Goal: Task Accomplishment & Management: Manage account settings

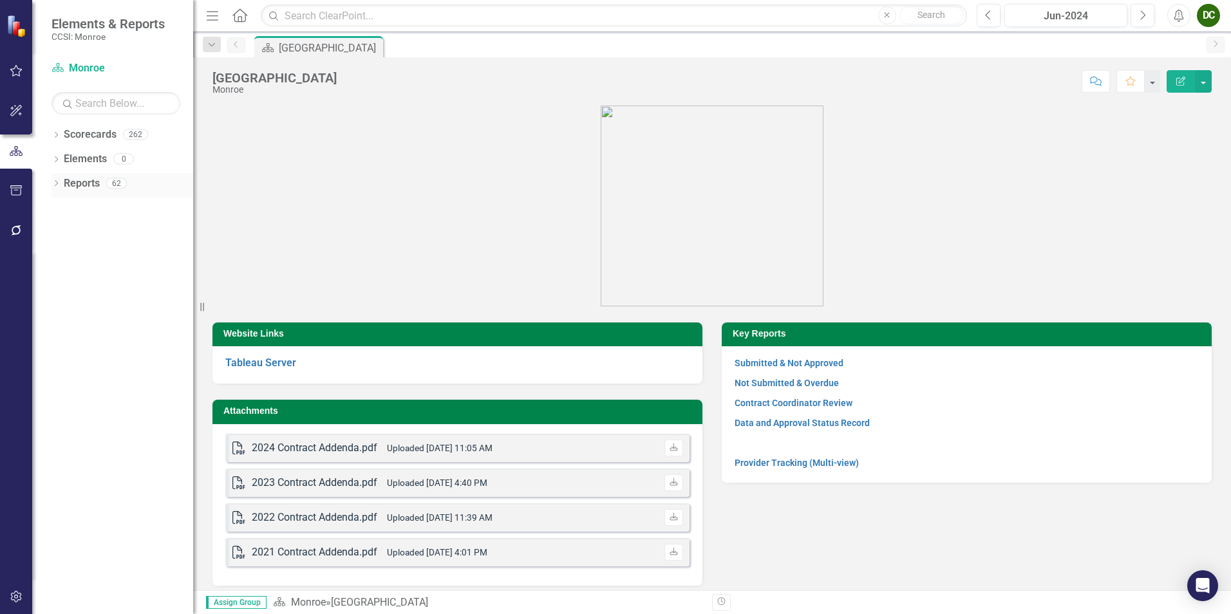
click at [56, 189] on div "Dropdown" at bounding box center [55, 185] width 9 height 11
click at [62, 275] on icon "Dropdown" at bounding box center [61, 277] width 9 height 7
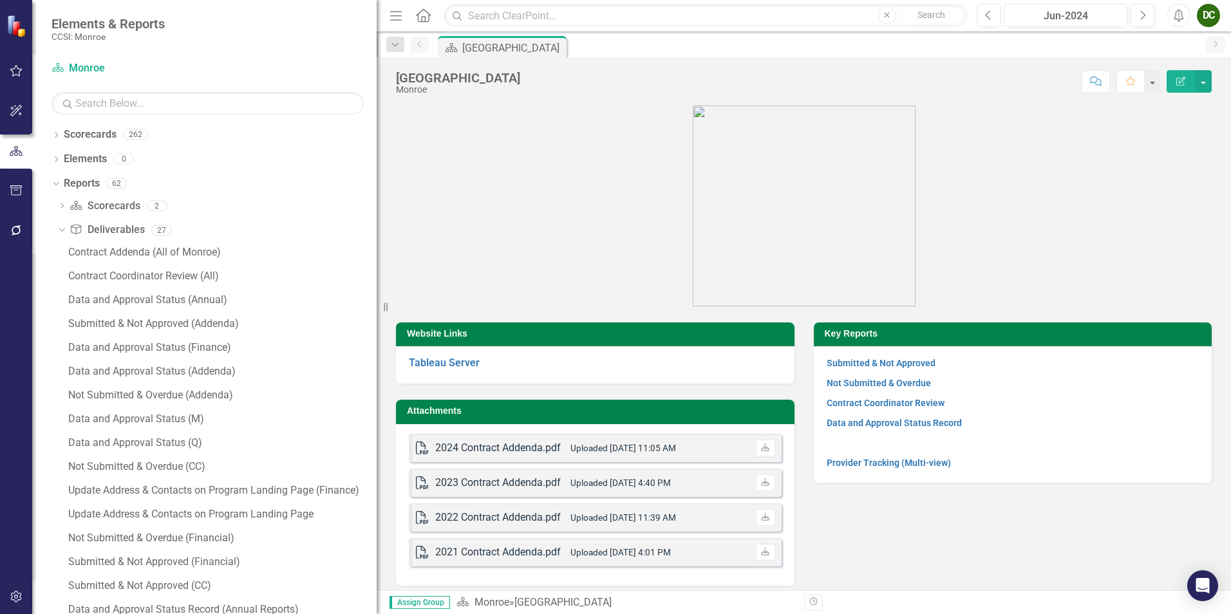
drag, startPoint x: 199, startPoint y: 301, endPoint x: 377, endPoint y: 312, distance: 178.0
click at [377, 312] on div "Resize" at bounding box center [382, 307] width 10 height 614
click at [195, 559] on div "Submitted & Not Approved (Financial)" at bounding box center [222, 562] width 308 height 12
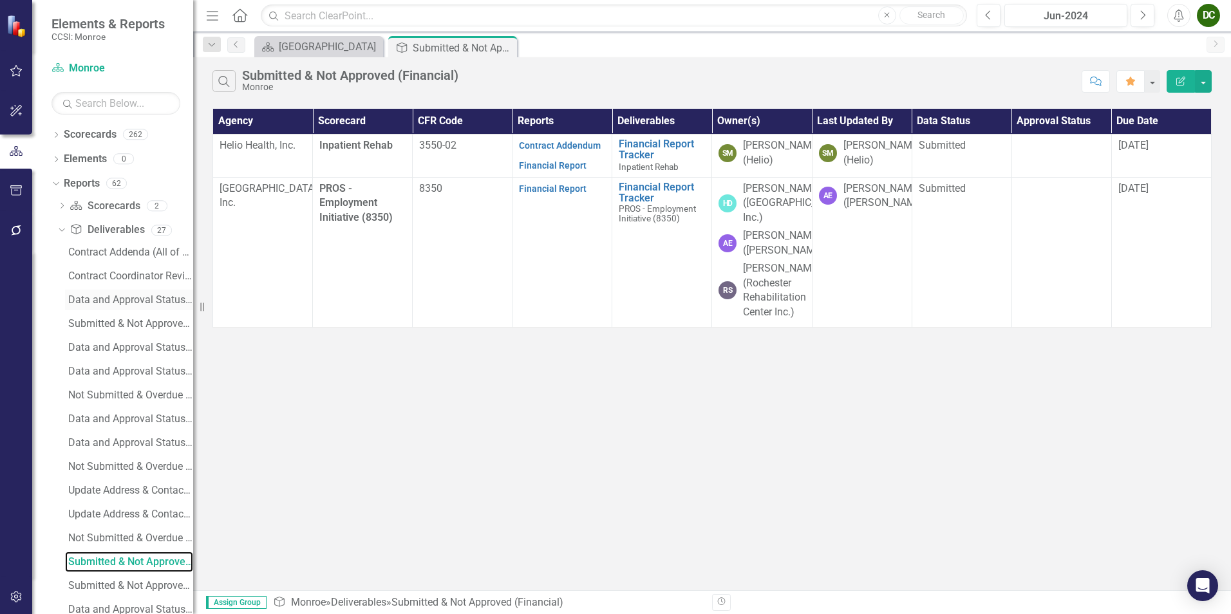
drag, startPoint x: 337, startPoint y: 311, endPoint x: 167, endPoint y: 307, distance: 170.0
click at [167, 307] on div "Elements & Reports CCSI: Monroe Scorecard Monroe Search Dropdown Scorecards 262…" at bounding box center [96, 307] width 193 height 614
click at [1071, 15] on div "Jun-2024" at bounding box center [1066, 15] width 114 height 15
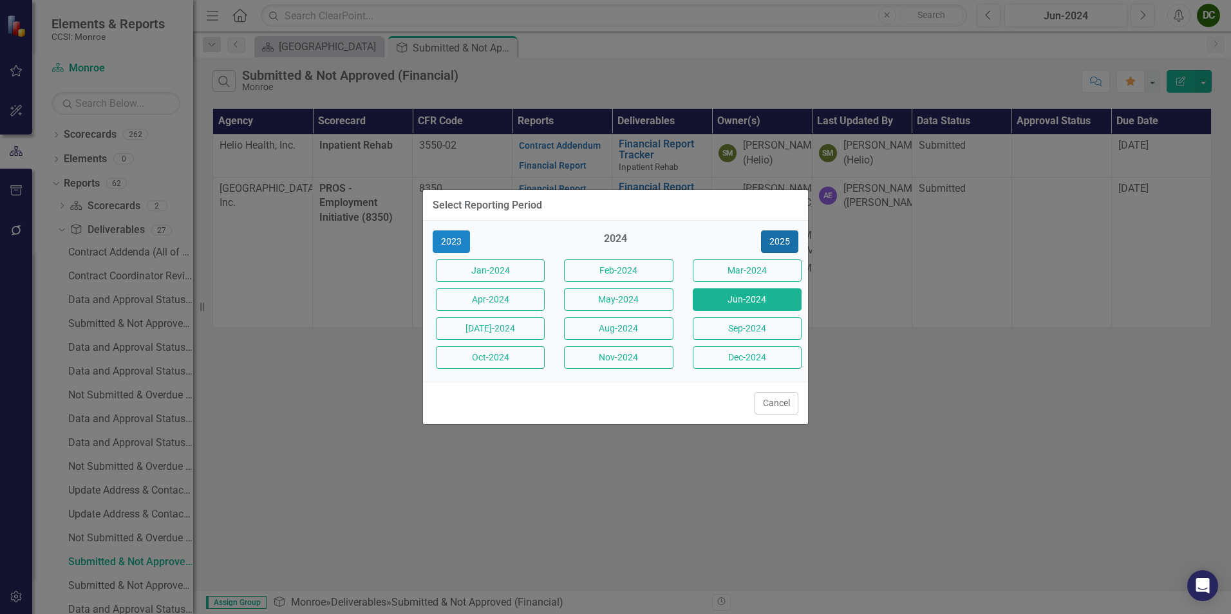
click at [781, 244] on button "2025" at bounding box center [779, 241] width 37 height 23
click at [747, 306] on button "Jun-2025" at bounding box center [747, 299] width 109 height 23
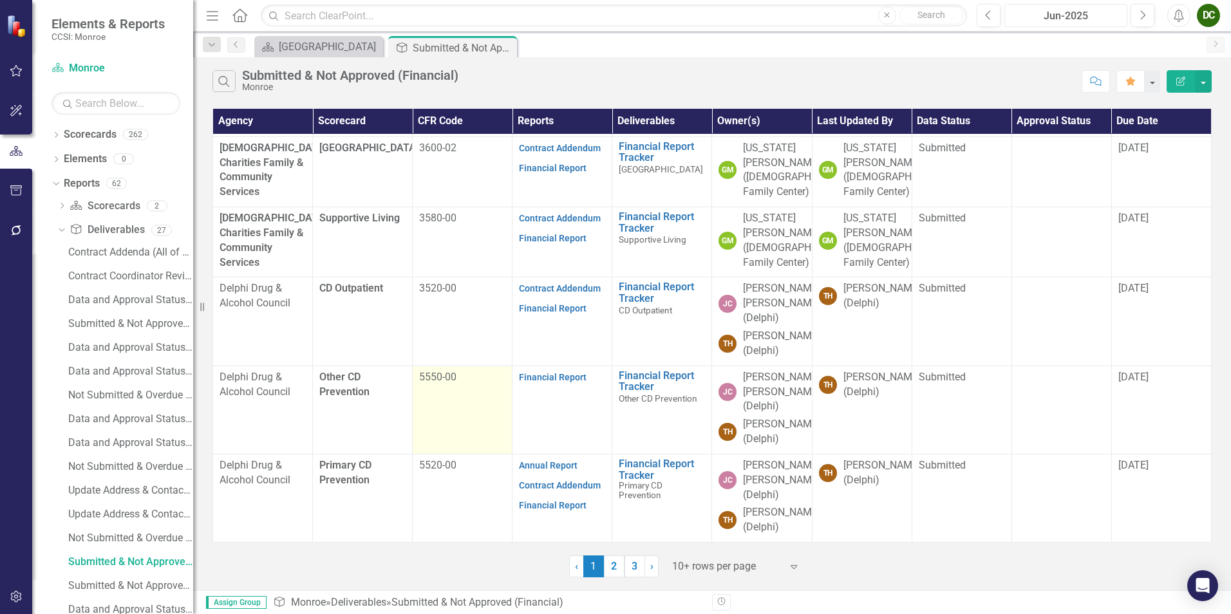
scroll to position [452, 0]
click at [608, 567] on link "2" at bounding box center [614, 566] width 21 height 22
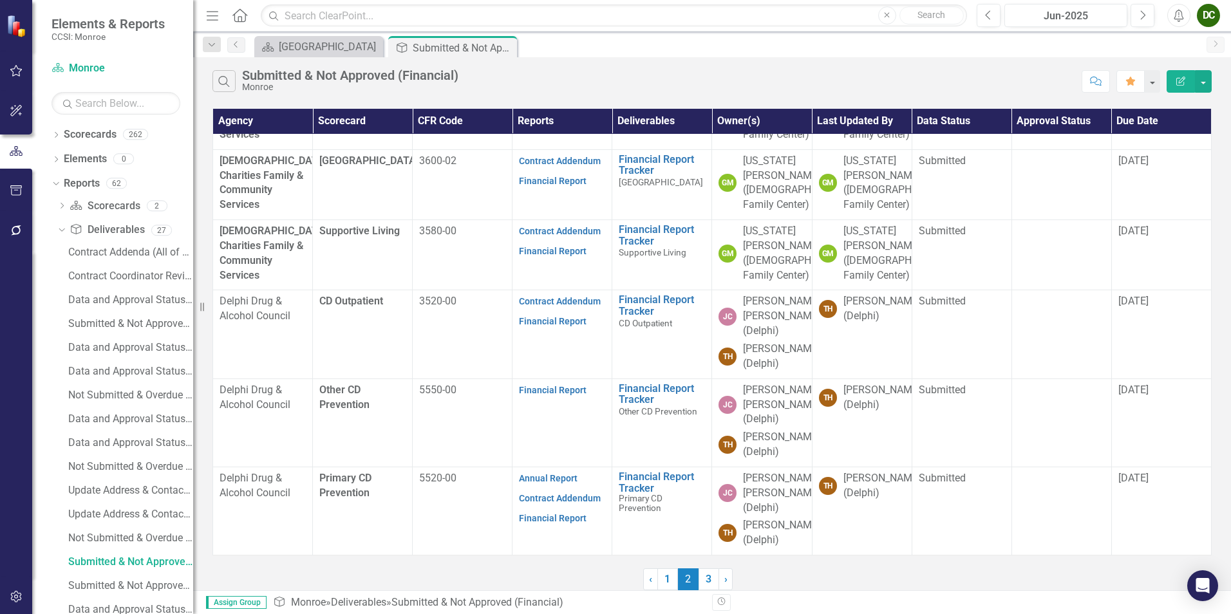
scroll to position [0, 0]
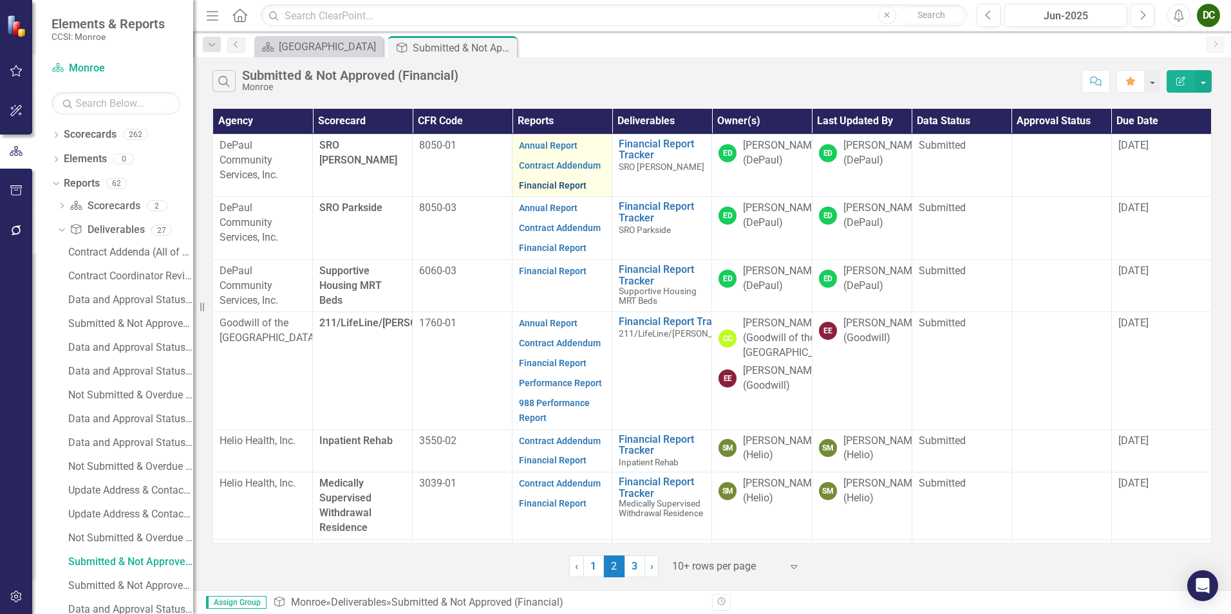
click at [573, 181] on link "Financial Report" at bounding box center [553, 185] width 68 height 10
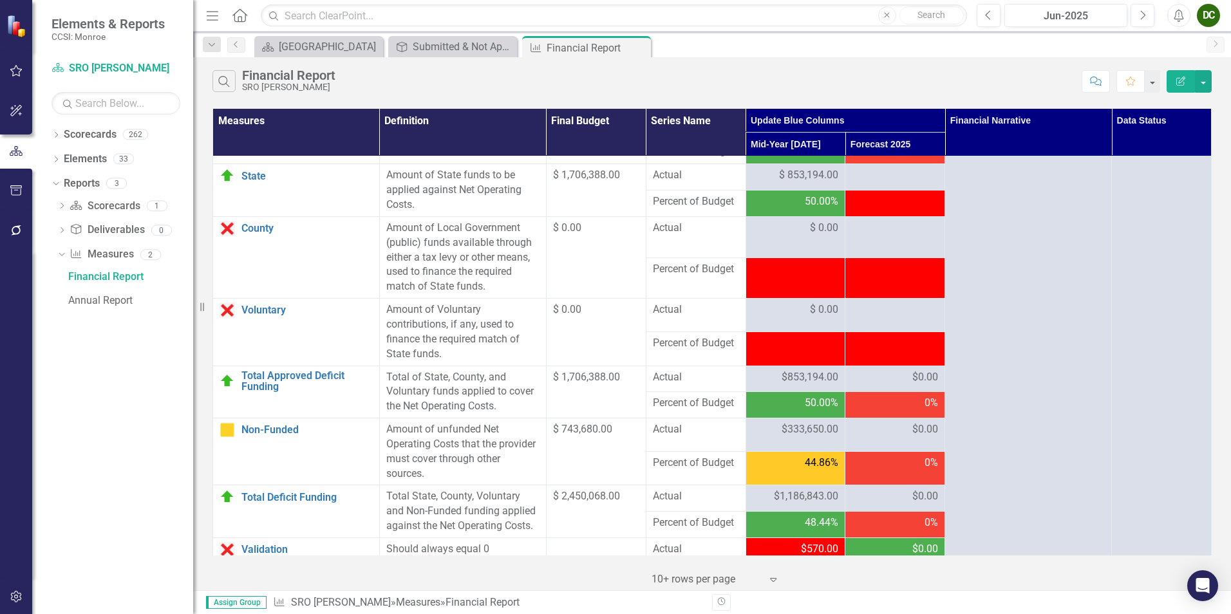
scroll to position [1595, 0]
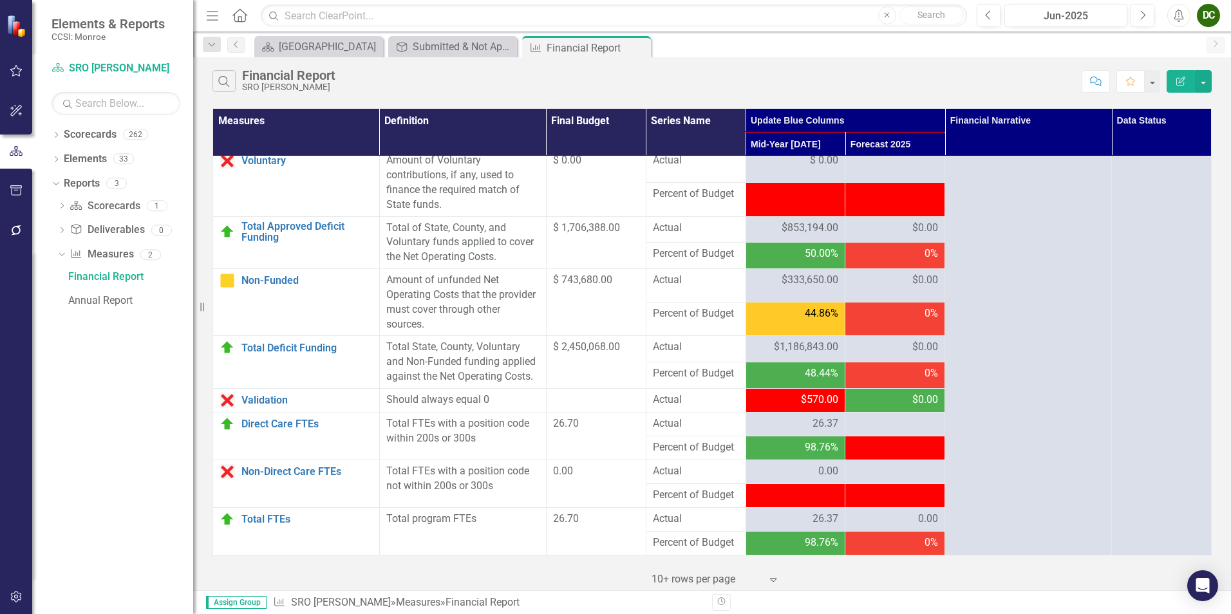
drag, startPoint x: 930, startPoint y: 328, endPoint x: 915, endPoint y: 326, distance: 15.7
click at [930, 328] on td "0%" at bounding box center [895, 318] width 100 height 33
click at [790, 283] on span "$333,650.00" at bounding box center [809, 280] width 57 height 15
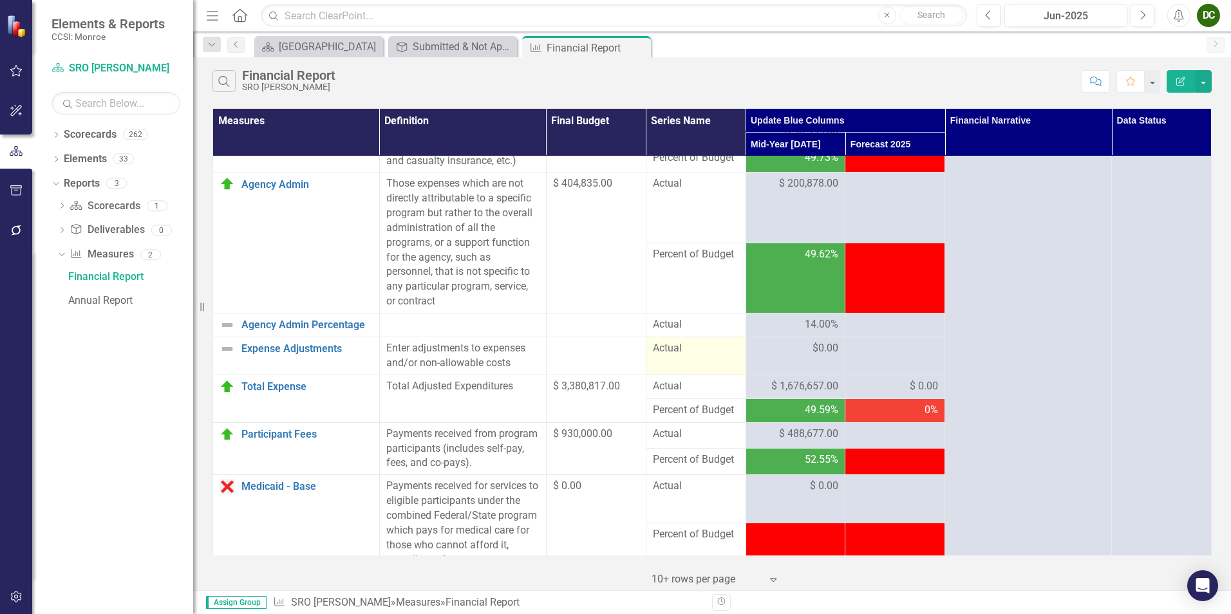
scroll to position [322, 0]
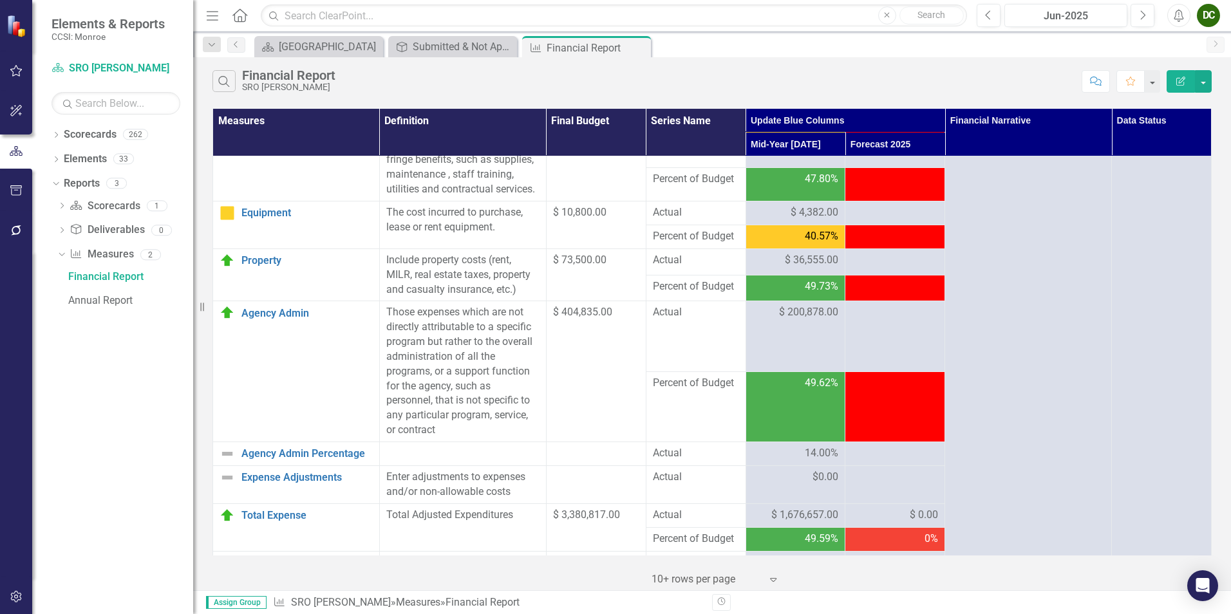
click at [674, 391] on span "Percent of Budget" at bounding box center [696, 383] width 86 height 15
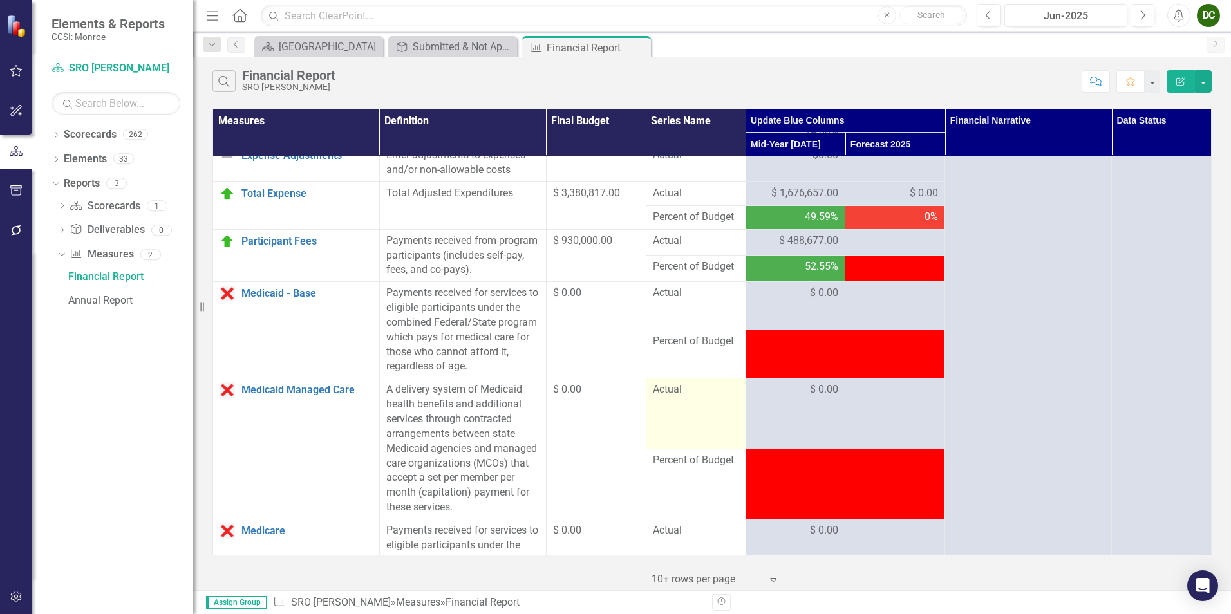
scroll to position [579, 0]
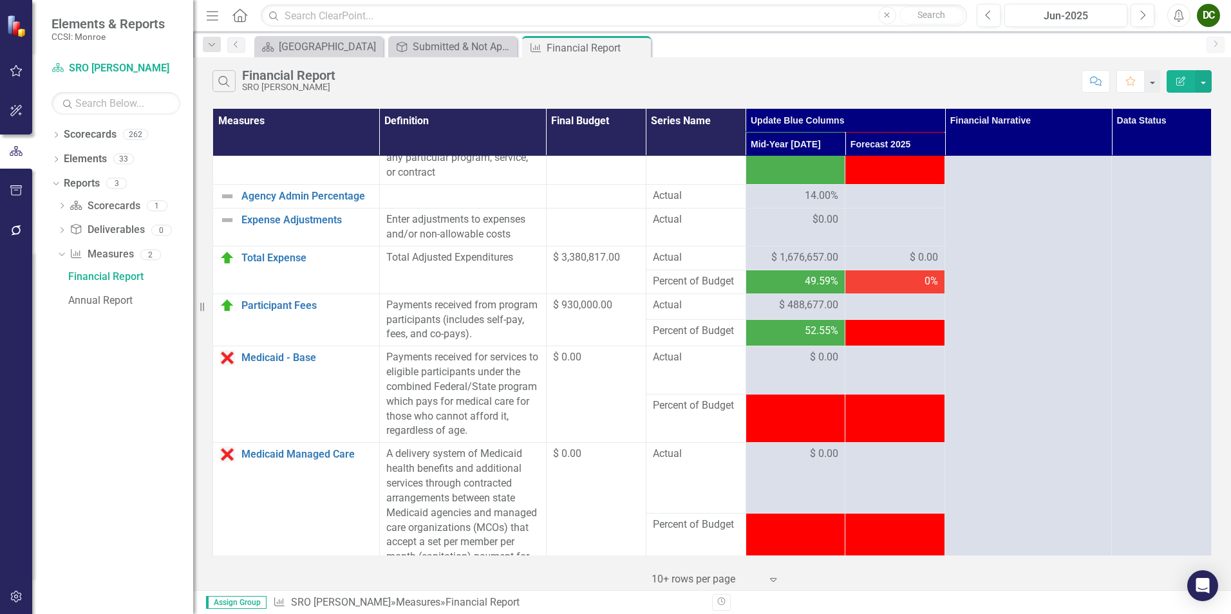
click at [890, 414] on div at bounding box center [894, 405] width 86 height 15
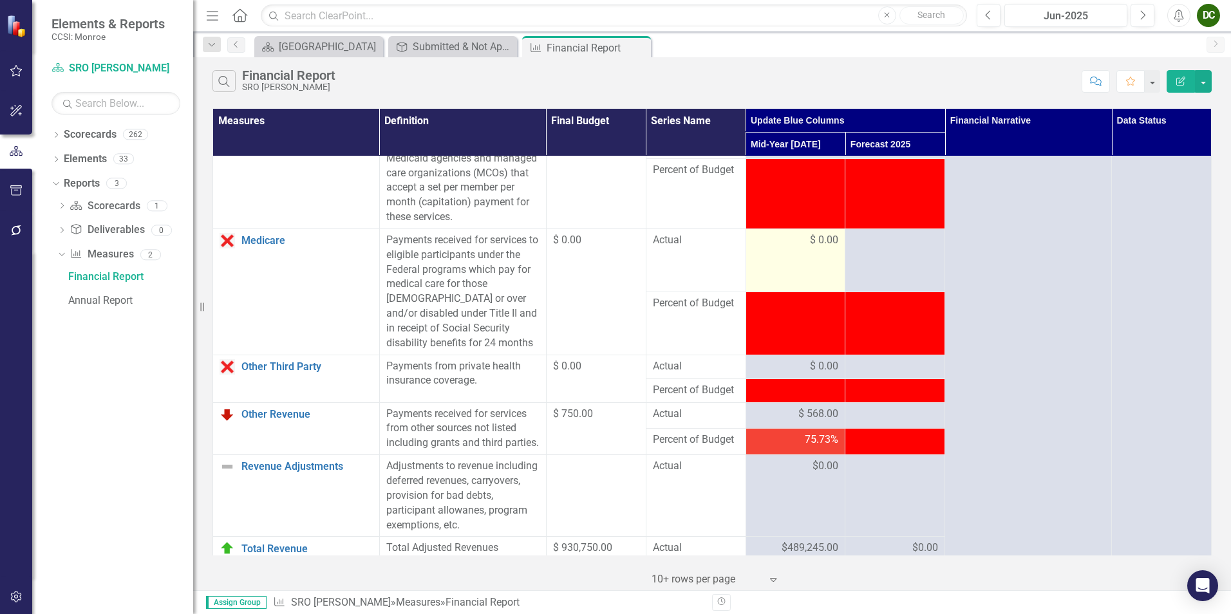
scroll to position [1030, 0]
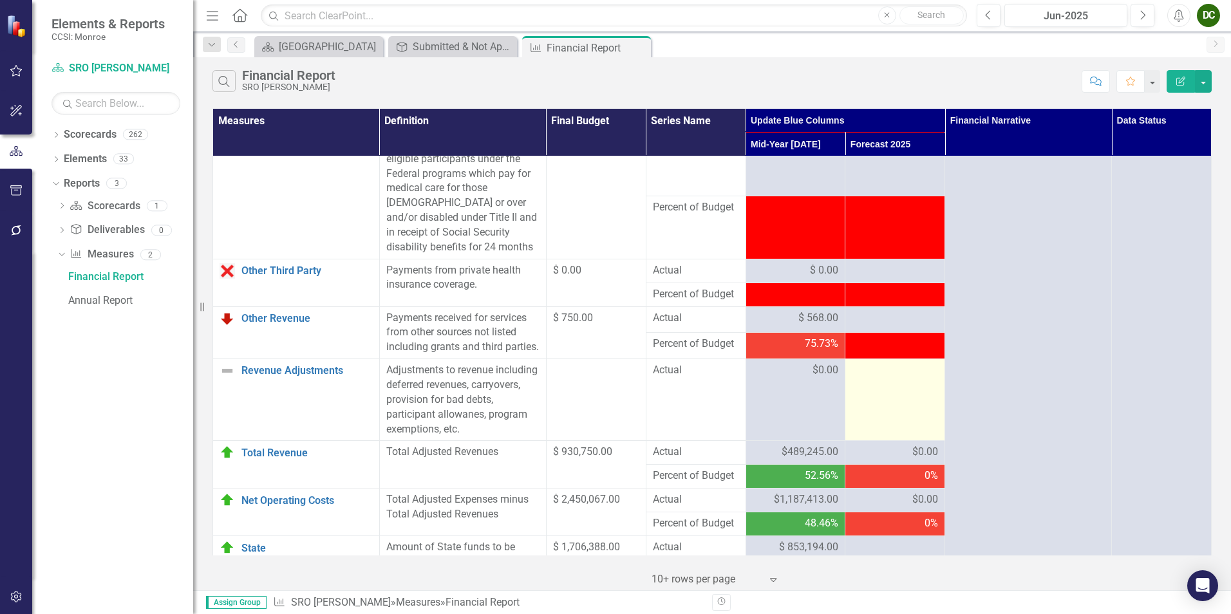
click at [894, 441] on td at bounding box center [895, 400] width 100 height 82
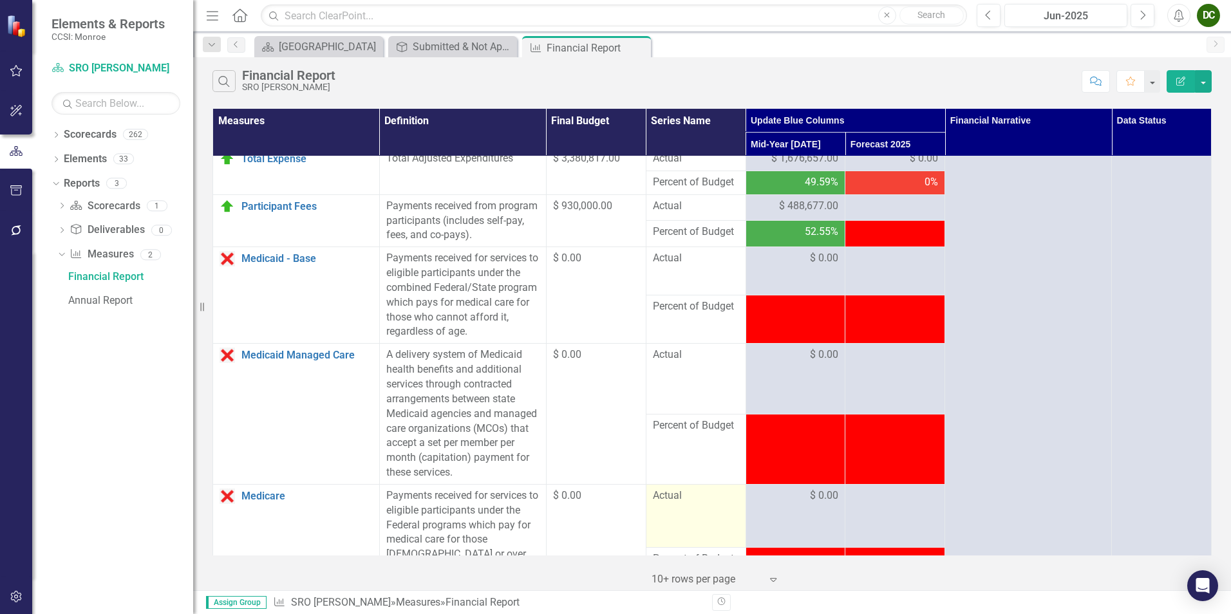
scroll to position [579, 0]
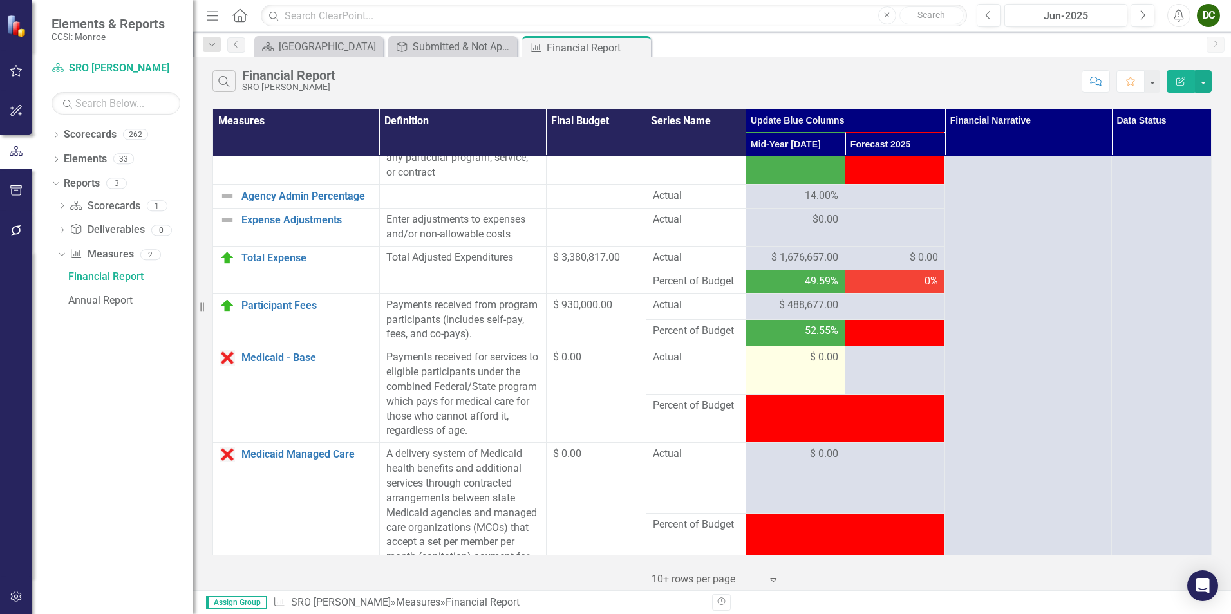
click at [779, 395] on td "$ 0.00" at bounding box center [795, 370] width 100 height 48
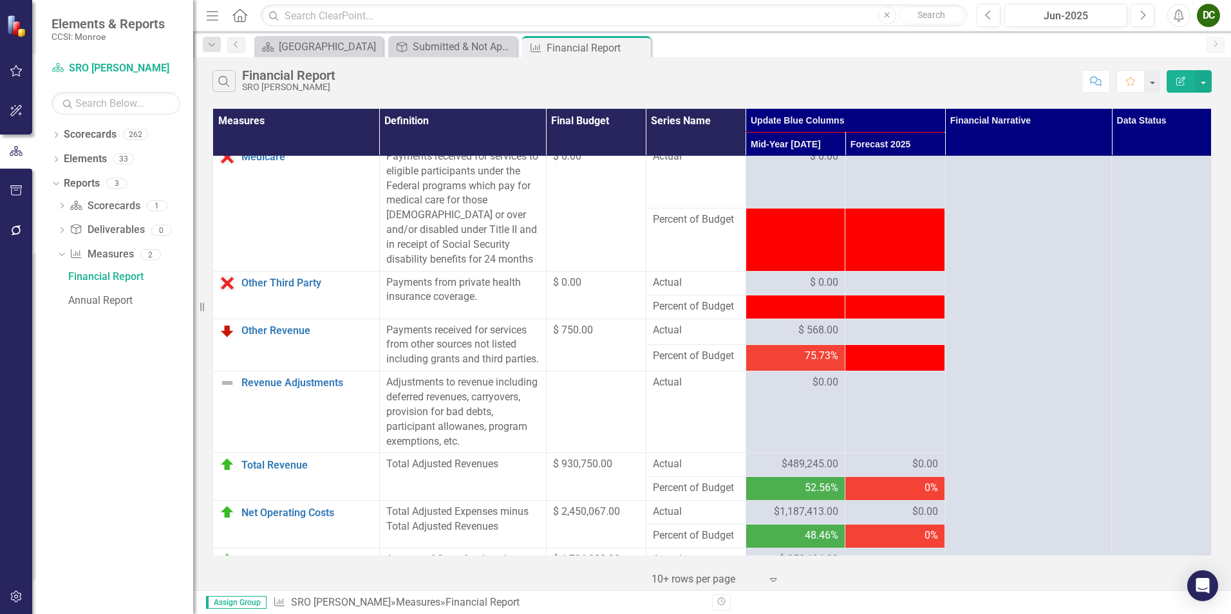
scroll to position [1094, 0]
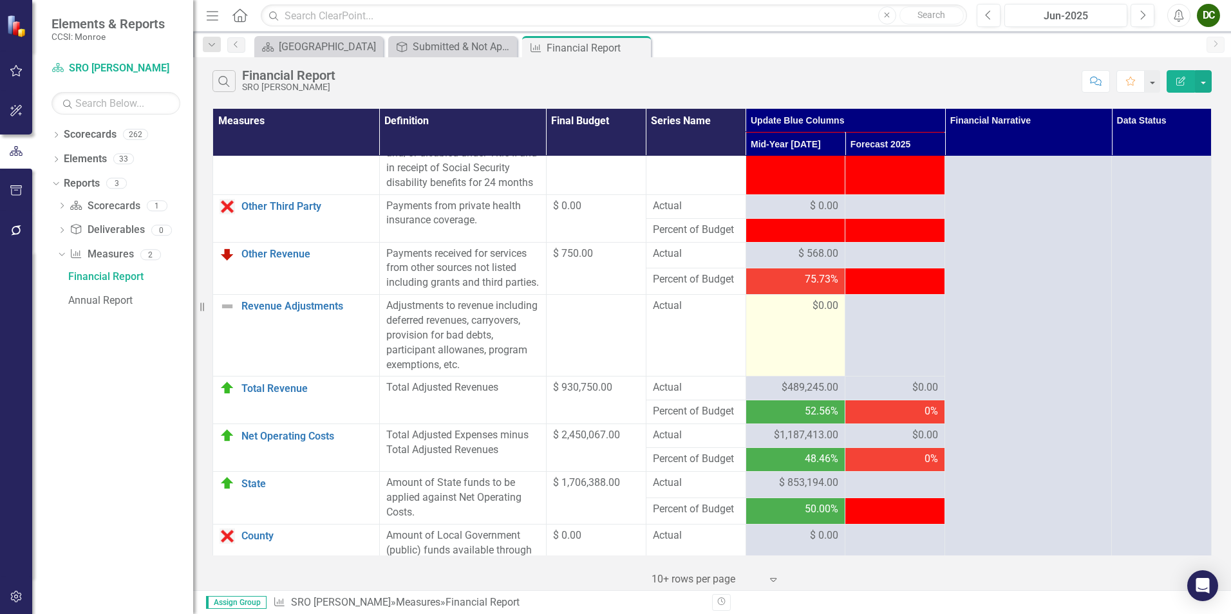
drag, startPoint x: 870, startPoint y: 389, endPoint x: 789, endPoint y: 404, distance: 81.8
click at [869, 377] on td at bounding box center [895, 336] width 100 height 82
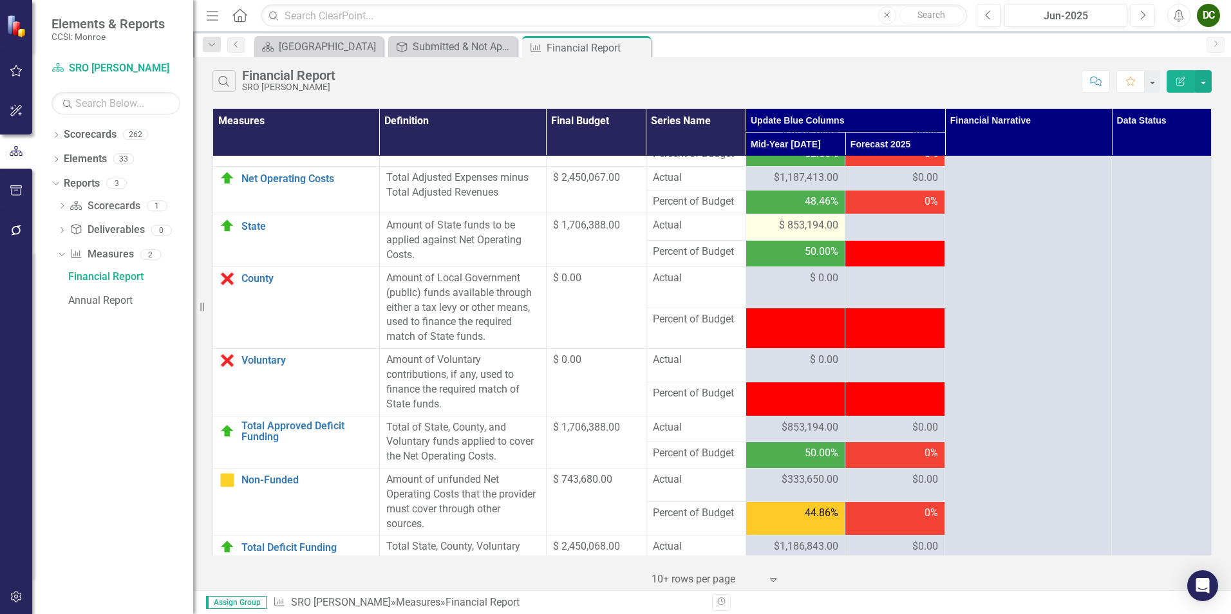
click at [797, 233] on span "$ 853,194.00" at bounding box center [808, 225] width 59 height 15
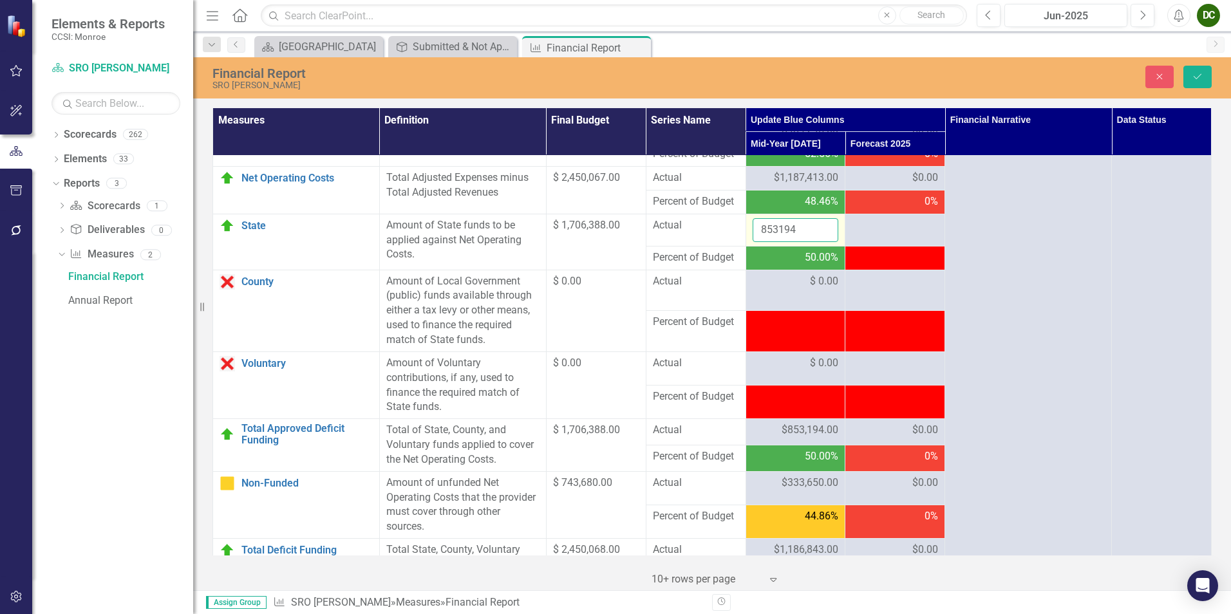
drag, startPoint x: 797, startPoint y: 266, endPoint x: 808, endPoint y: 270, distance: 11.4
click at [808, 242] on input "853194" at bounding box center [795, 230] width 86 height 24
type input "8"
type input "853194"
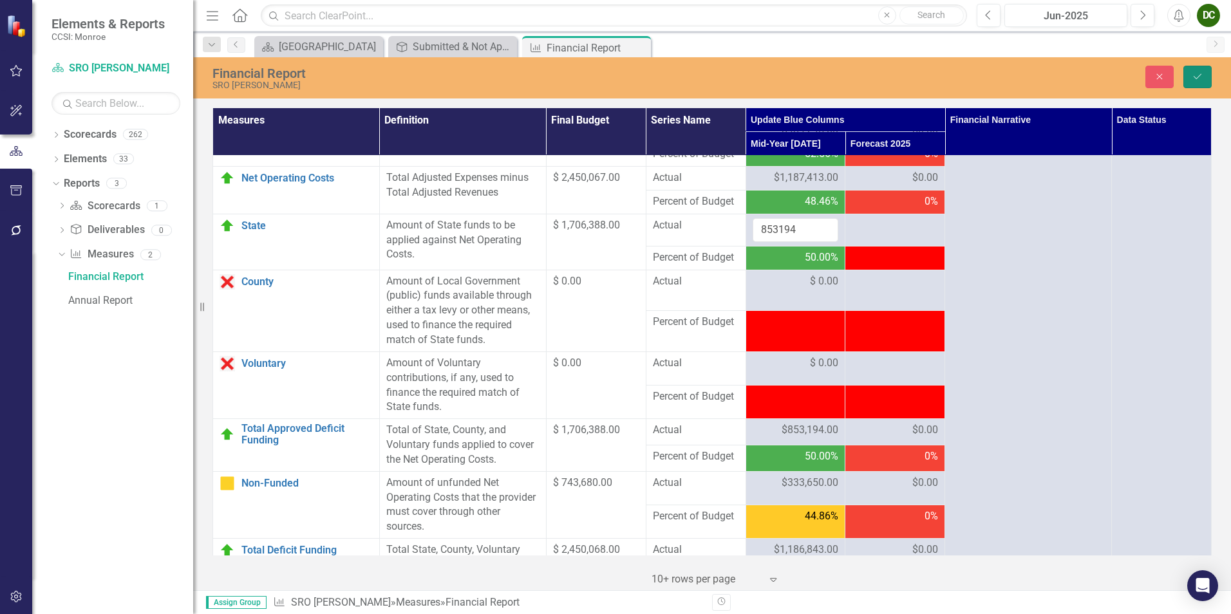
click at [1198, 82] on button "Save" at bounding box center [1197, 77] width 28 height 23
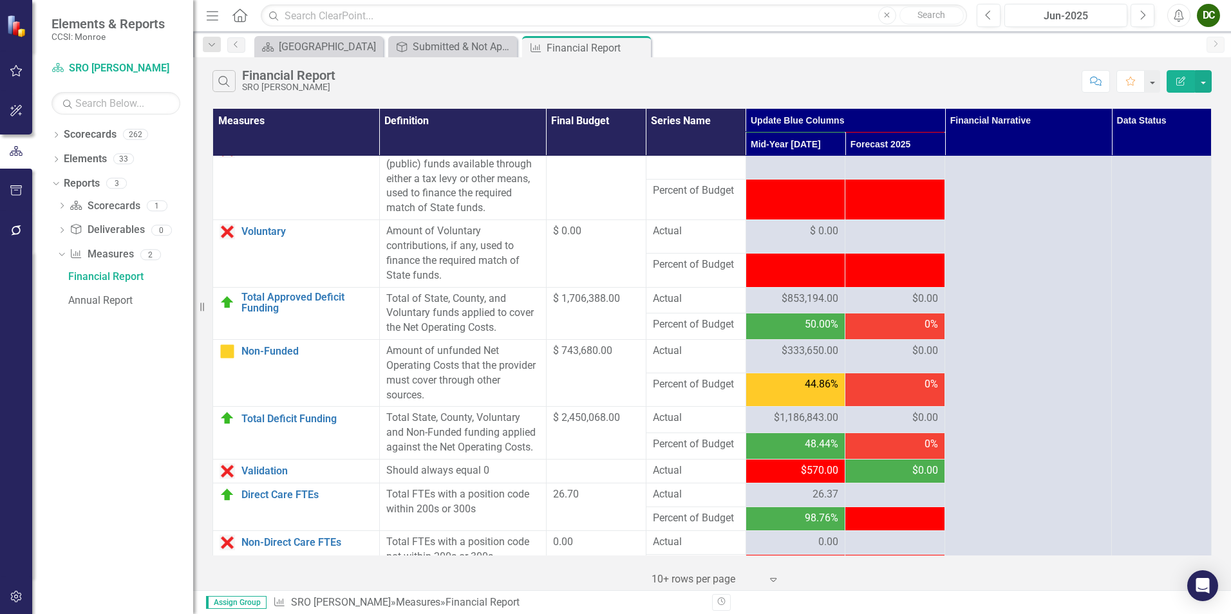
scroll to position [1595, 0]
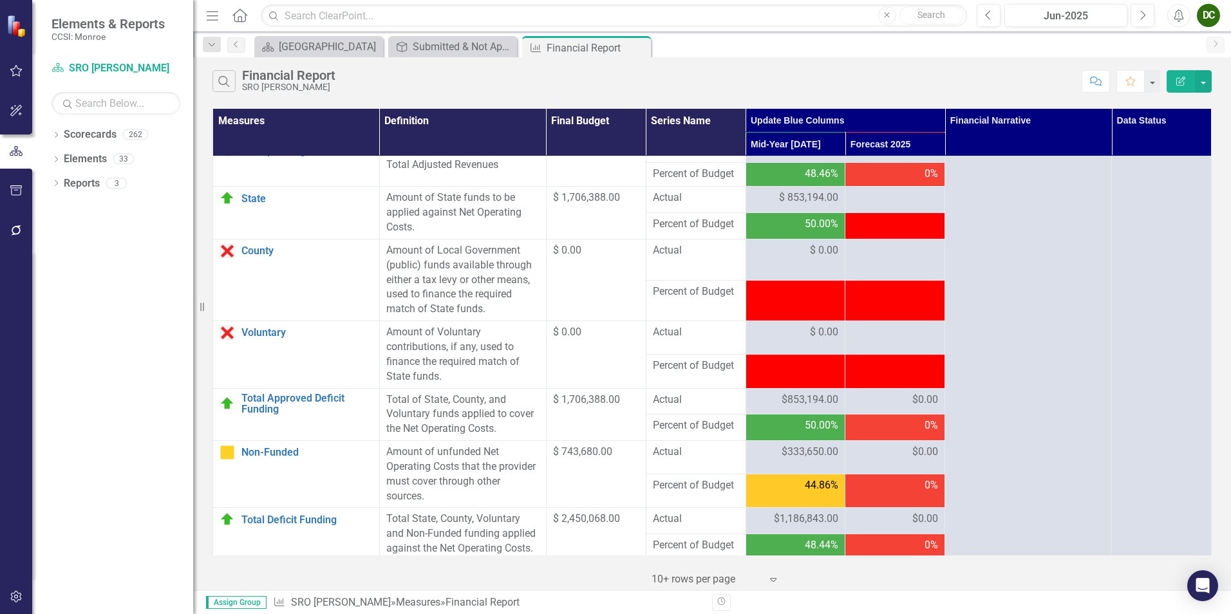
scroll to position [1402, 0]
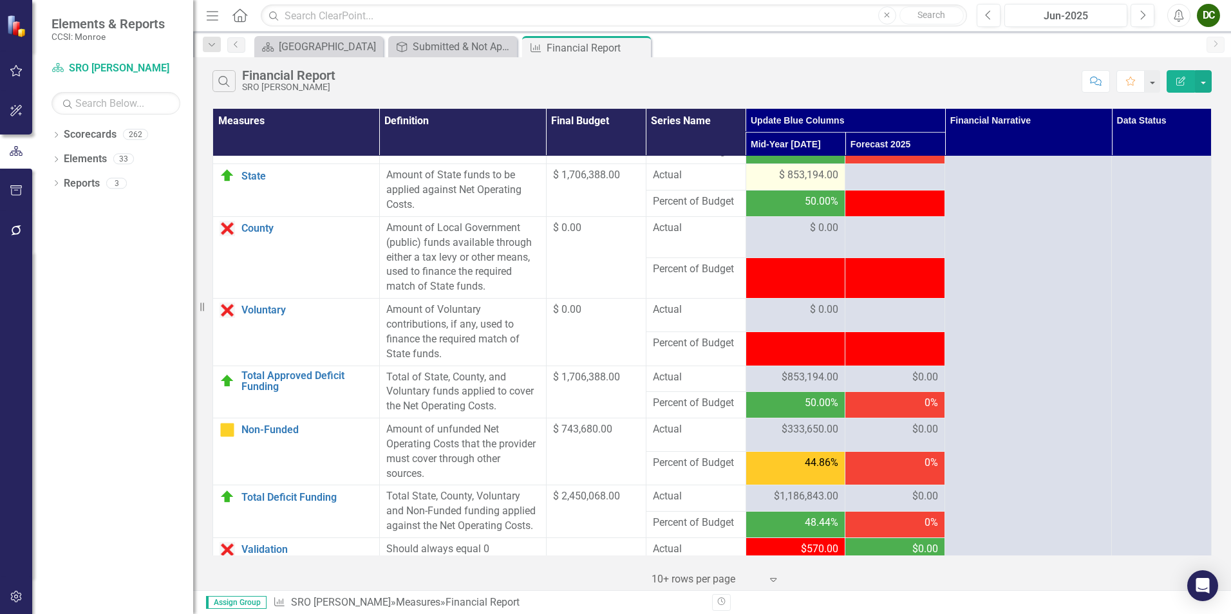
click at [787, 191] on td "$ 853,194.00" at bounding box center [795, 177] width 100 height 26
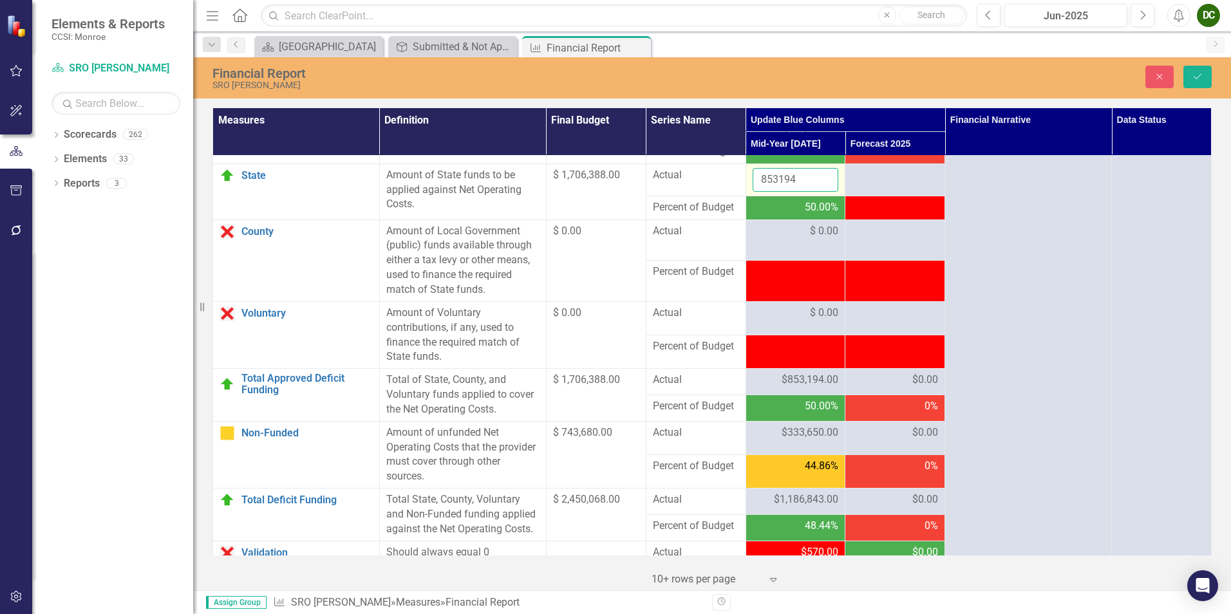
drag, startPoint x: 787, startPoint y: 211, endPoint x: 794, endPoint y: 223, distance: 13.6
click at [794, 192] on input "853194" at bounding box center [795, 180] width 86 height 24
type input "853193"
click at [819, 192] on input "853193" at bounding box center [795, 180] width 86 height 24
click at [1199, 78] on icon "Save" at bounding box center [1197, 76] width 12 height 9
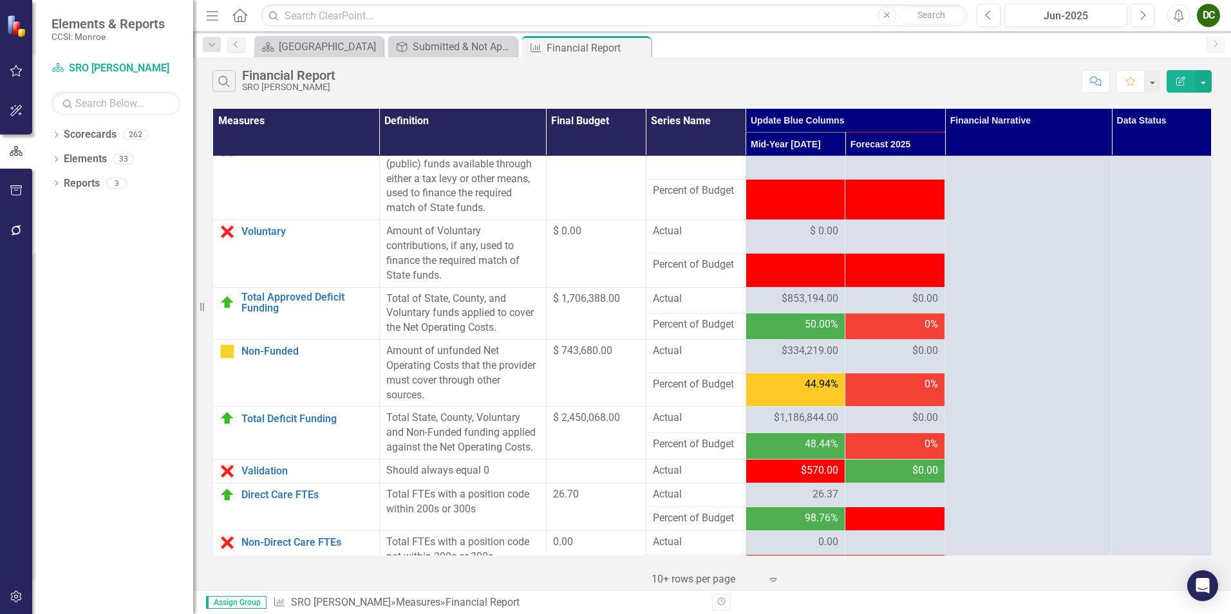
scroll to position [1352, 0]
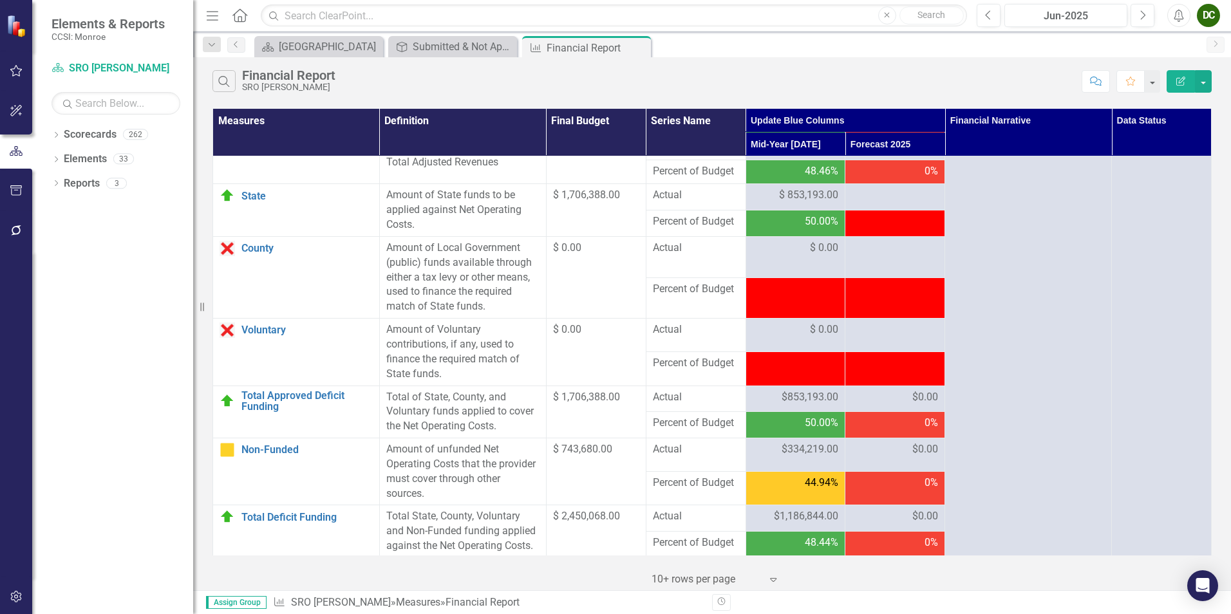
scroll to position [1287, 0]
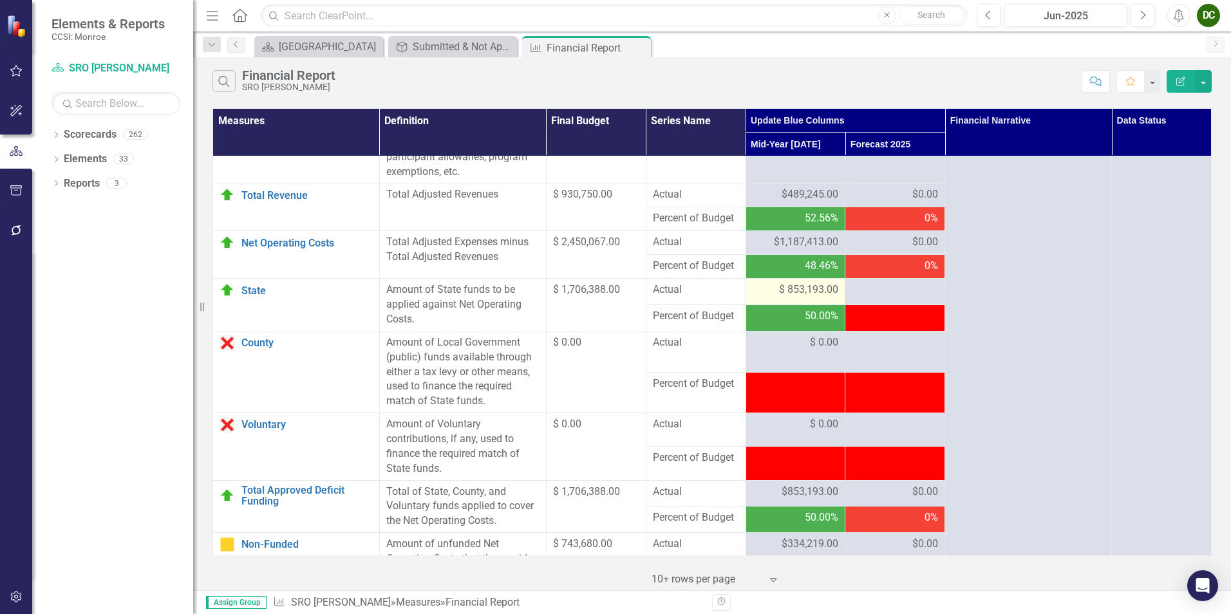
click at [799, 297] on span "$ 853,193.00" at bounding box center [808, 290] width 59 height 15
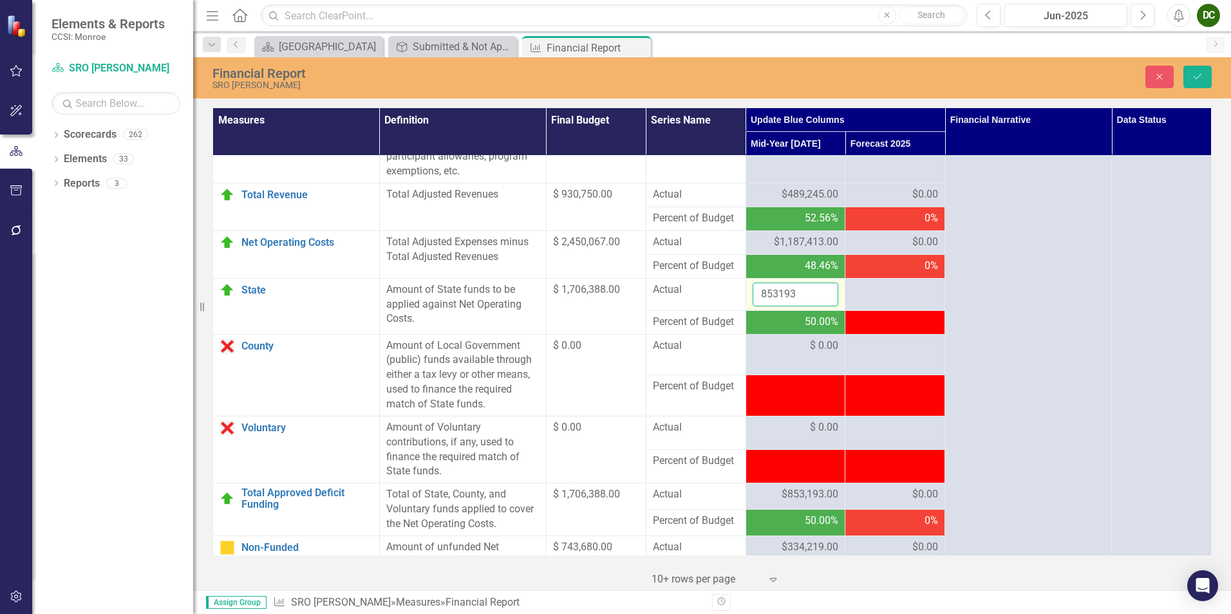
click at [799, 306] on input "853193" at bounding box center [795, 295] width 86 height 24
type input "853194"
click at [819, 306] on input "853194" at bounding box center [795, 295] width 86 height 24
click at [1197, 81] on button "Save" at bounding box center [1197, 77] width 28 height 23
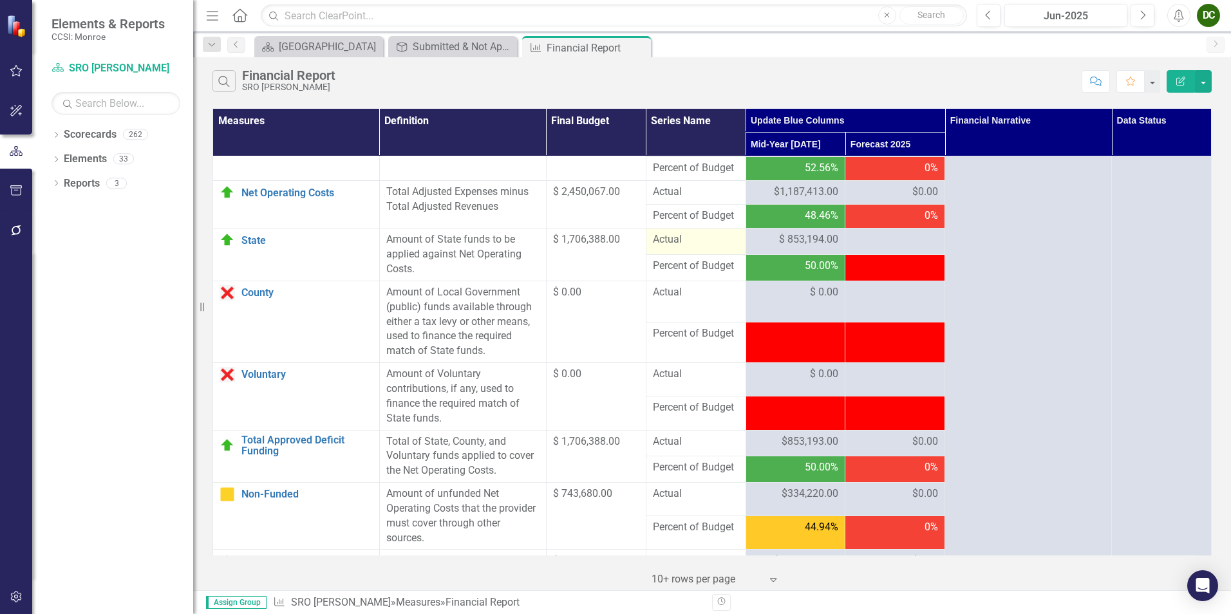
scroll to position [1080, 0]
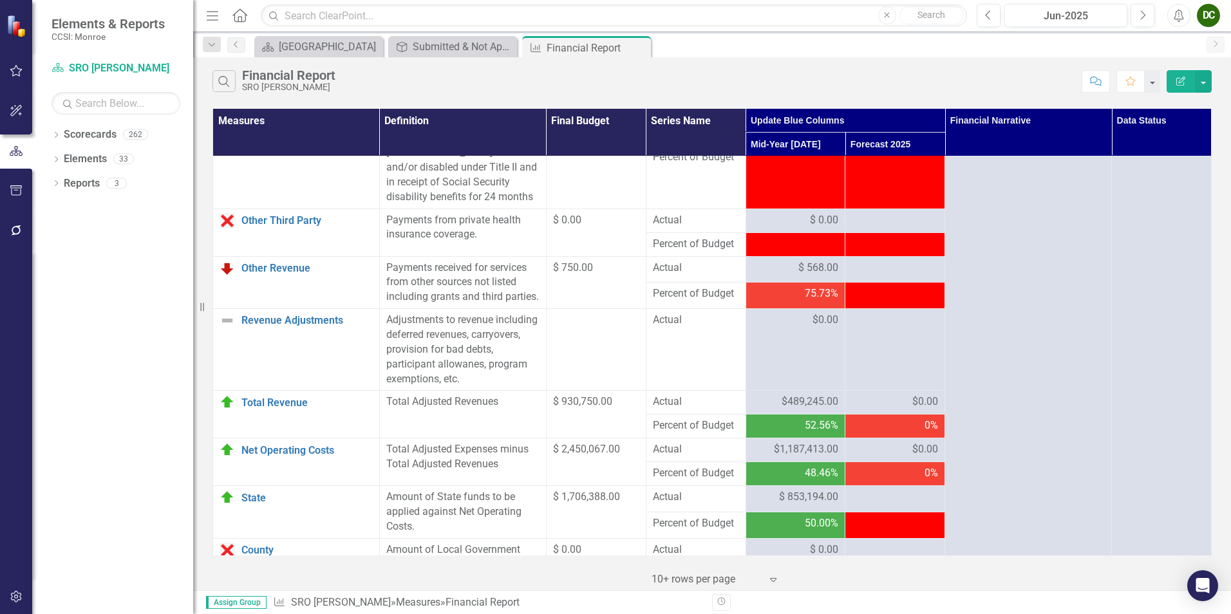
click at [789, 409] on span "$489,245.00" at bounding box center [809, 402] width 57 height 15
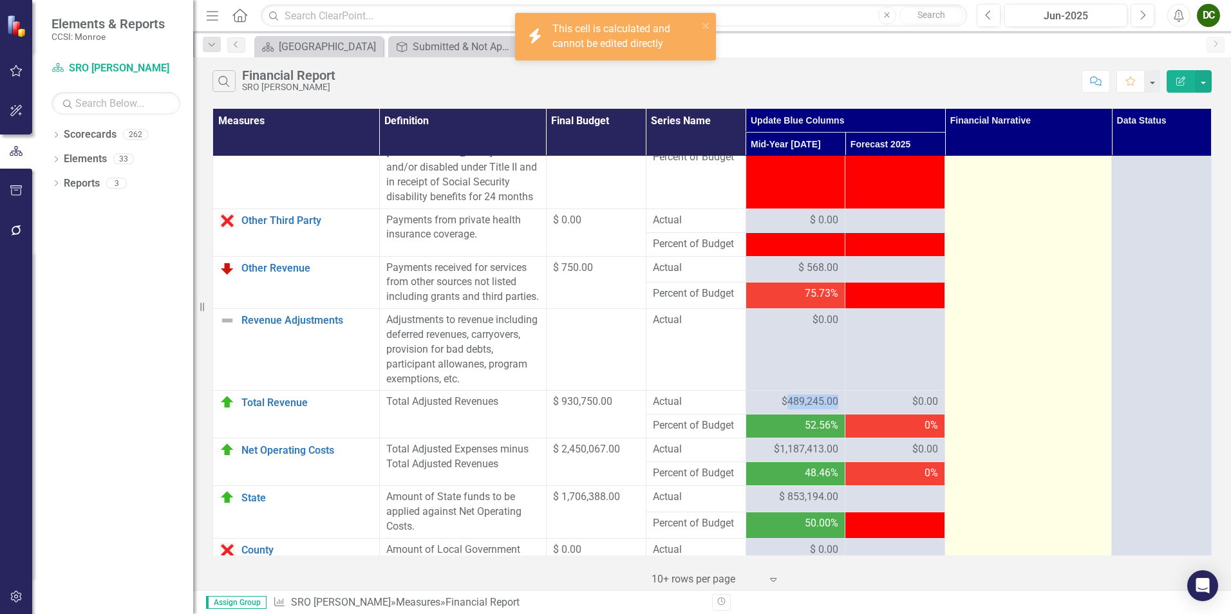
click at [1066, 386] on td "Other Revenue- The rebate revenue we receive from US Foods was higher than anti…" at bounding box center [1028, 51] width 167 height 1950
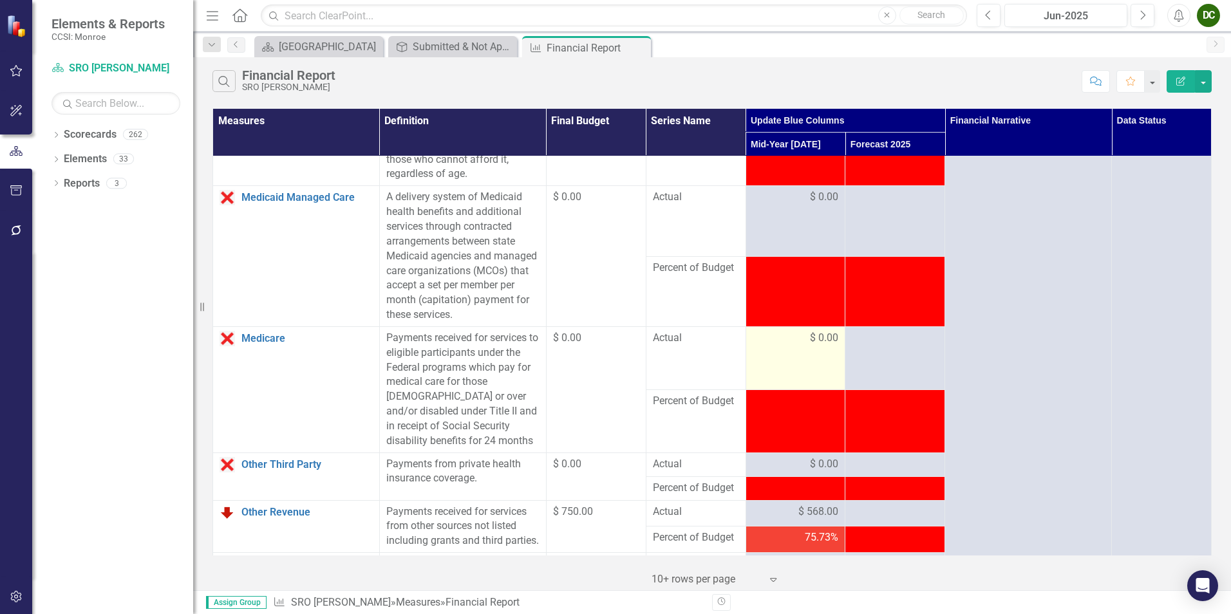
scroll to position [694, 0]
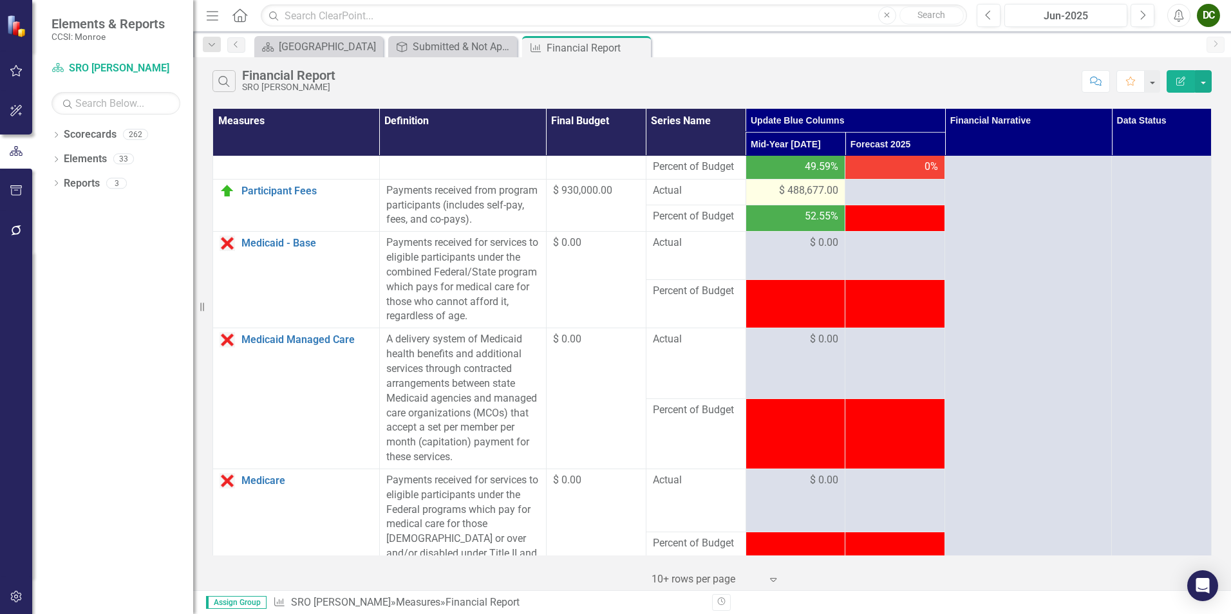
click at [796, 198] on span "$ 488,677.00" at bounding box center [808, 190] width 59 height 15
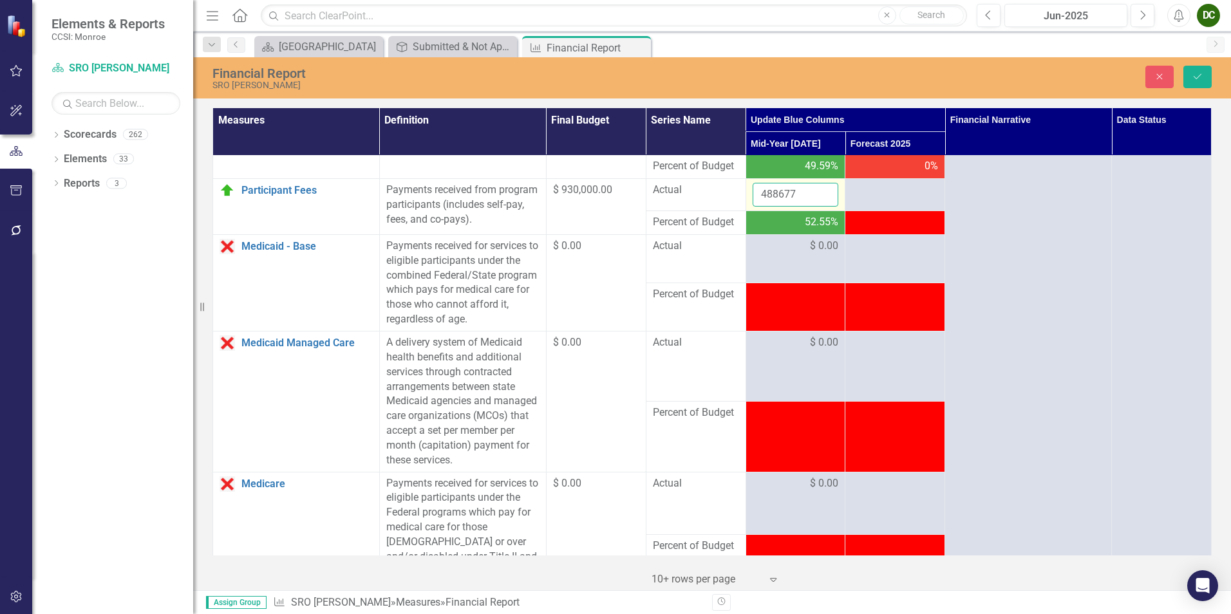
drag, startPoint x: 796, startPoint y: 218, endPoint x: 803, endPoint y: 222, distance: 8.4
click at [802, 207] on input "488677" at bounding box center [795, 195] width 86 height 24
type input "488676"
click at [820, 207] on input "488676" at bounding box center [795, 195] width 86 height 24
click at [1192, 82] on button "Save" at bounding box center [1197, 77] width 28 height 23
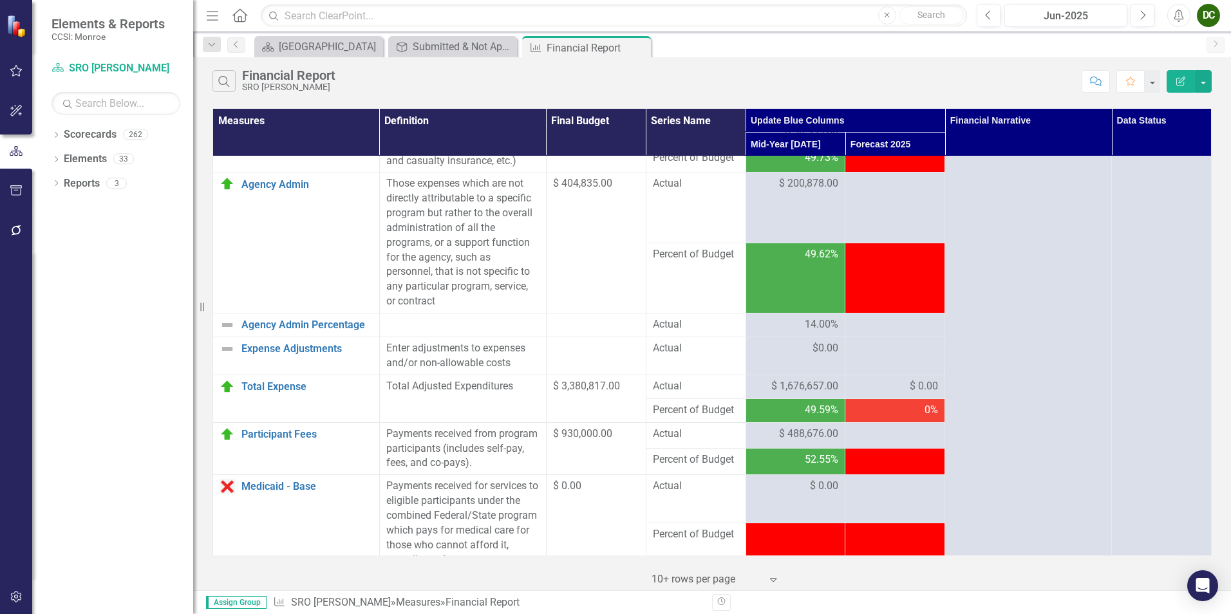
scroll to position [708, 0]
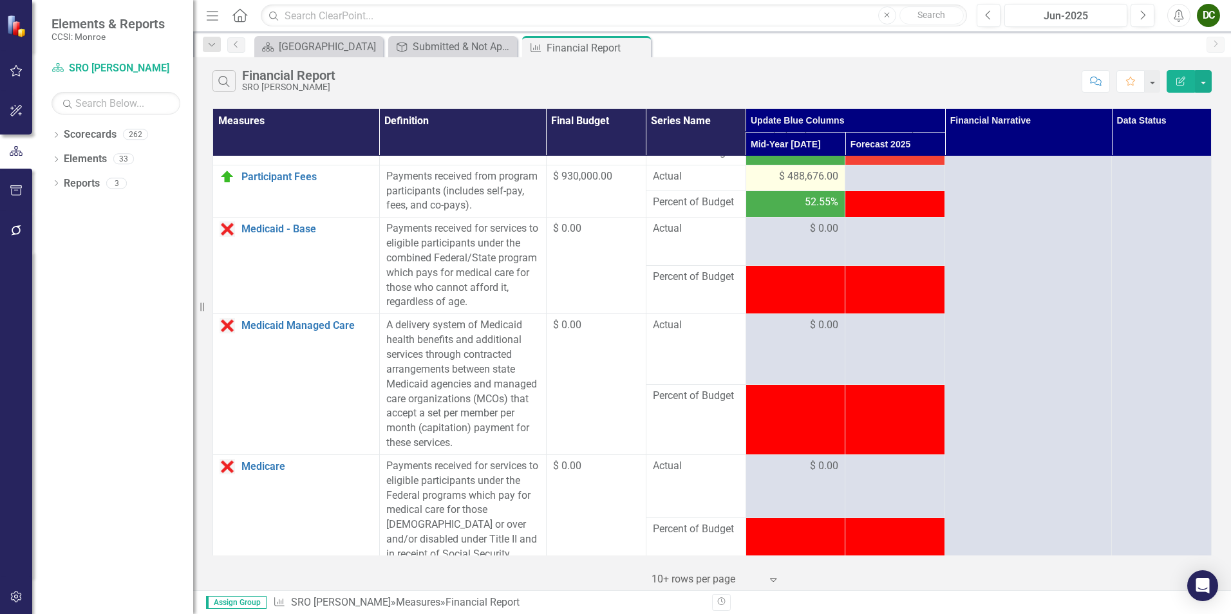
click at [802, 184] on span "$ 488,676.00" at bounding box center [808, 176] width 59 height 15
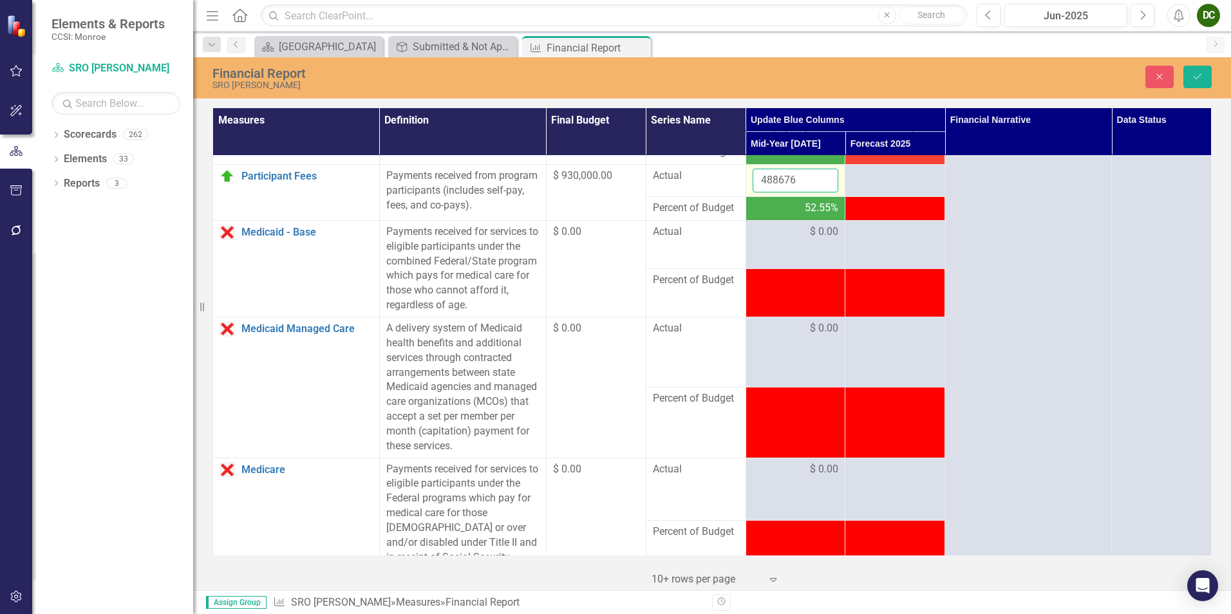
click at [807, 192] on input "488676" at bounding box center [795, 181] width 86 height 24
type input "488677"
click at [820, 192] on input "488677" at bounding box center [795, 181] width 86 height 24
click at [1191, 81] on button "Save" at bounding box center [1197, 77] width 28 height 23
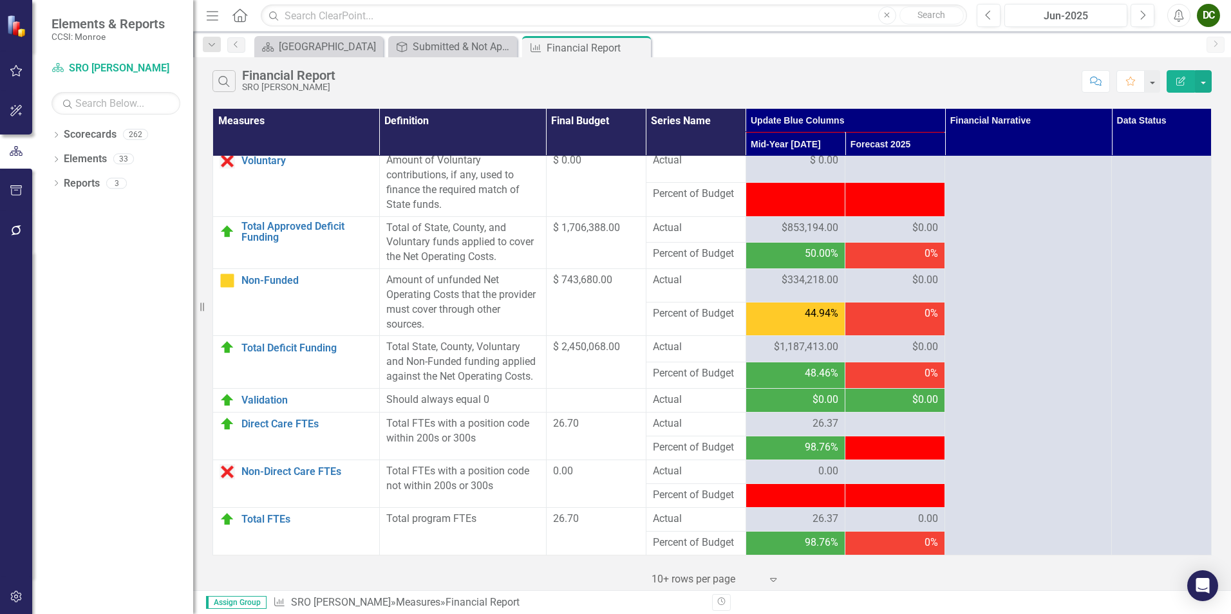
scroll to position [1595, 0]
click at [638, 48] on icon "Close" at bounding box center [638, 47] width 13 height 10
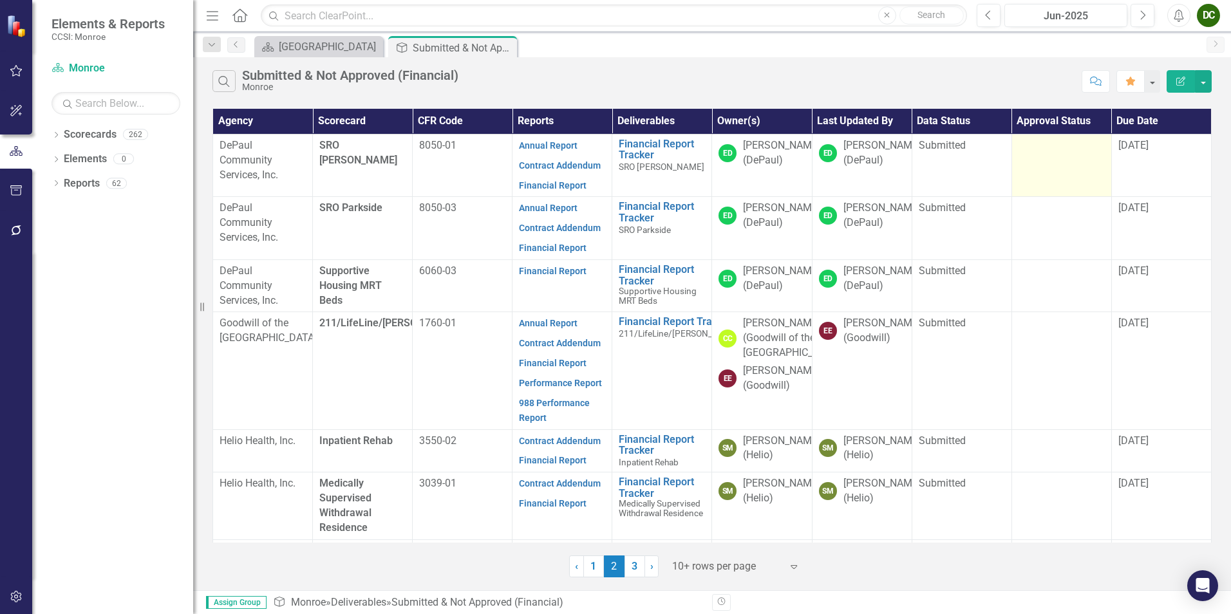
click at [1061, 162] on td at bounding box center [1061, 165] width 100 height 63
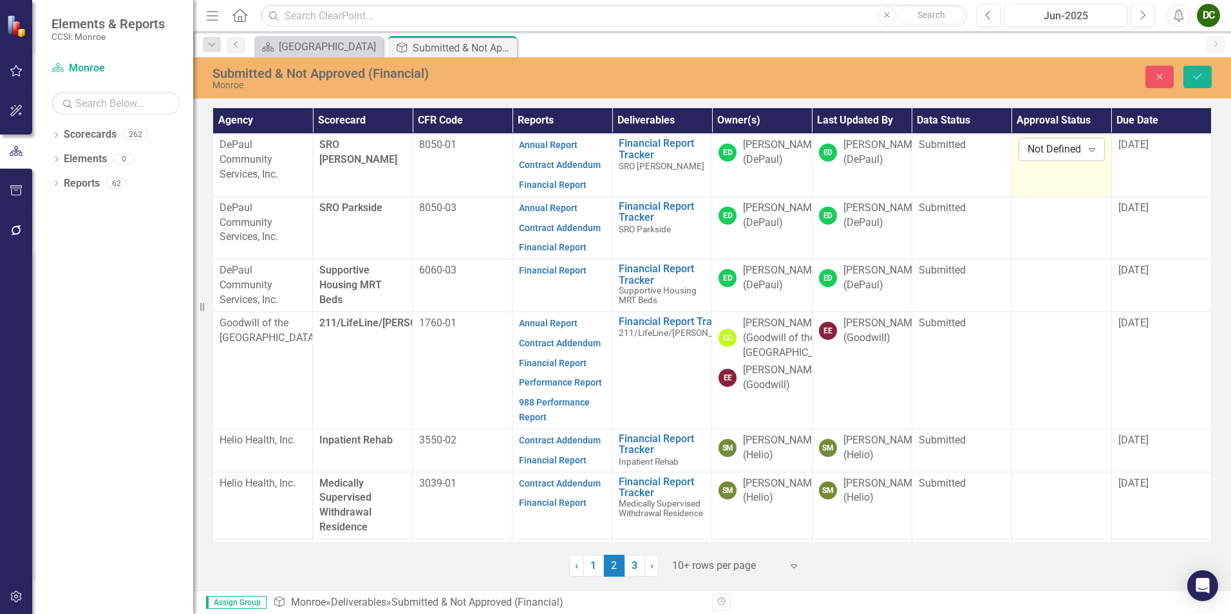
drag, startPoint x: 1061, startPoint y: 162, endPoint x: 1047, endPoint y: 151, distance: 18.3
click at [1047, 151] on div "Not Defined" at bounding box center [1054, 149] width 55 height 15
click at [1147, 76] on button "Close" at bounding box center [1159, 77] width 28 height 23
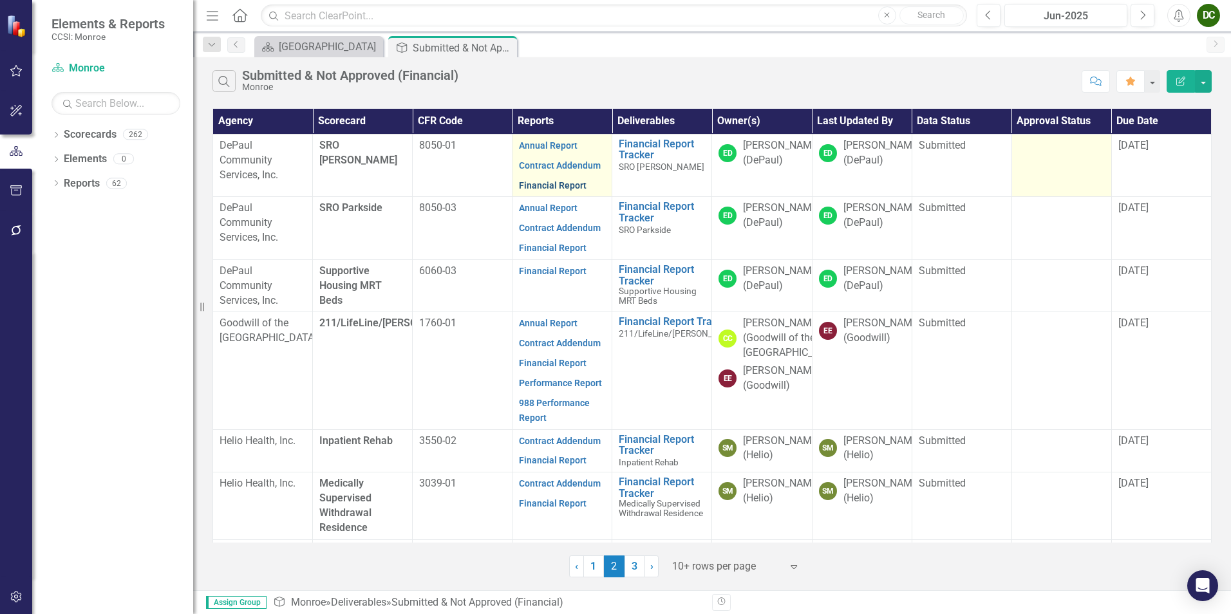
click at [552, 183] on link "Financial Report" at bounding box center [553, 185] width 68 height 10
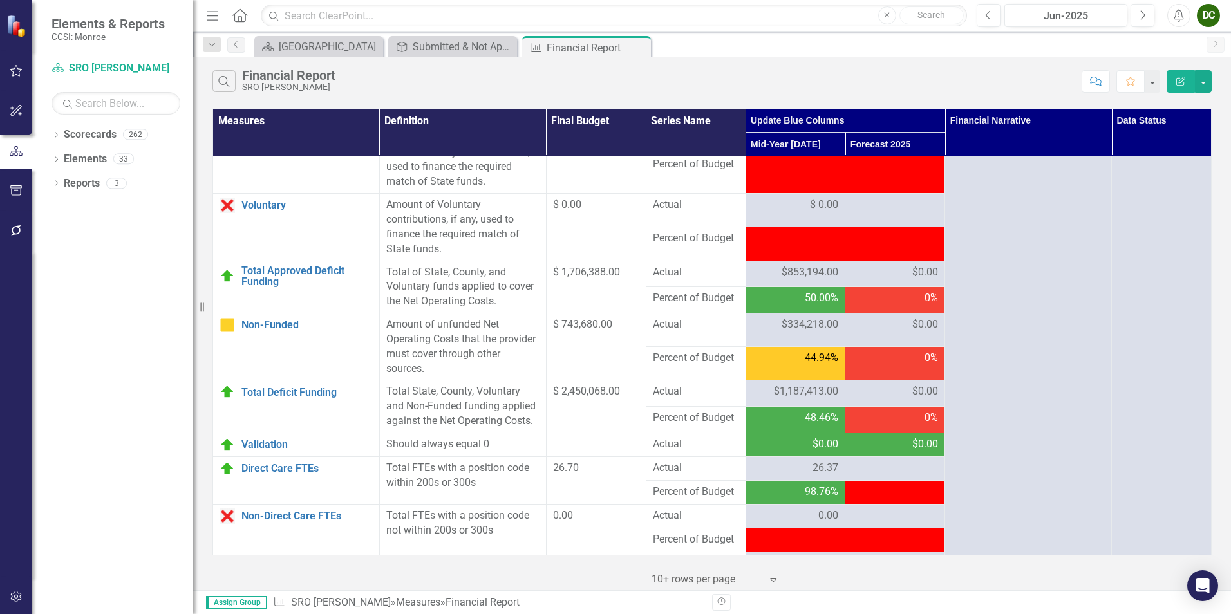
scroll to position [1595, 0]
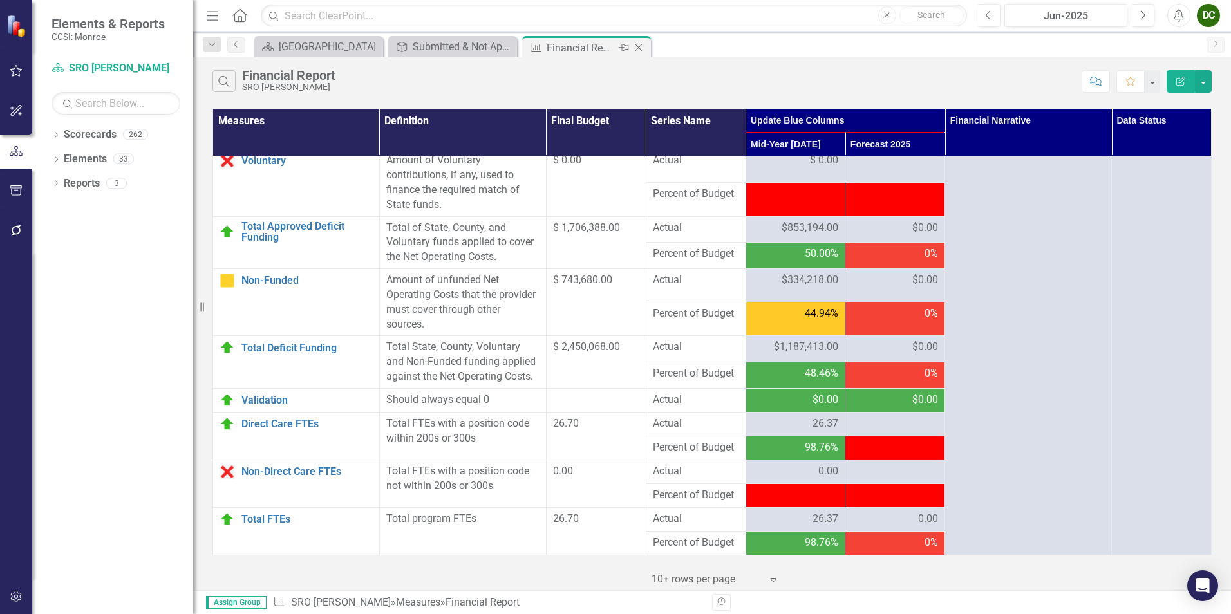
click at [641, 50] on icon "Close" at bounding box center [638, 47] width 13 height 10
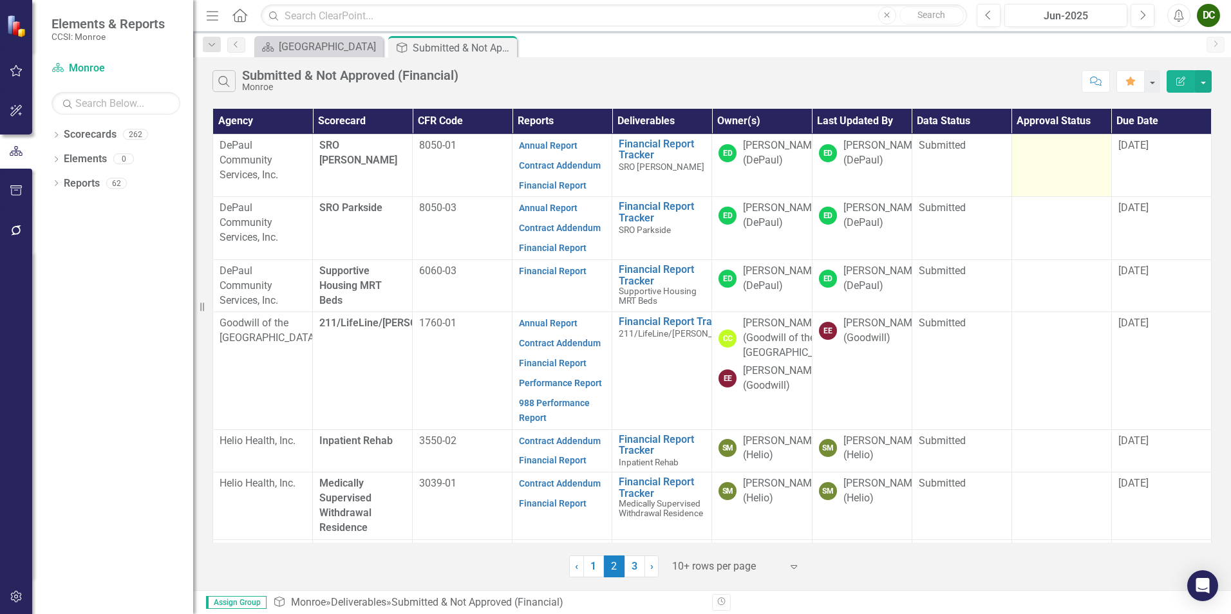
click at [1054, 162] on td at bounding box center [1061, 165] width 100 height 63
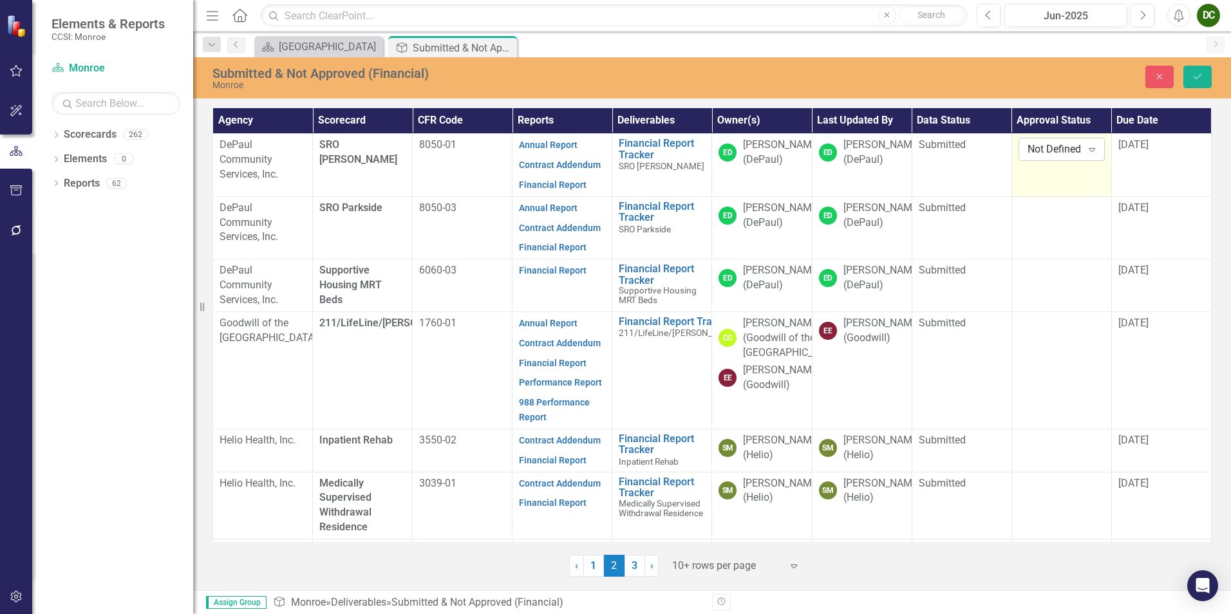
drag, startPoint x: 1054, startPoint y: 162, endPoint x: 1038, endPoint y: 150, distance: 20.2
click at [1038, 150] on div "Not Defined" at bounding box center [1054, 149] width 55 height 15
click at [1041, 183] on div "Approved" at bounding box center [1069, 193] width 103 height 21
click at [1198, 77] on icon "submit" at bounding box center [1197, 76] width 8 height 5
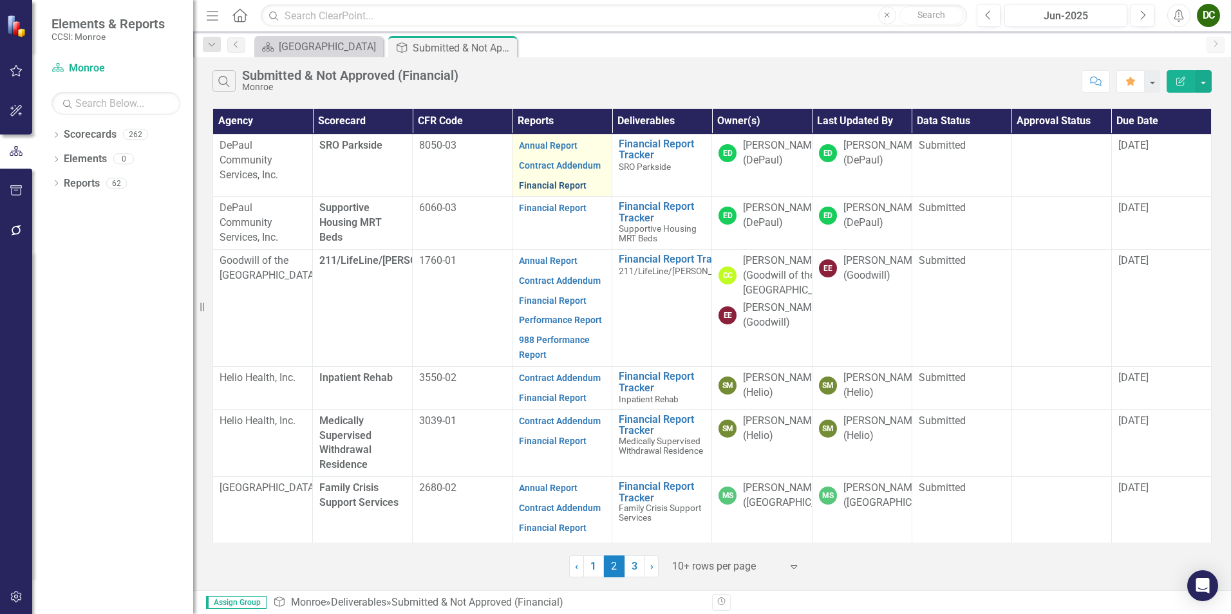
click at [575, 187] on link "Financial Report" at bounding box center [553, 185] width 68 height 10
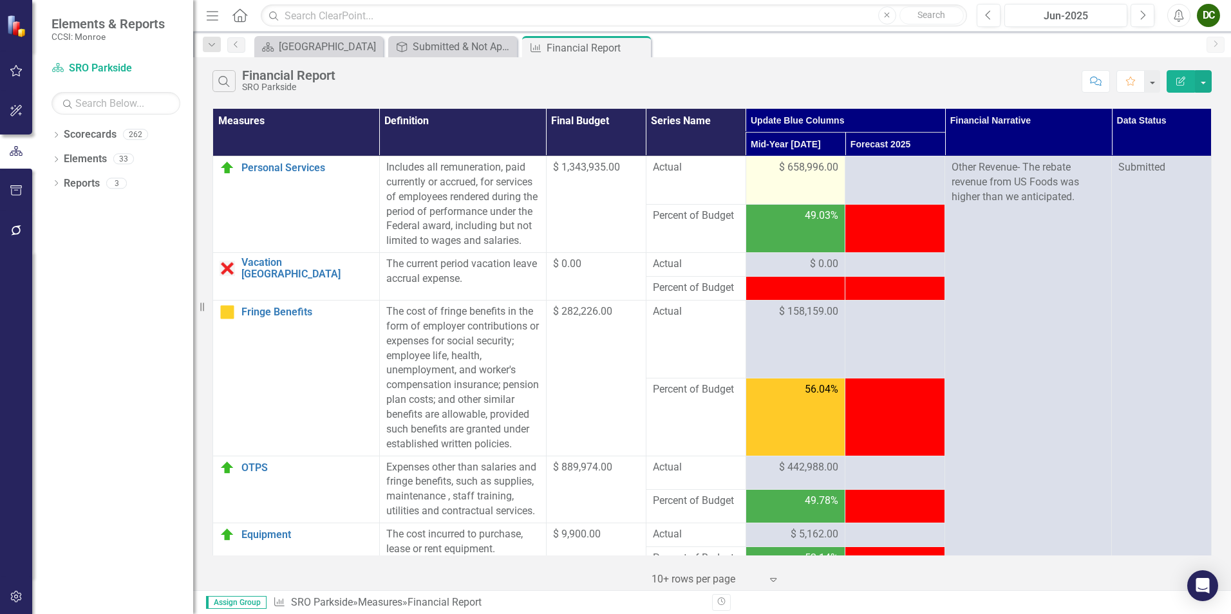
click at [799, 181] on td "$ 658,996.00" at bounding box center [795, 180] width 100 height 48
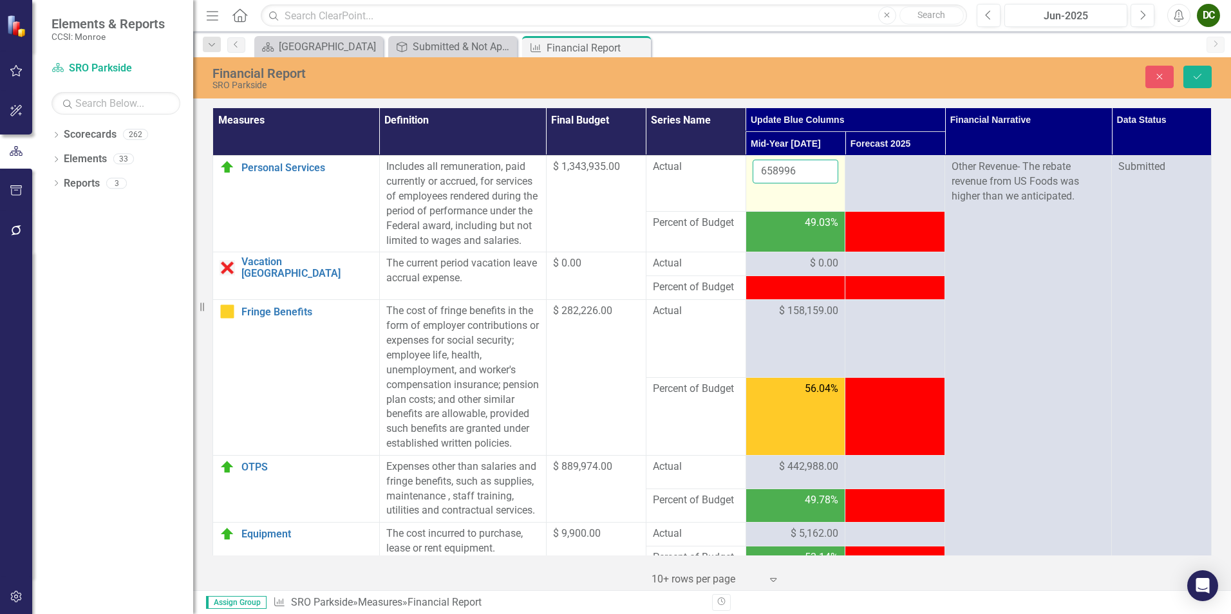
drag, startPoint x: 799, startPoint y: 181, endPoint x: 790, endPoint y: 167, distance: 17.7
click at [790, 167] on input "658996" at bounding box center [795, 172] width 86 height 24
type input "6"
type input "658996"
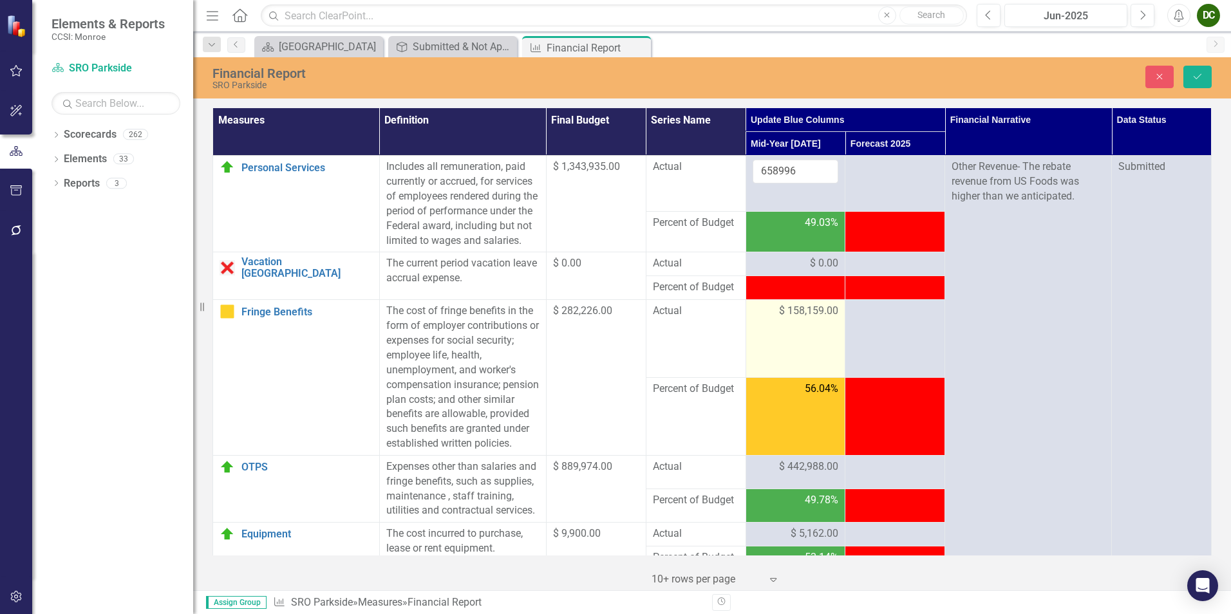
click at [797, 319] on span "$ 158,159.00" at bounding box center [808, 311] width 59 height 15
click at [800, 328] on input "158159" at bounding box center [795, 316] width 86 height 24
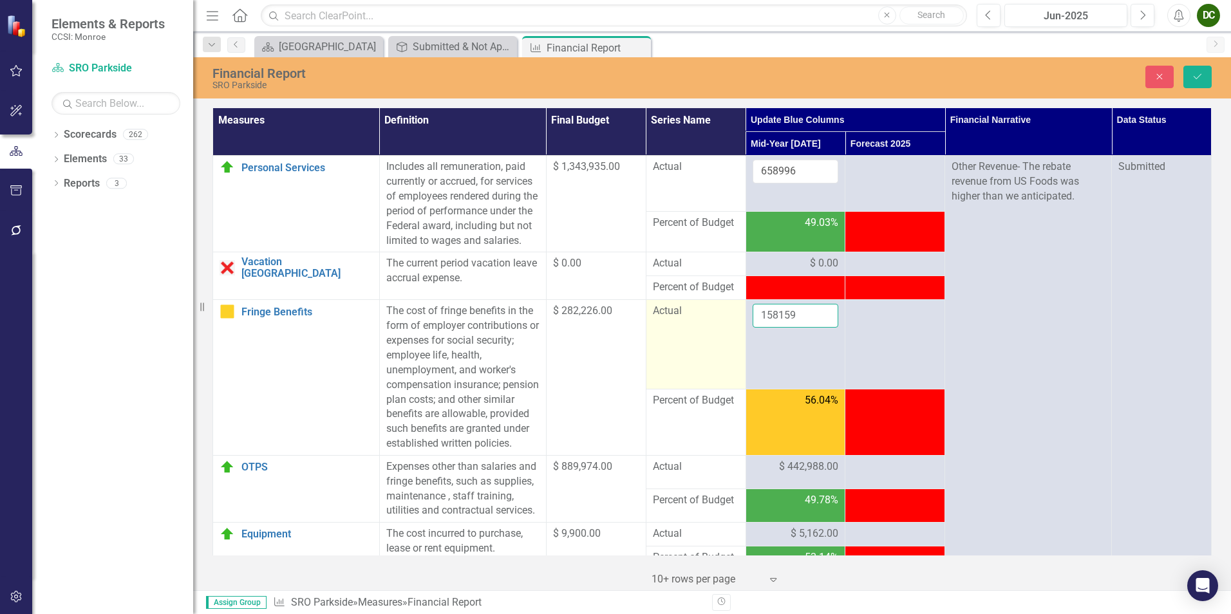
drag, startPoint x: 799, startPoint y: 329, endPoint x: 731, endPoint y: 346, distance: 70.2
click at [731, 346] on tr "Fringe Benefits Edit Edit Measure Link Open Element The cost of fringe benefits…" at bounding box center [712, 344] width 998 height 89
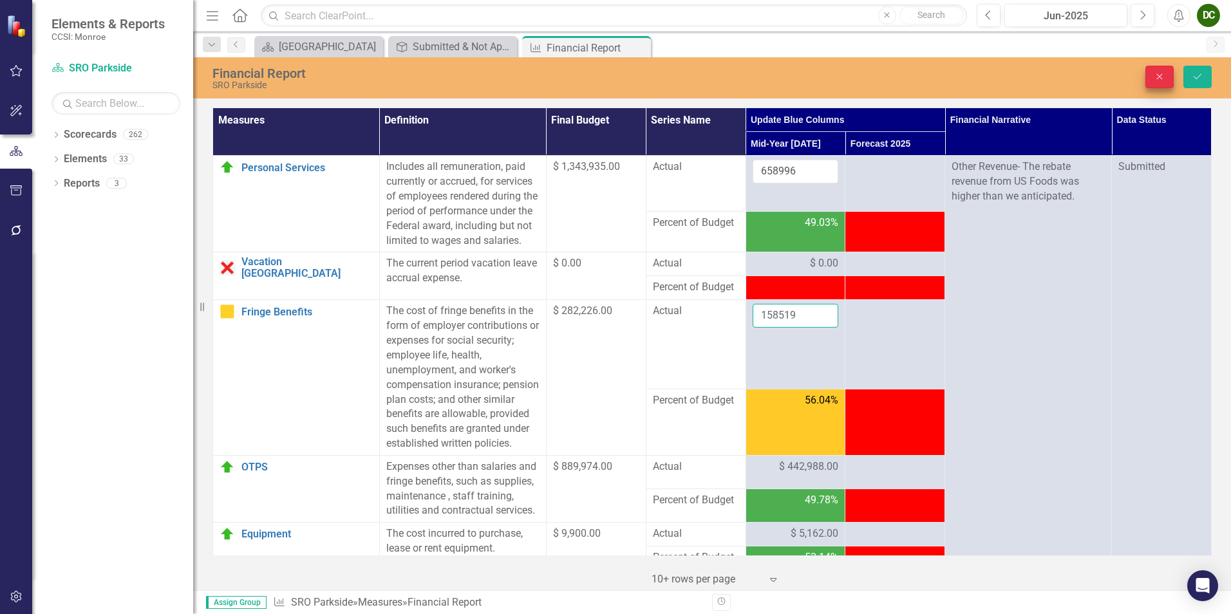
type input "158519"
click at [1155, 73] on icon "Close" at bounding box center [1159, 76] width 12 height 9
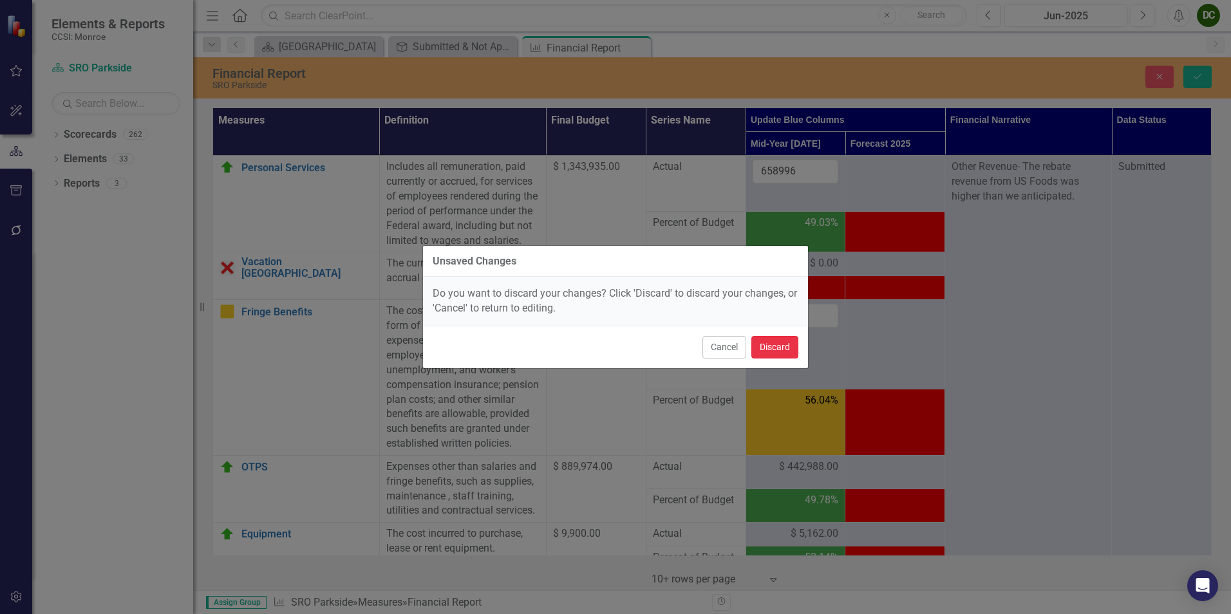
click at [777, 352] on button "Discard" at bounding box center [774, 347] width 47 height 23
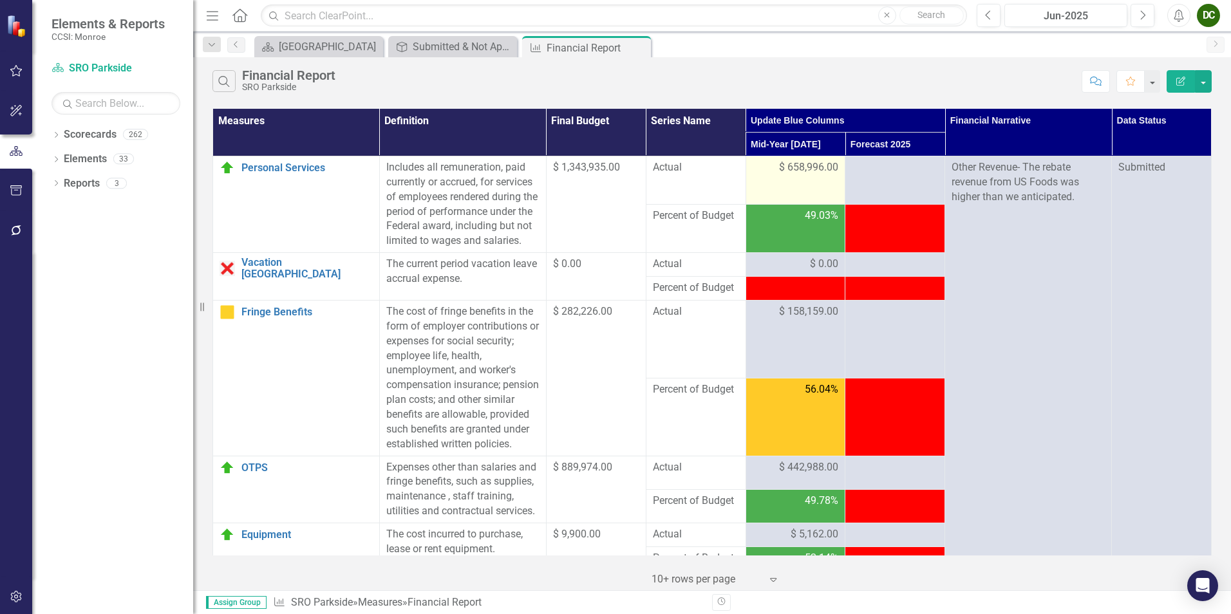
click at [805, 170] on span "$ 658,996.00" at bounding box center [808, 167] width 59 height 15
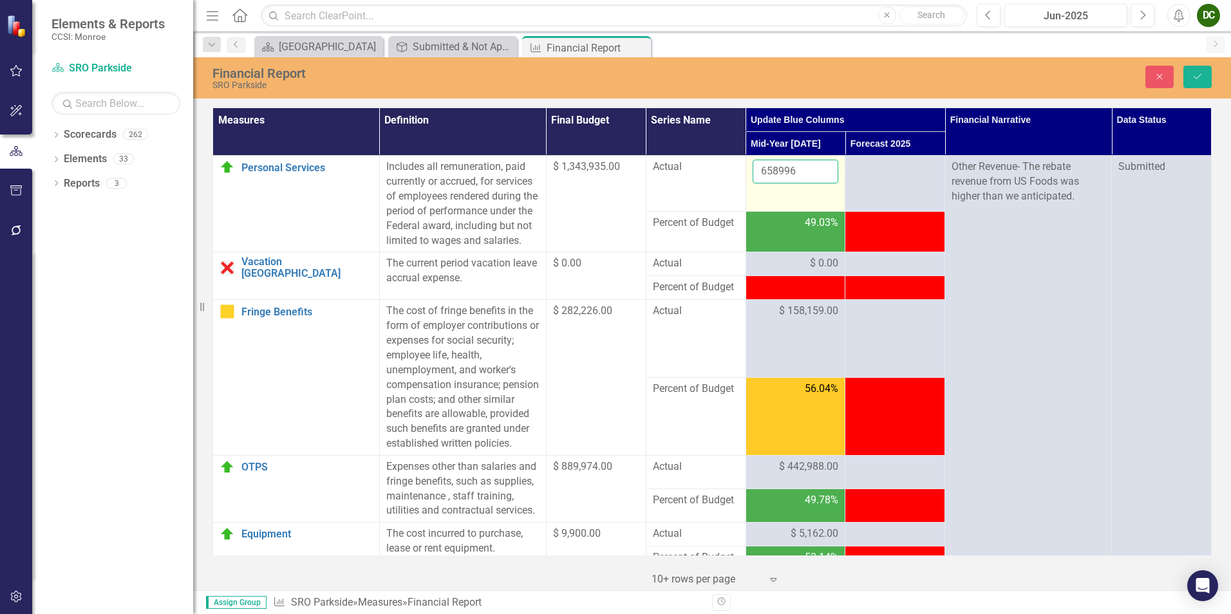
drag, startPoint x: 805, startPoint y: 170, endPoint x: 789, endPoint y: 171, distance: 16.1
click at [789, 171] on input "658996" at bounding box center [795, 172] width 86 height 24
type input "6"
type input "658996"
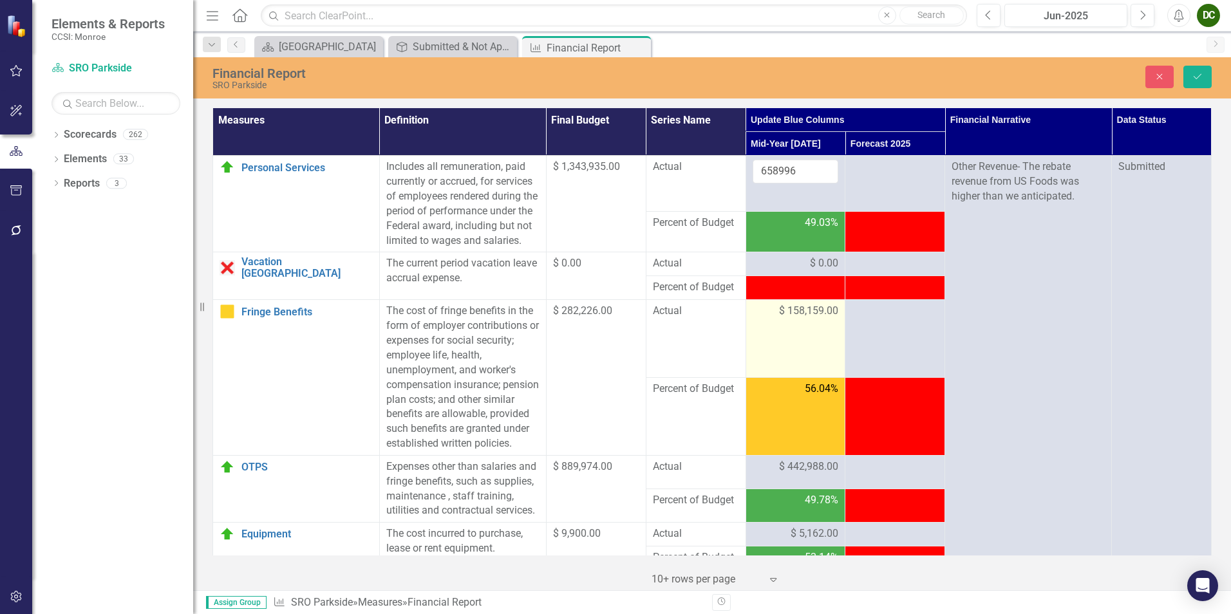
click at [800, 319] on span "$ 158,159.00" at bounding box center [808, 311] width 59 height 15
click at [800, 328] on input "158159" at bounding box center [795, 316] width 86 height 24
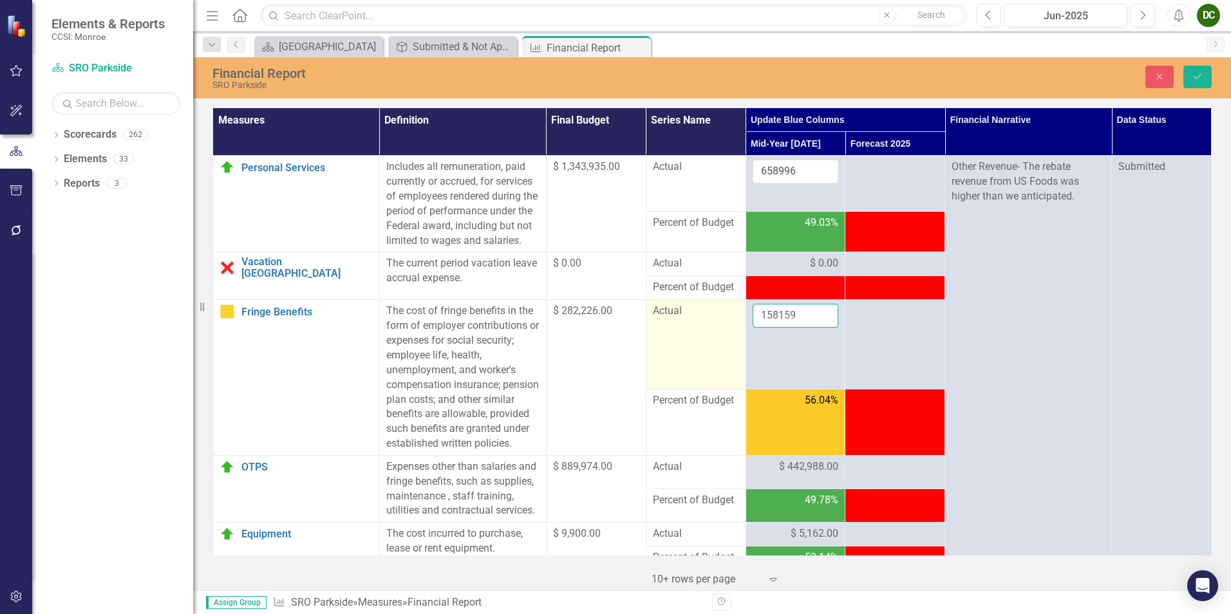
drag, startPoint x: 800, startPoint y: 330, endPoint x: 673, endPoint y: 338, distance: 127.1
click at [673, 338] on tr "Fringe Benefits Edit Edit Measure Link Open Element The cost of fringe benefits…" at bounding box center [712, 344] width 998 height 89
type input "158159"
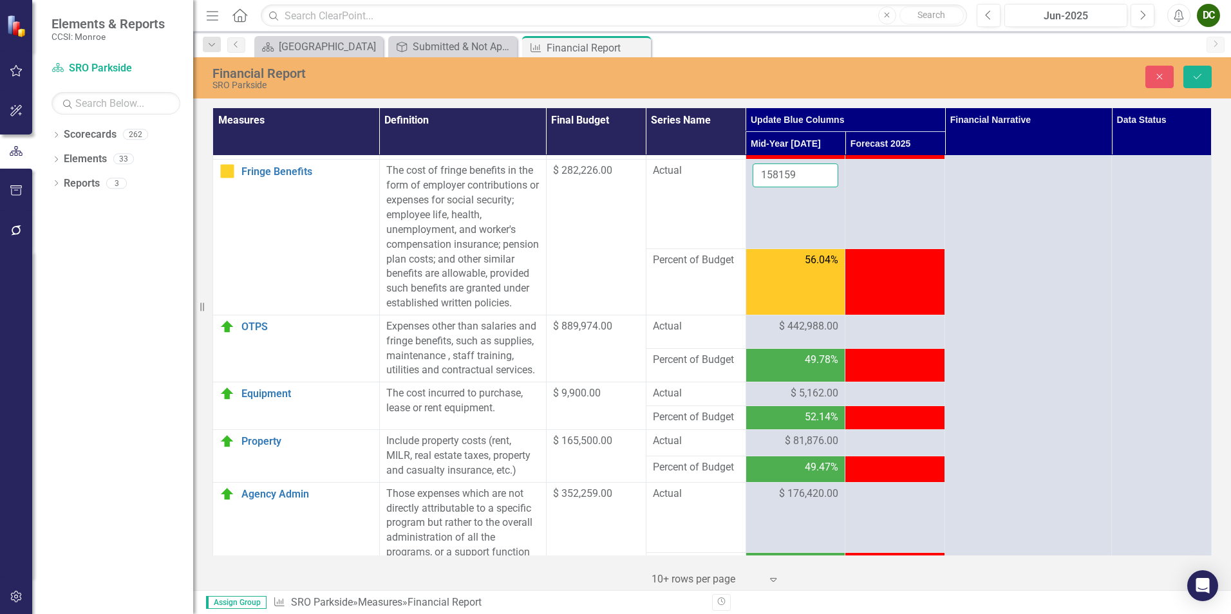
scroll to position [257, 0]
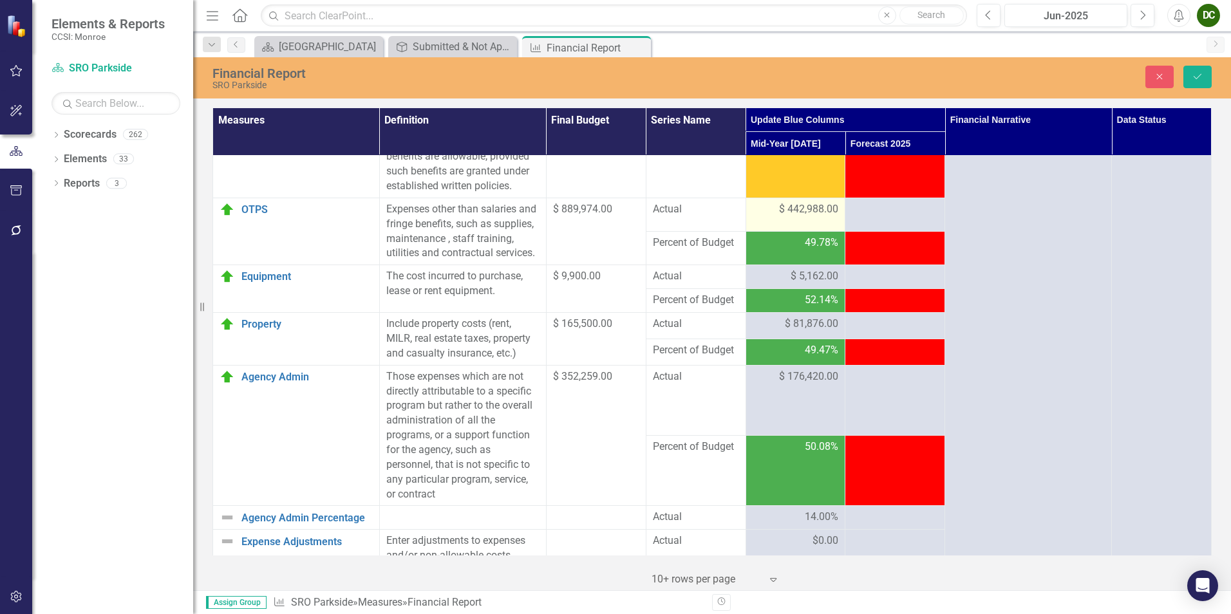
click at [809, 217] on span "$ 442,988.00" at bounding box center [808, 209] width 59 height 15
drag, startPoint x: 809, startPoint y: 239, endPoint x: 808, endPoint y: 249, distance: 10.4
click at [808, 226] on input "442988" at bounding box center [795, 214] width 86 height 24
type input "4"
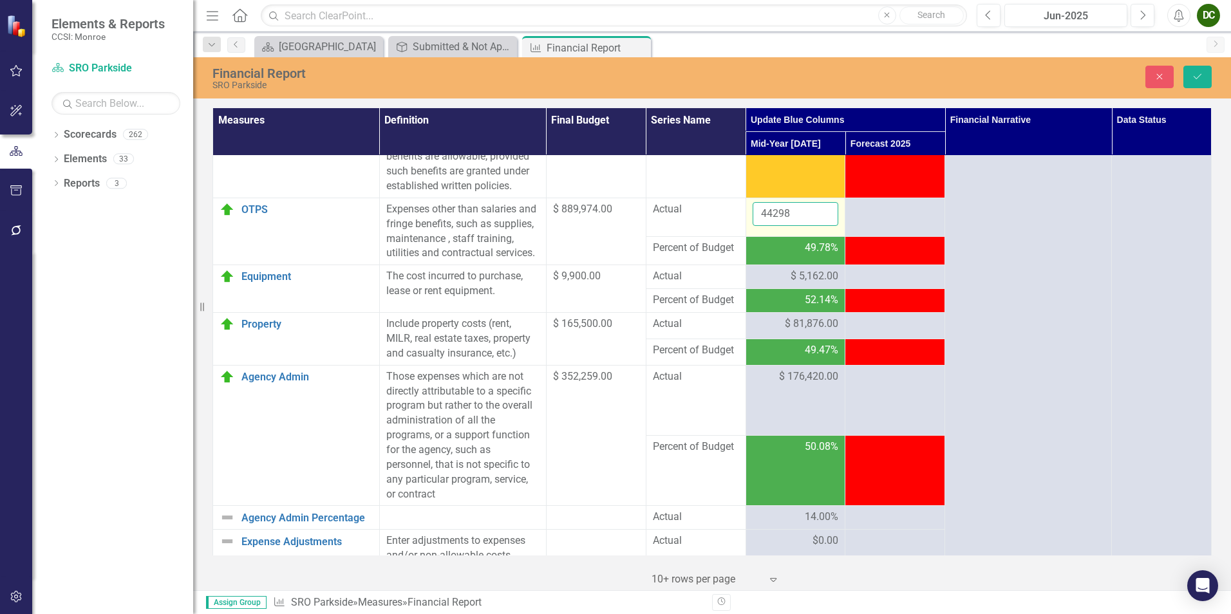
type input "442988"
click at [804, 284] on span "$ 5,162.00" at bounding box center [814, 276] width 48 height 15
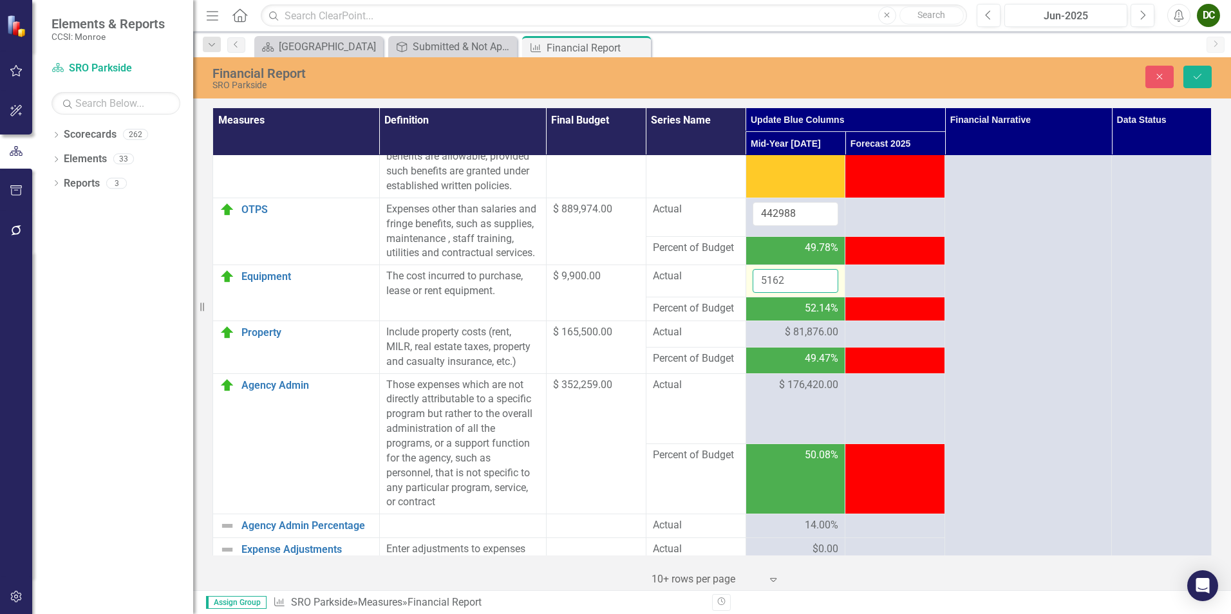
click at [799, 293] on input "5162" at bounding box center [795, 281] width 86 height 24
type input "5"
type input "5162"
click at [808, 340] on span "$ 81,876.00" at bounding box center [811, 332] width 53 height 15
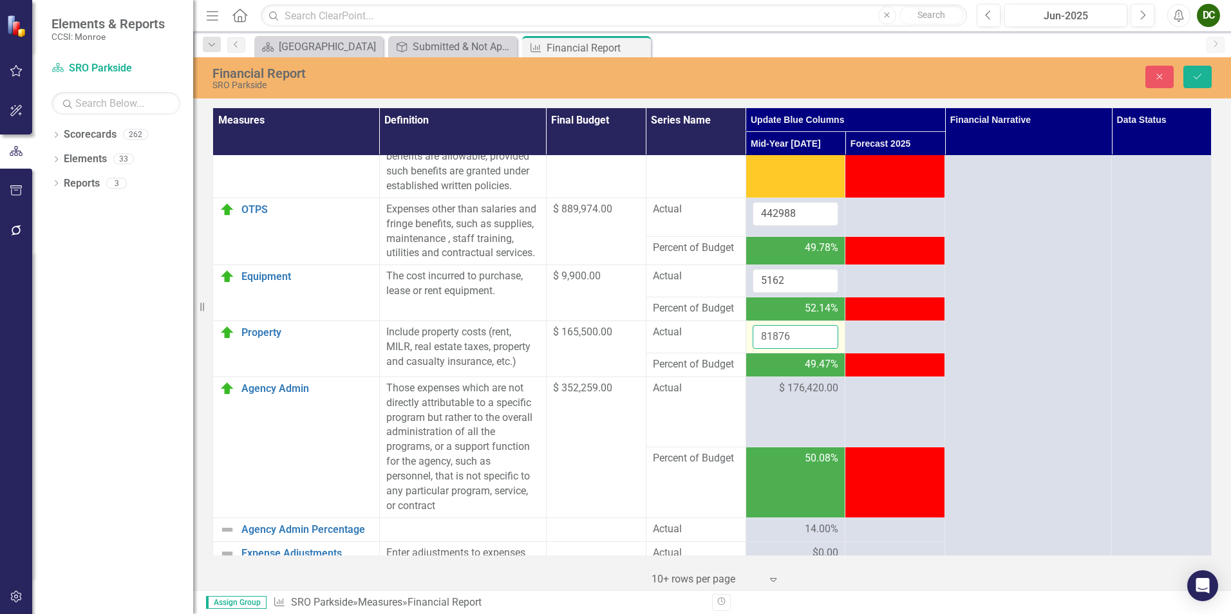
drag, startPoint x: 808, startPoint y: 364, endPoint x: 794, endPoint y: 364, distance: 14.8
click at [794, 349] on input "81876" at bounding box center [795, 337] width 86 height 24
drag, startPoint x: 794, startPoint y: 364, endPoint x: 753, endPoint y: 369, distance: 40.9
click at [753, 349] on input "81876" at bounding box center [795, 337] width 86 height 24
type input "81876"
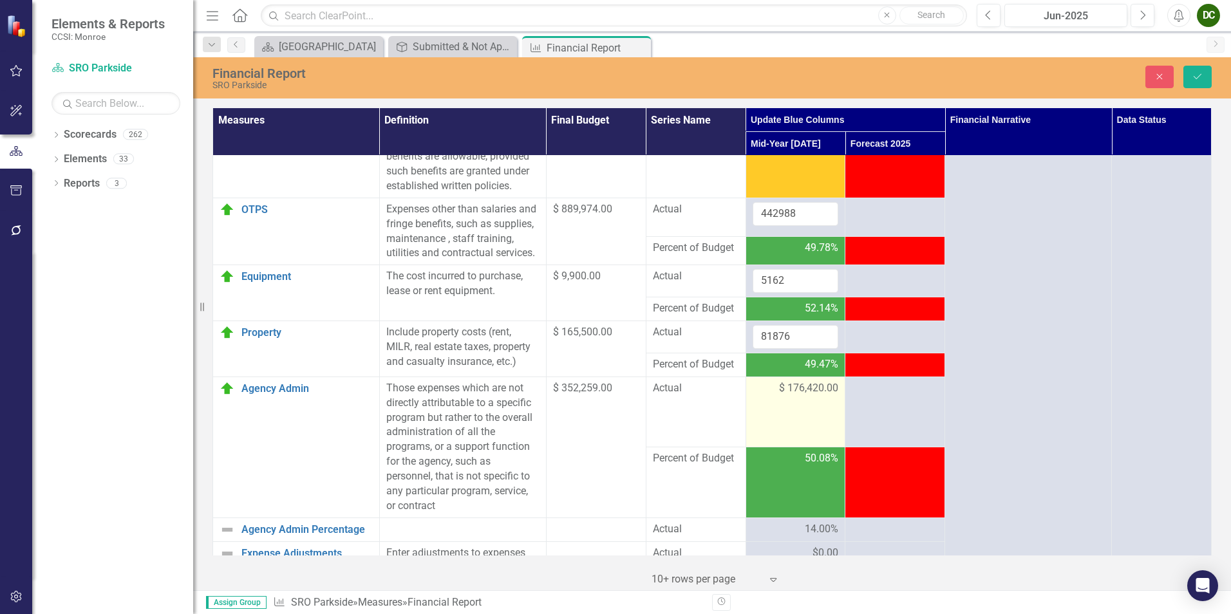
click at [802, 428] on td "$ 176,420.00" at bounding box center [795, 412] width 100 height 70
drag, startPoint x: 802, startPoint y: 428, endPoint x: 797, endPoint y: 420, distance: 9.5
click at [797, 405] on input "176420" at bounding box center [795, 393] width 86 height 24
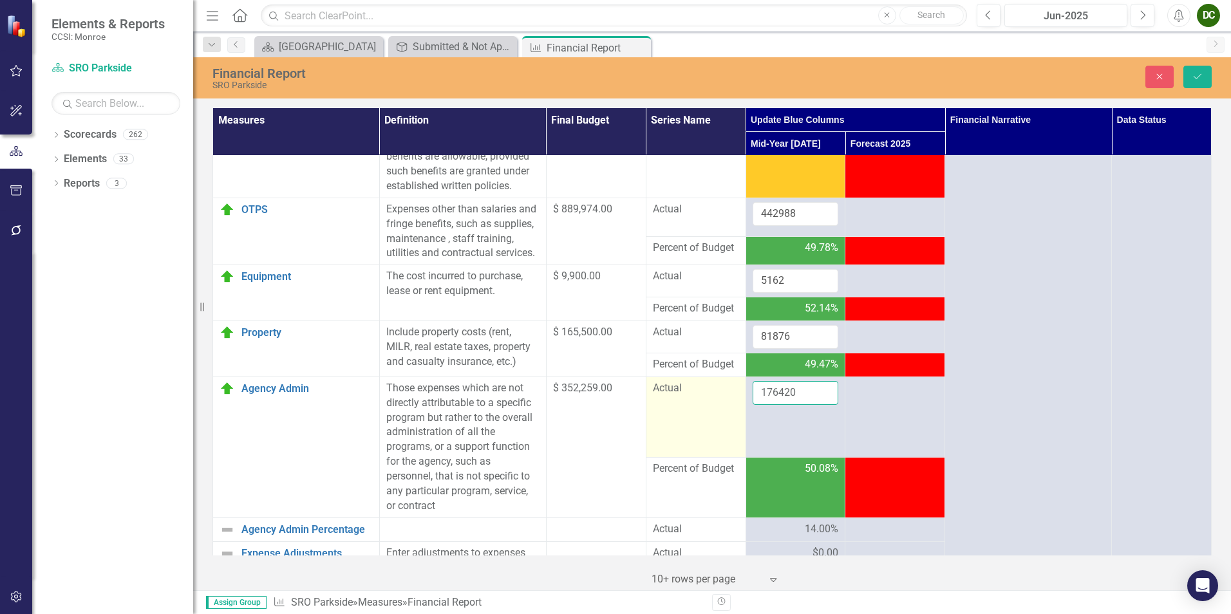
drag, startPoint x: 797, startPoint y: 420, endPoint x: 740, endPoint y: 423, distance: 58.0
click at [740, 423] on tr "Agency Admin Edit Edit Measure Link Open Element Those expenses which are not d…" at bounding box center [712, 417] width 998 height 80
type input "176420"
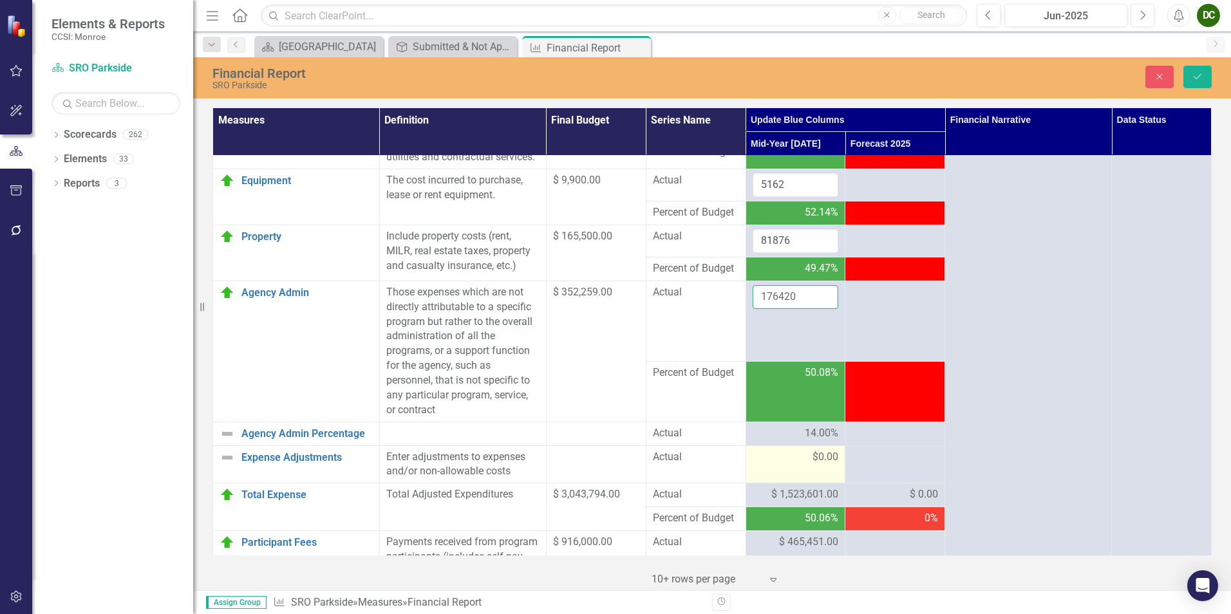
scroll to position [451, 0]
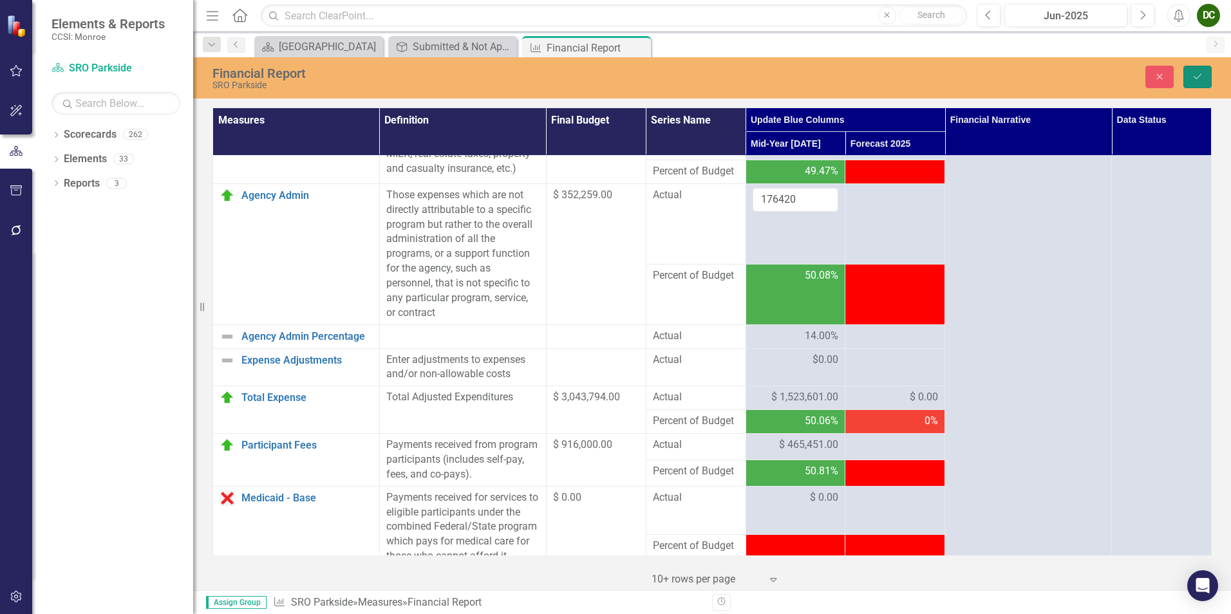
click at [1189, 82] on button "Save" at bounding box center [1197, 77] width 28 height 23
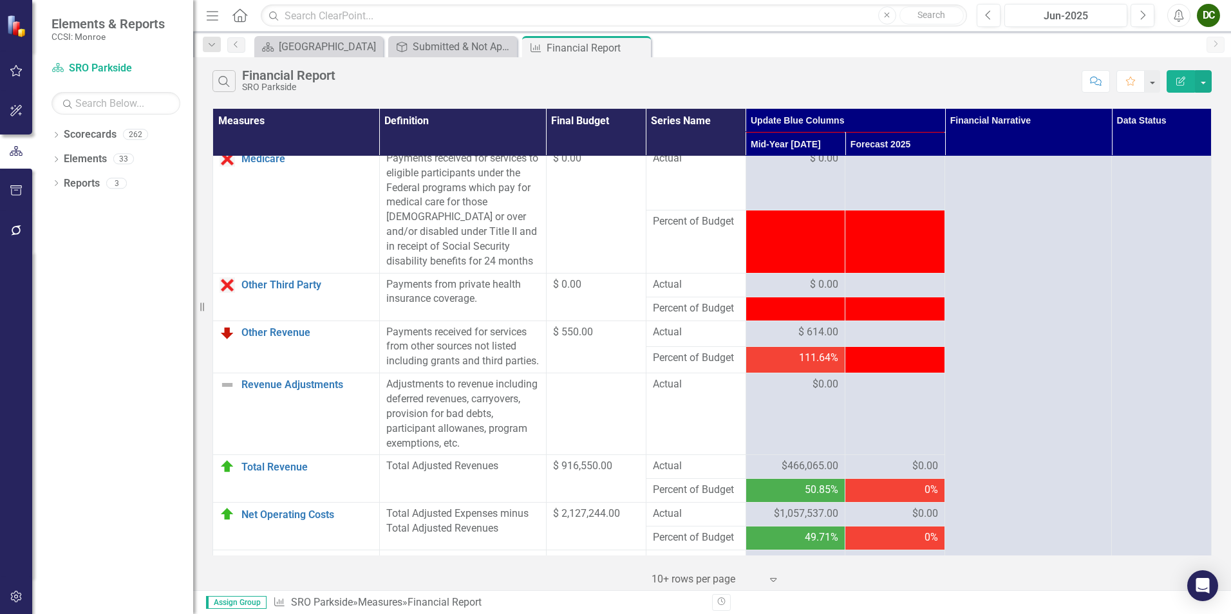
scroll to position [1402, 0]
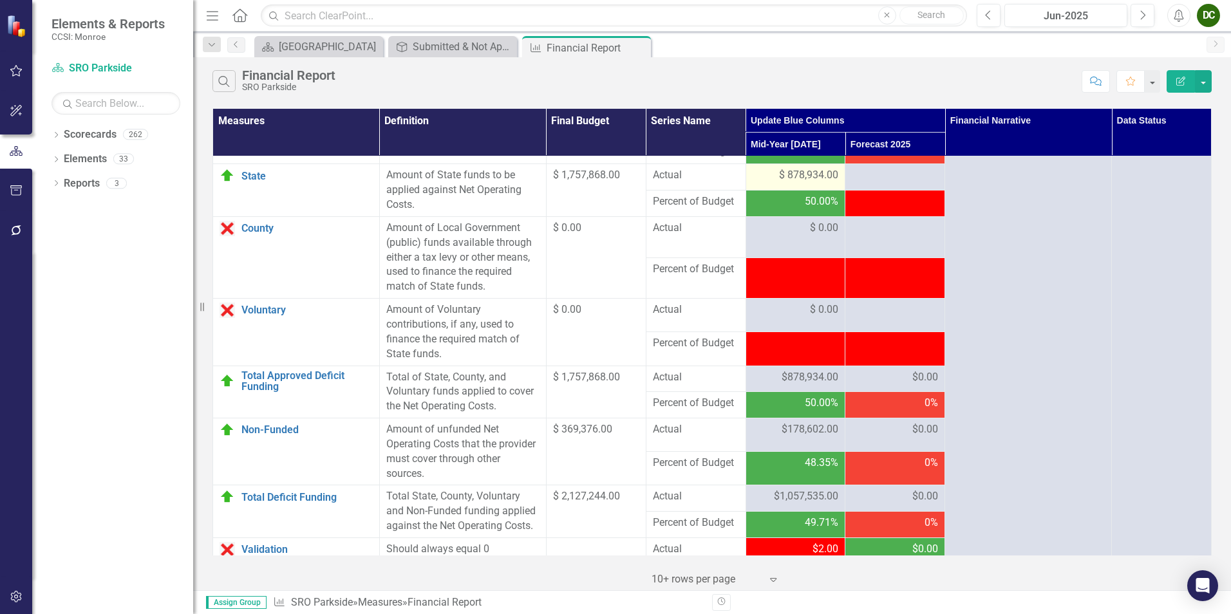
click at [825, 183] on span "$ 878,934.00" at bounding box center [808, 175] width 59 height 15
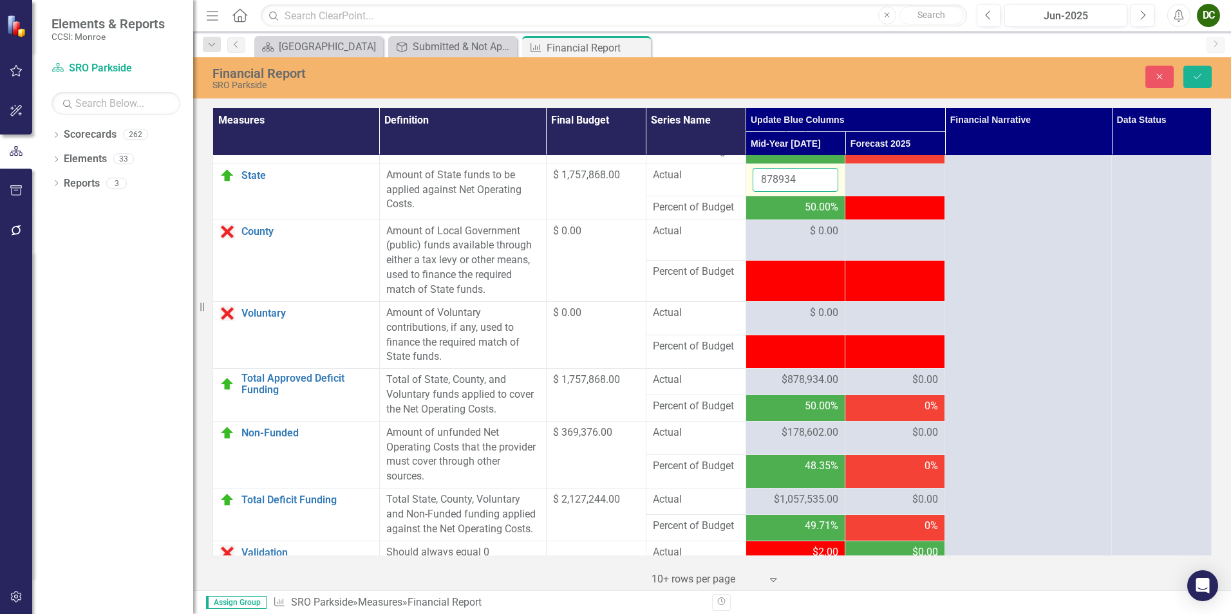
drag, startPoint x: 825, startPoint y: 219, endPoint x: 807, endPoint y: 223, distance: 18.6
click at [807, 192] on input "878934" at bounding box center [795, 180] width 86 height 24
type input "8"
type input "878934"
click at [1191, 78] on button "Save" at bounding box center [1197, 77] width 28 height 23
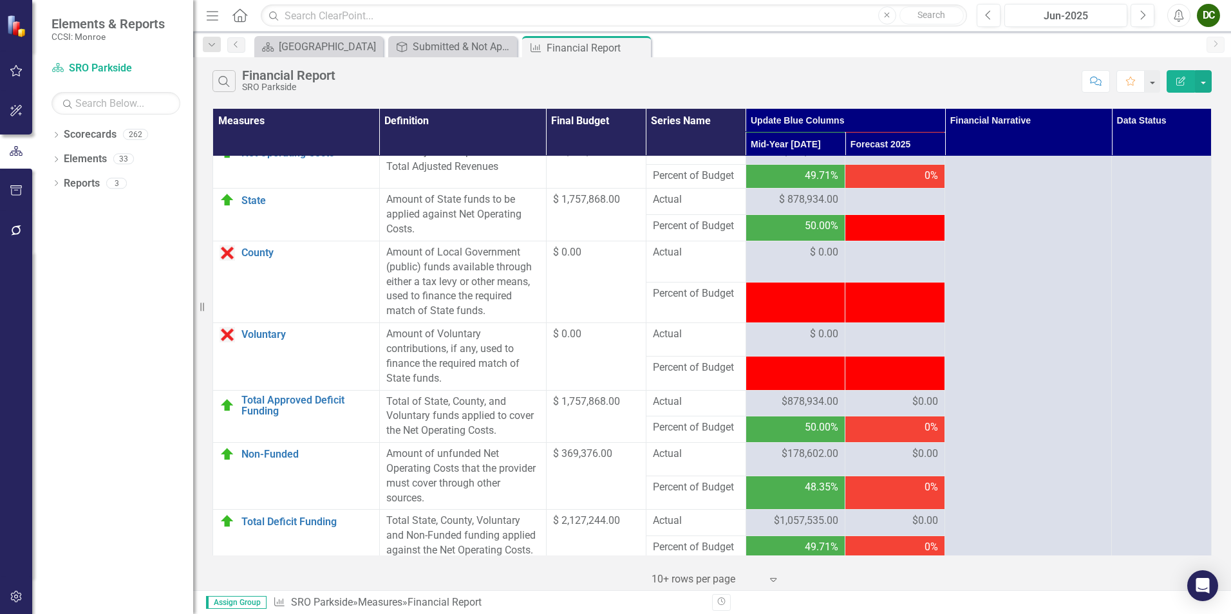
scroll to position [1273, 0]
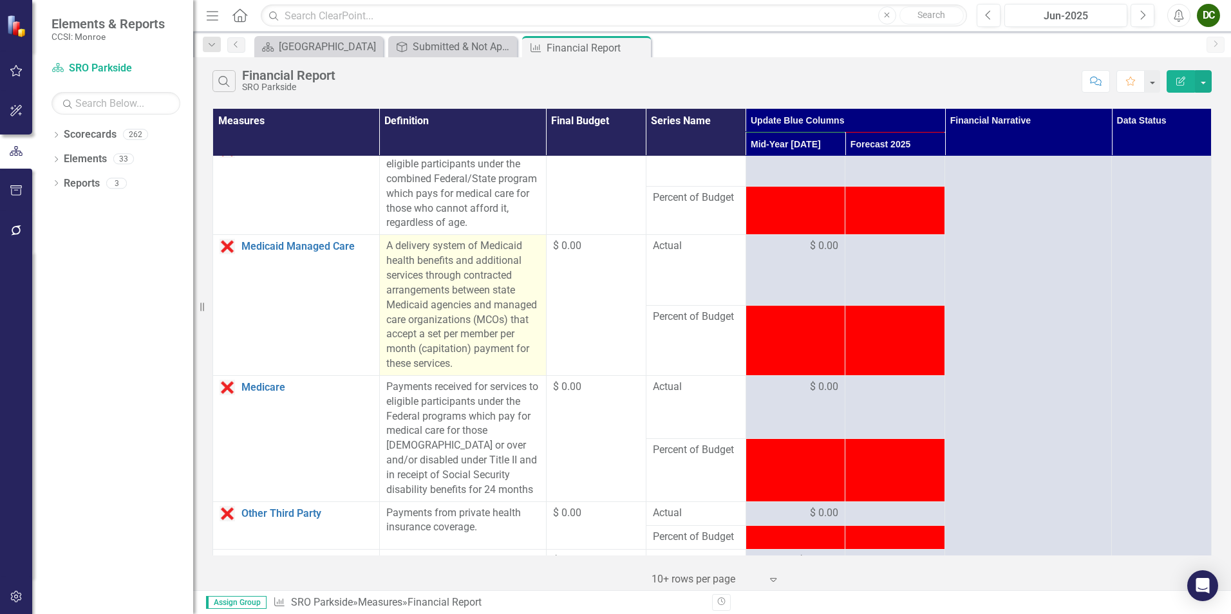
scroll to position [723, 0]
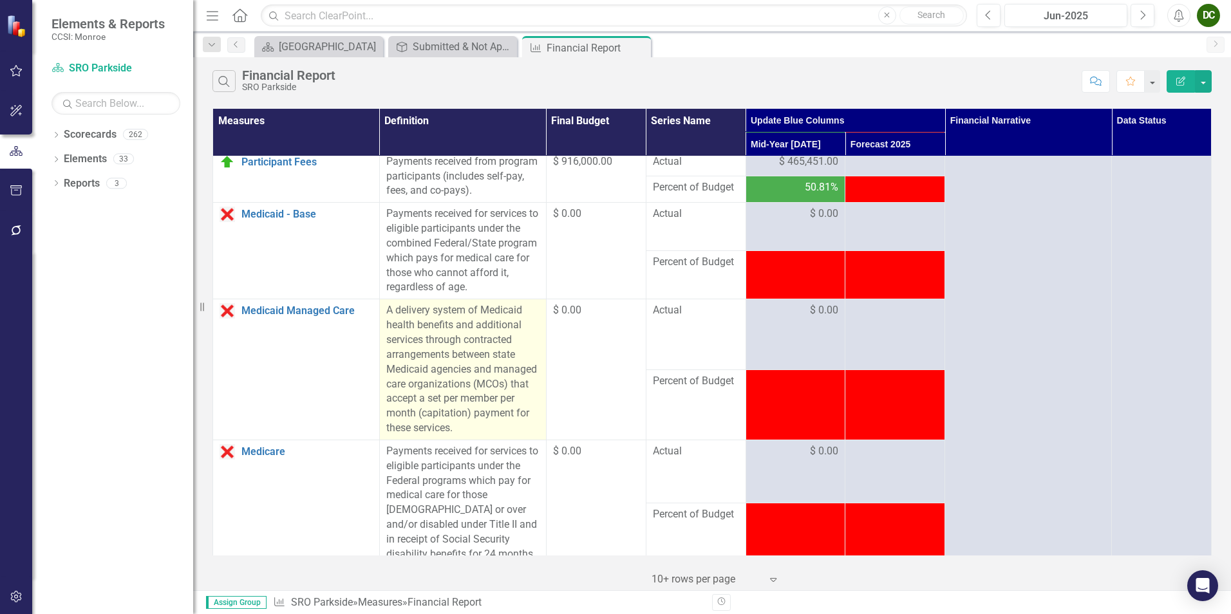
drag, startPoint x: 743, startPoint y: 322, endPoint x: 534, endPoint y: 341, distance: 209.4
click at [745, 299] on td at bounding box center [795, 275] width 100 height 48
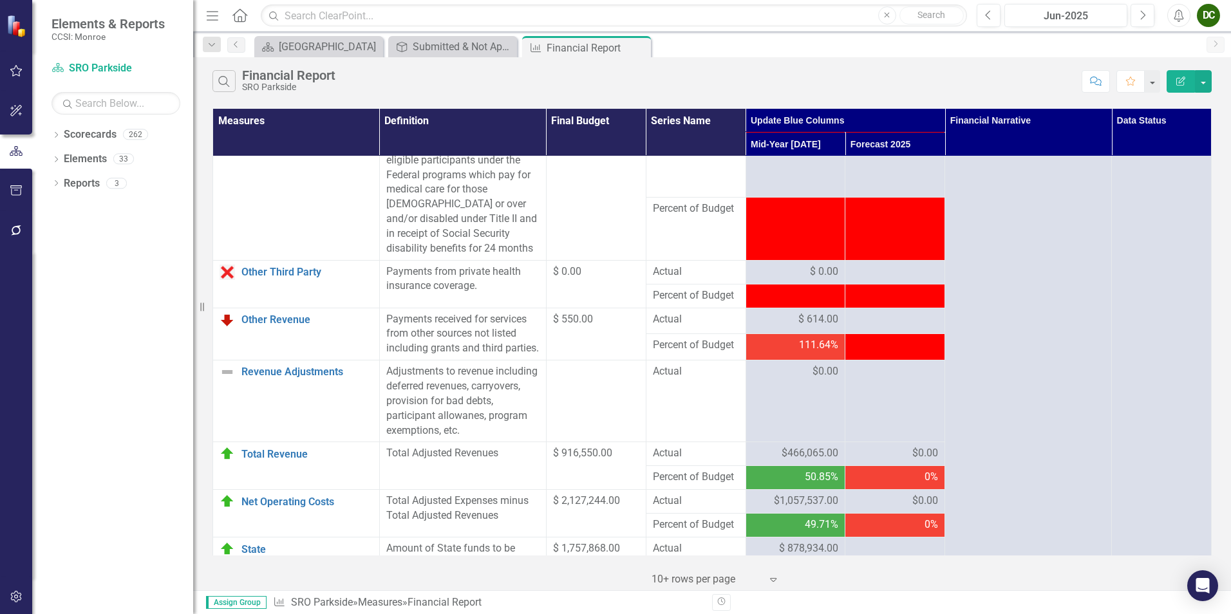
scroll to position [1045, 0]
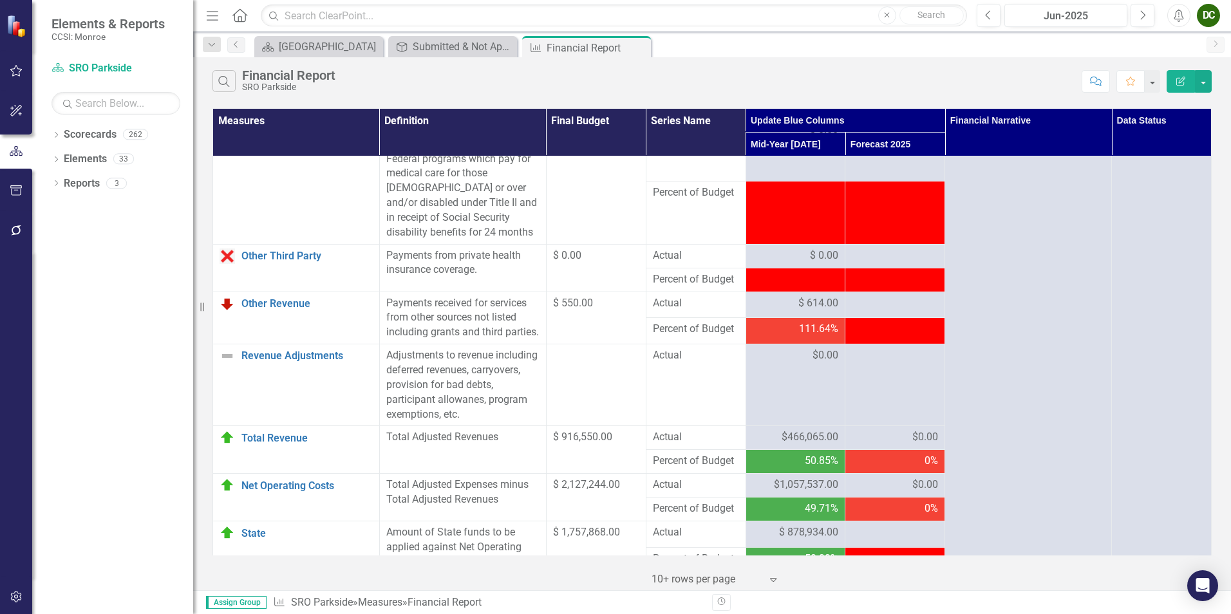
drag, startPoint x: 677, startPoint y: 362, endPoint x: 651, endPoint y: 361, distance: 25.8
click at [677, 337] on span "Percent of Budget" at bounding box center [696, 329] width 86 height 15
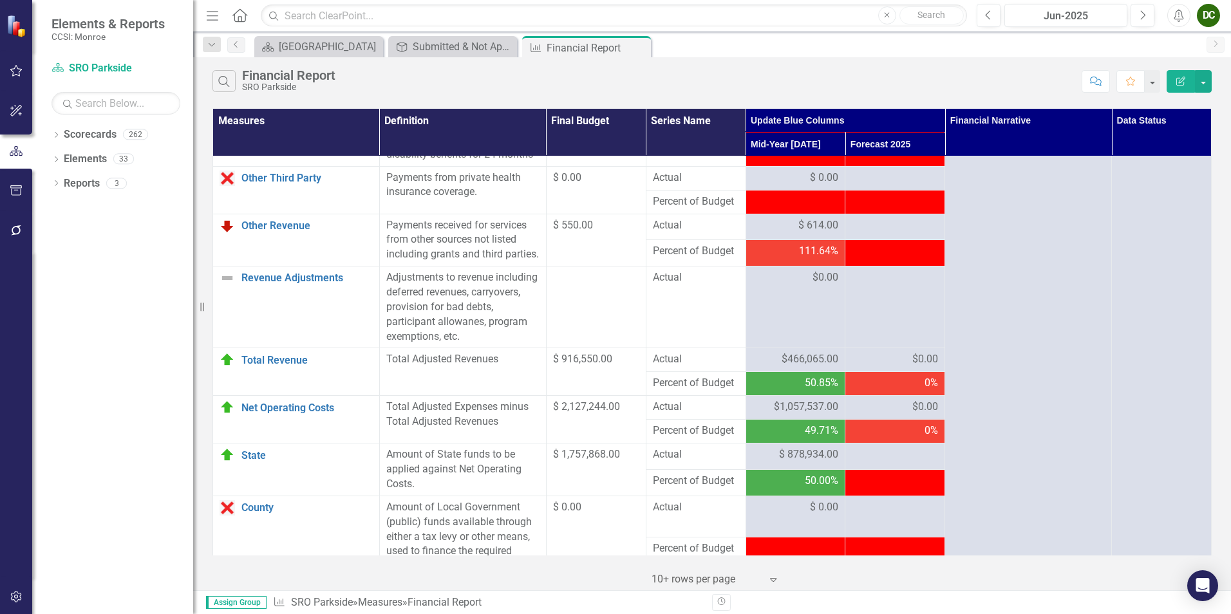
scroll to position [1173, 0]
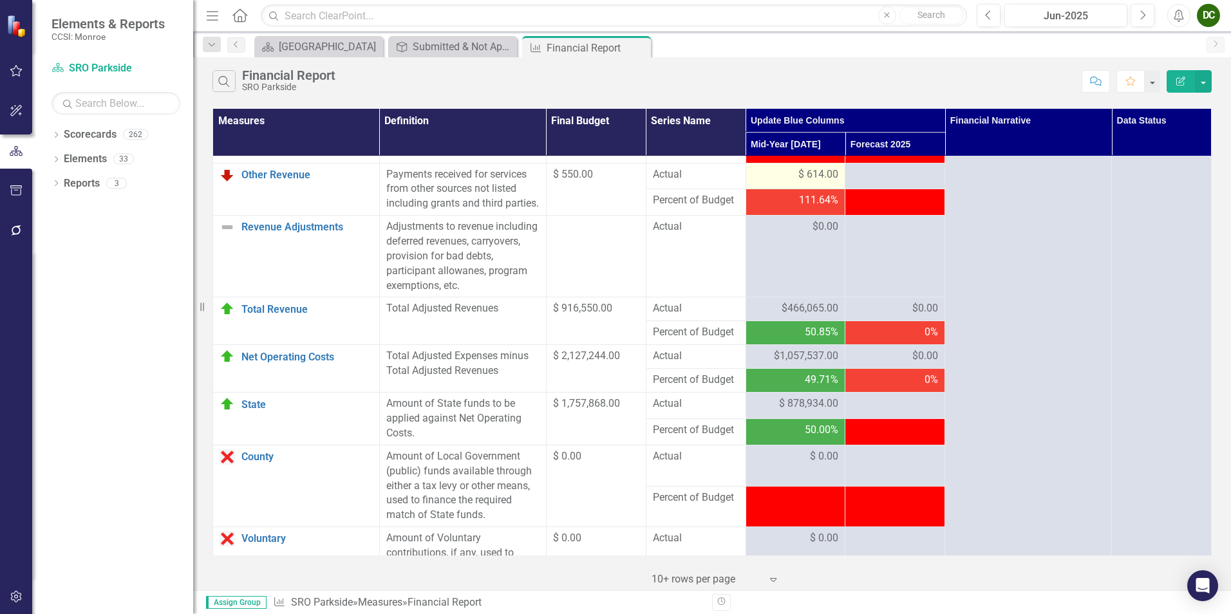
click at [815, 182] on span "$ 614.00" at bounding box center [818, 174] width 40 height 15
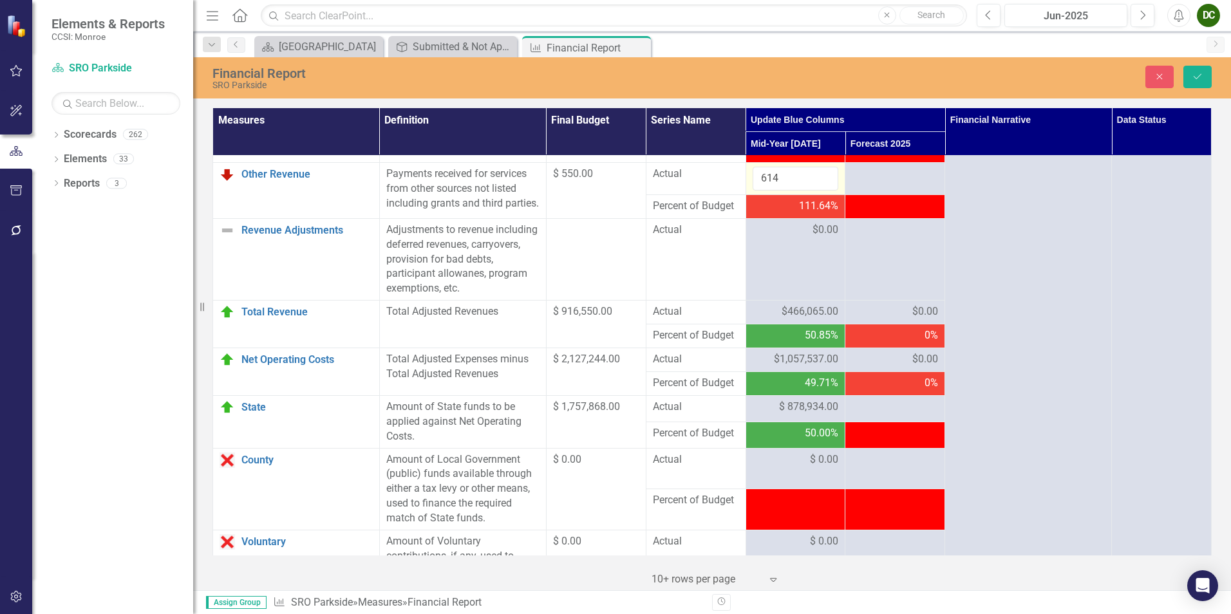
click at [815, 191] on input "614" at bounding box center [795, 179] width 86 height 24
click at [796, 191] on input "614" at bounding box center [795, 179] width 86 height 24
type input "613"
click at [819, 191] on input "613" at bounding box center [795, 179] width 86 height 24
click at [1191, 85] on button "Save" at bounding box center [1197, 77] width 28 height 23
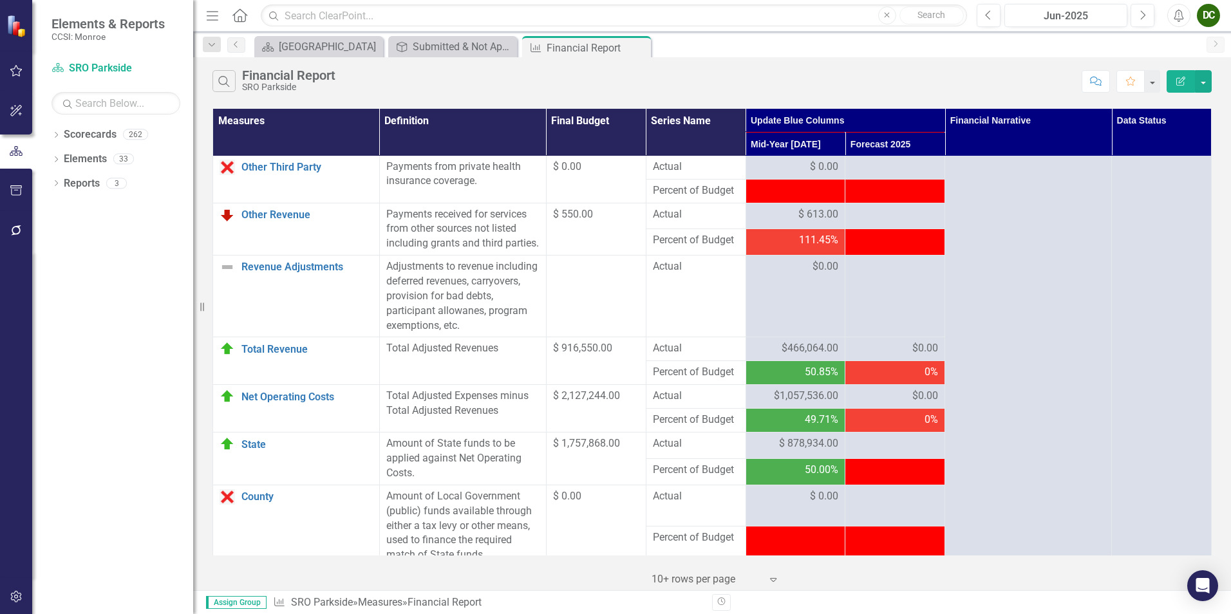
scroll to position [1080, 0]
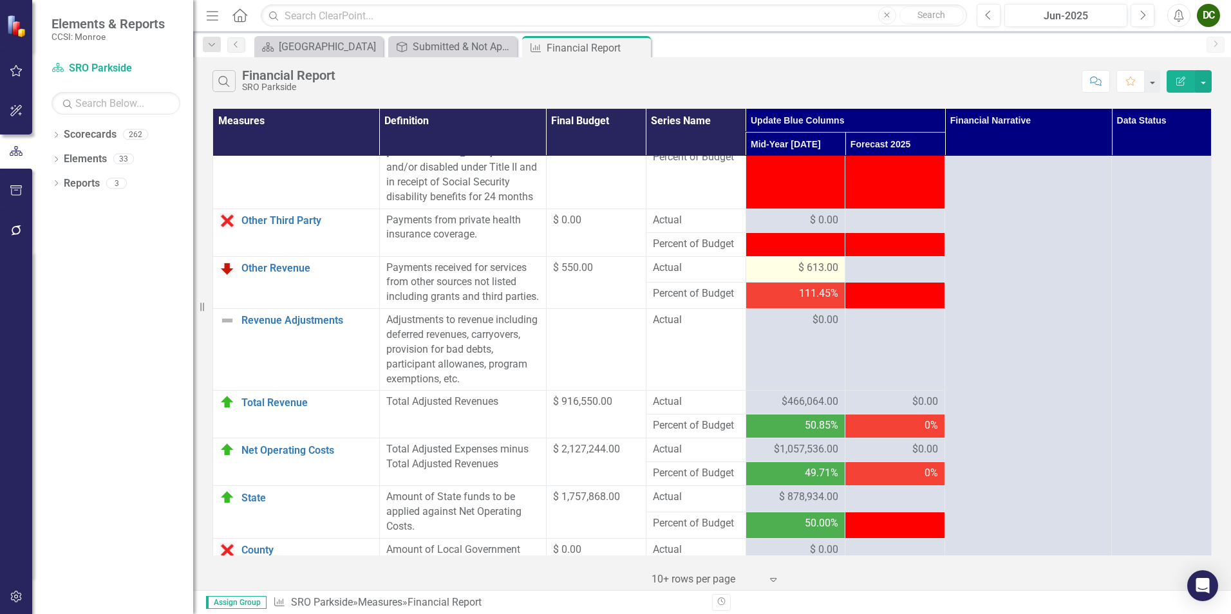
click at [805, 275] on span "$ 613.00" at bounding box center [818, 268] width 40 height 15
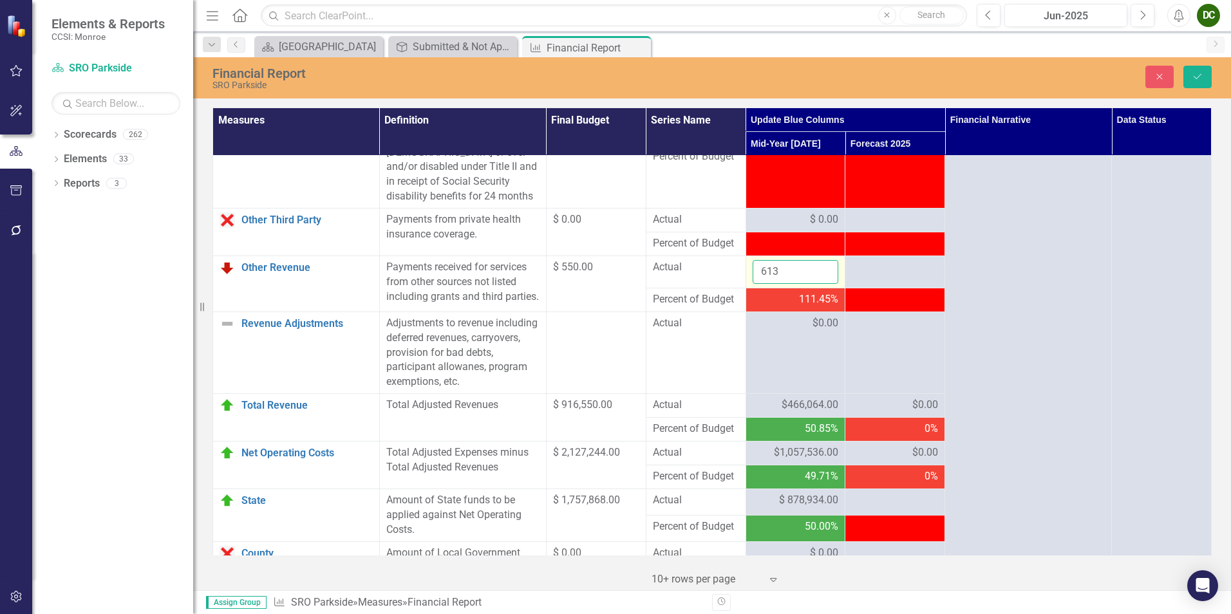
drag, startPoint x: 805, startPoint y: 296, endPoint x: 785, endPoint y: 298, distance: 20.0
click at [785, 284] on input "613" at bounding box center [795, 272] width 86 height 24
type input "614"
click at [822, 284] on input "614" at bounding box center [795, 272] width 86 height 24
click at [1204, 70] on button "Save" at bounding box center [1197, 77] width 28 height 23
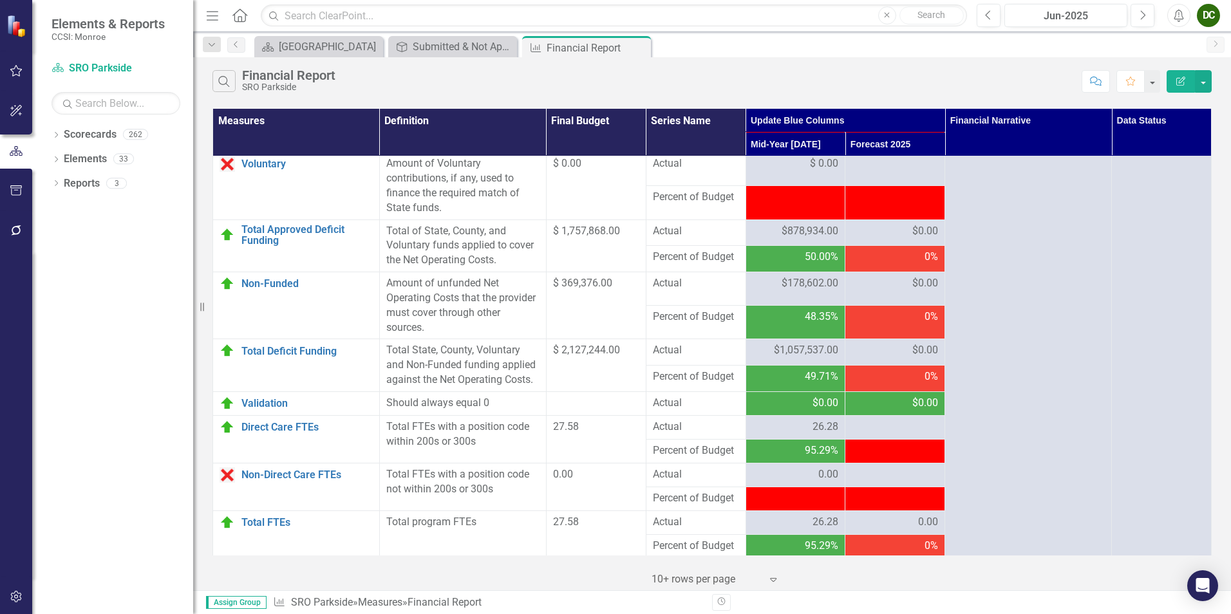
scroll to position [1595, 0]
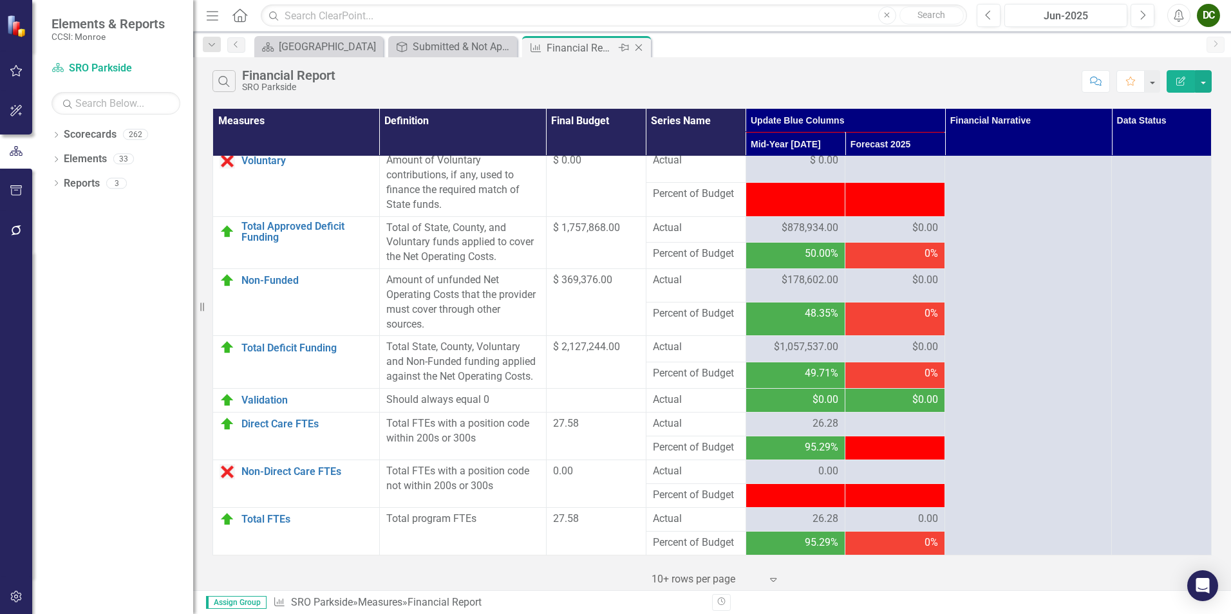
click at [637, 47] on icon "Close" at bounding box center [638, 47] width 13 height 10
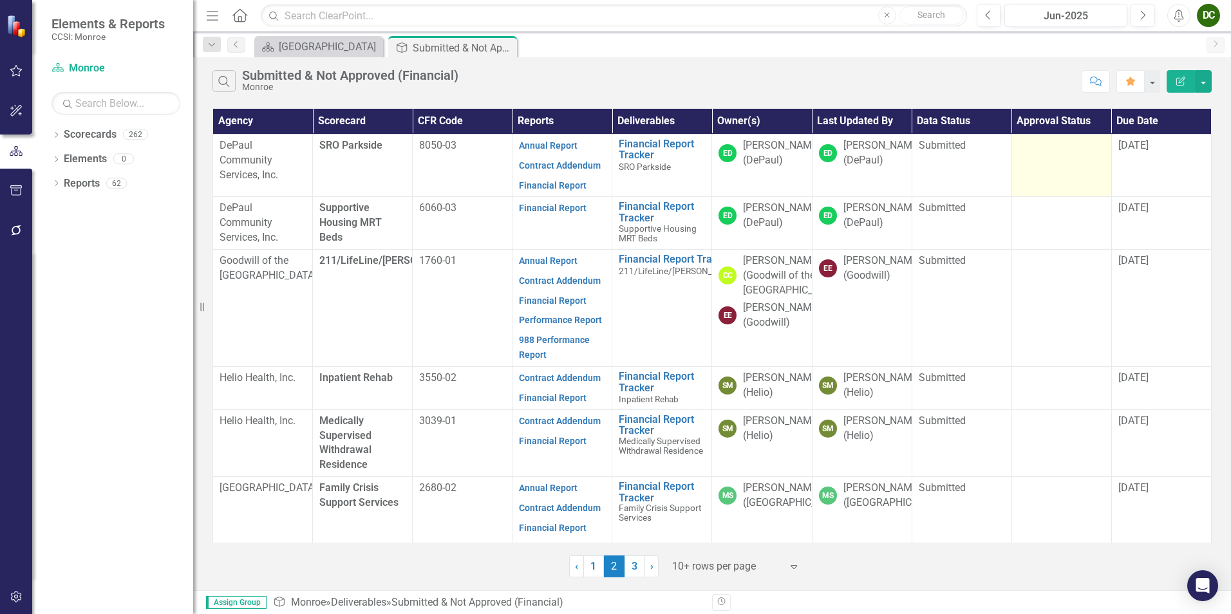
click at [1063, 154] on td at bounding box center [1061, 165] width 100 height 63
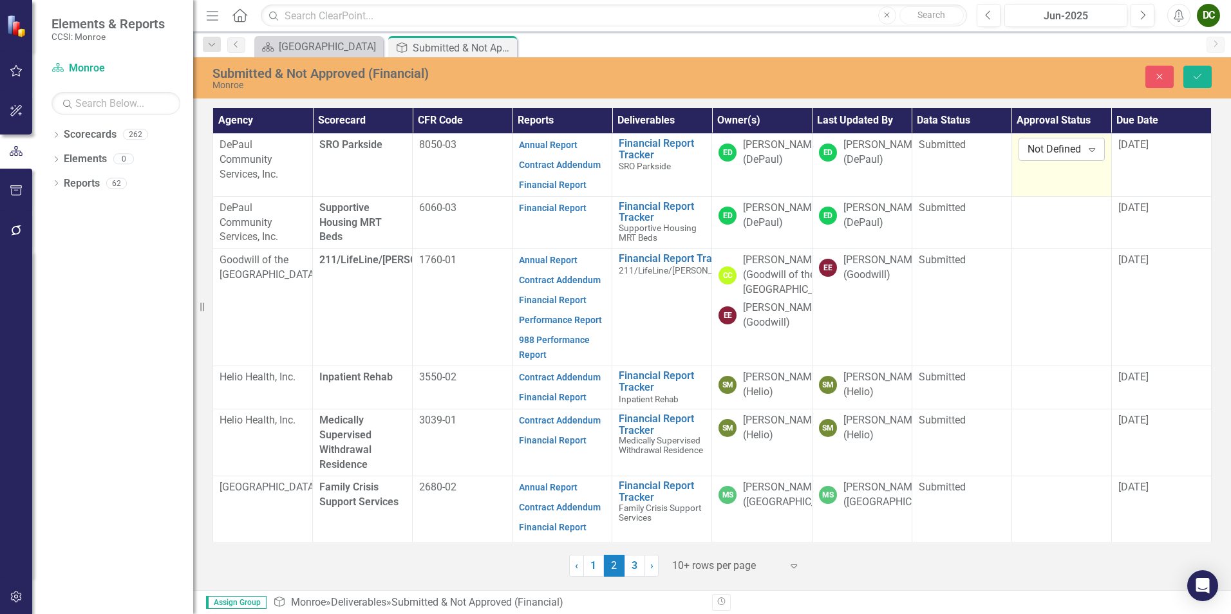
drag, startPoint x: 1063, startPoint y: 154, endPoint x: 1041, endPoint y: 152, distance: 22.0
click at [1041, 152] on div "Not Defined" at bounding box center [1054, 149] width 55 height 15
click at [1042, 189] on div "Approved" at bounding box center [1071, 193] width 82 height 15
click at [1199, 74] on icon "Save" at bounding box center [1197, 76] width 12 height 9
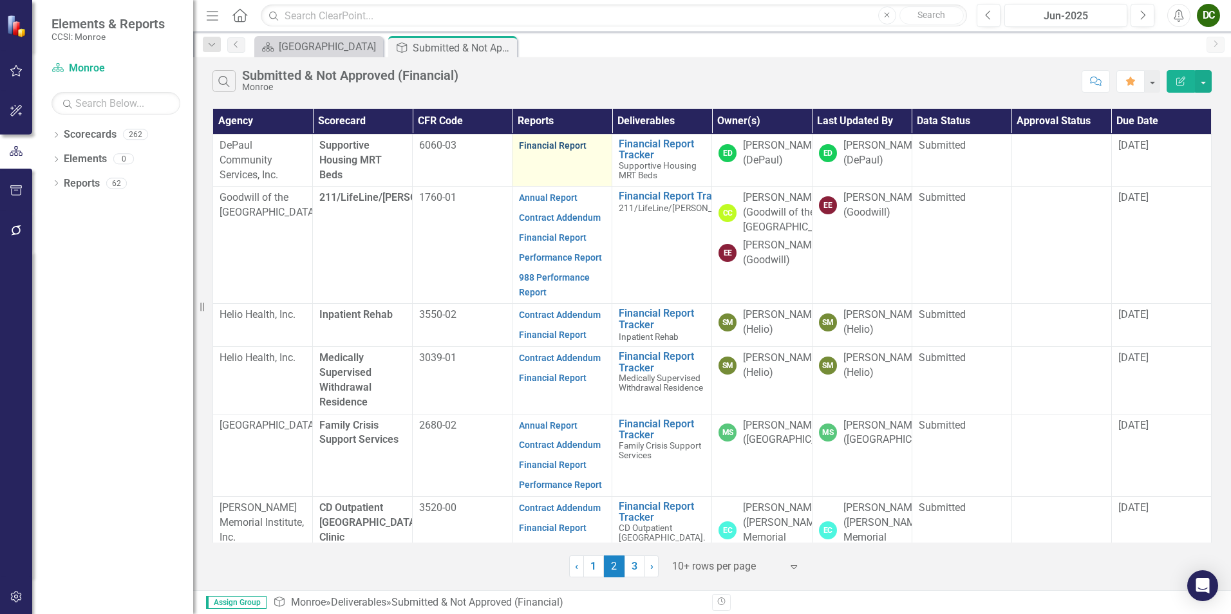
click at [579, 147] on link "Financial Report" at bounding box center [553, 145] width 68 height 10
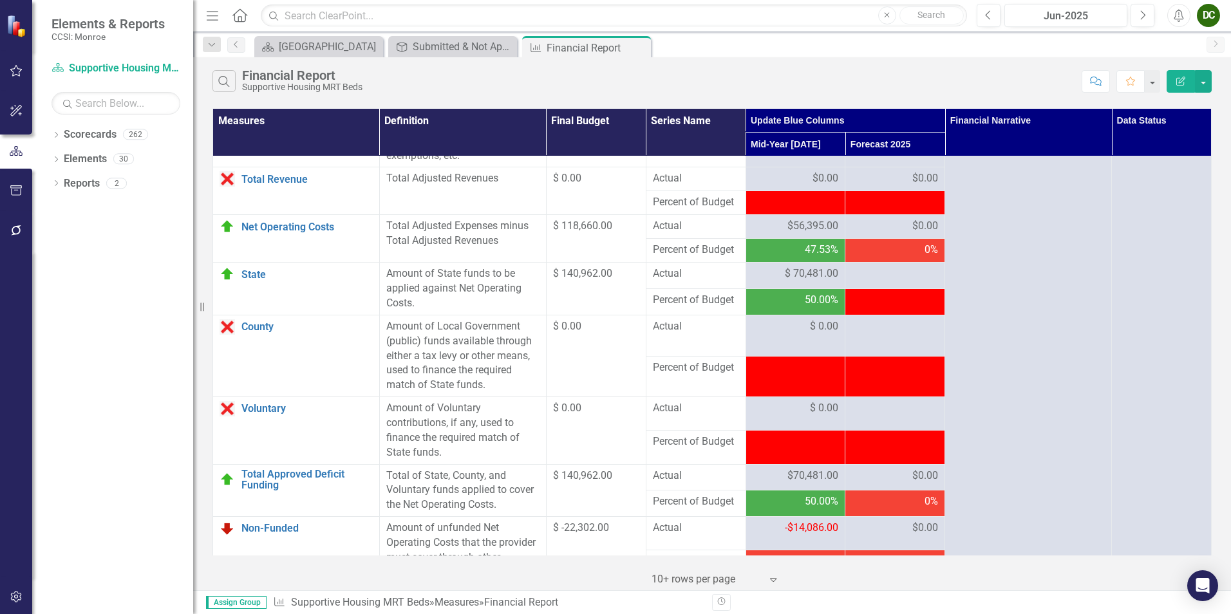
scroll to position [1595, 0]
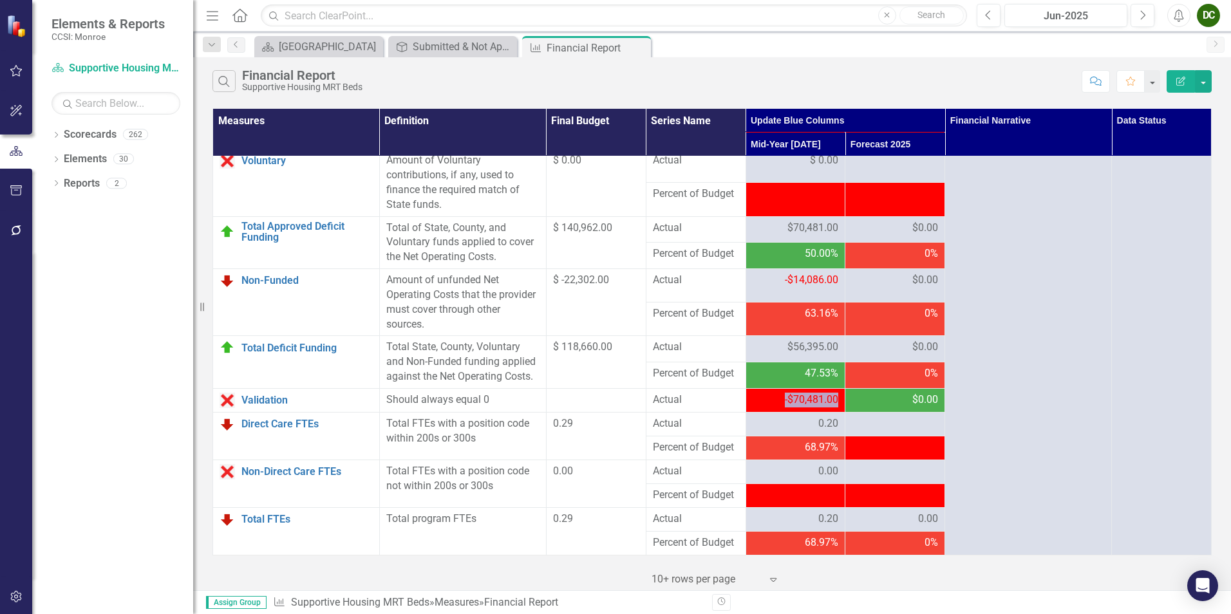
drag, startPoint x: 831, startPoint y: 398, endPoint x: 759, endPoint y: 398, distance: 72.1
click at [759, 398] on div "-$70,481.00" at bounding box center [795, 400] width 86 height 15
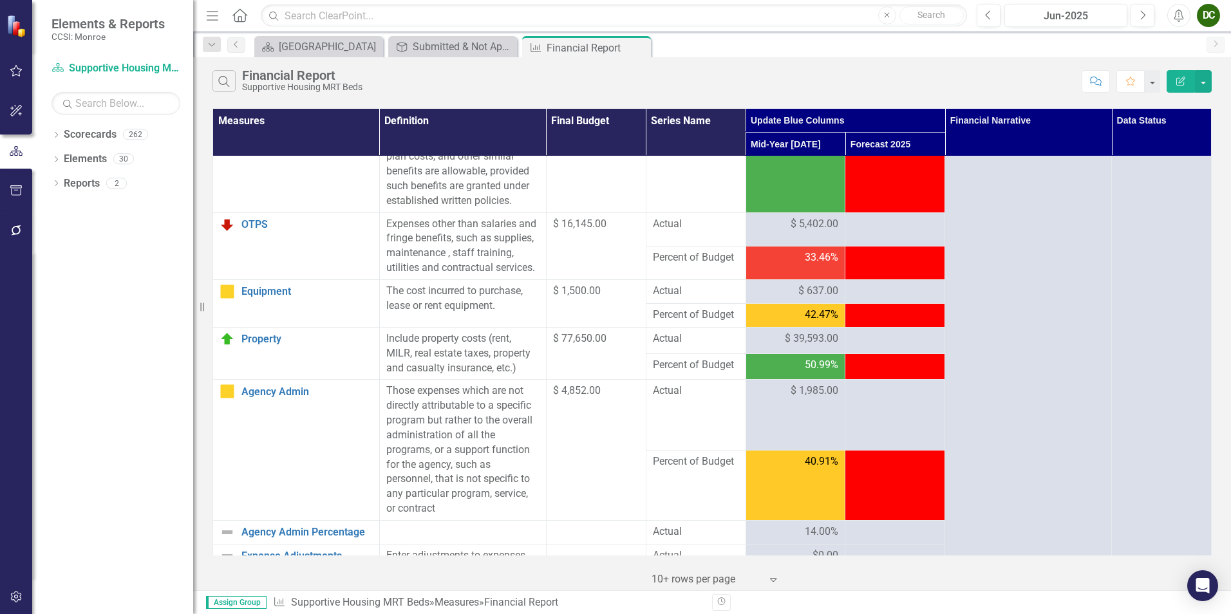
scroll to position [0, 0]
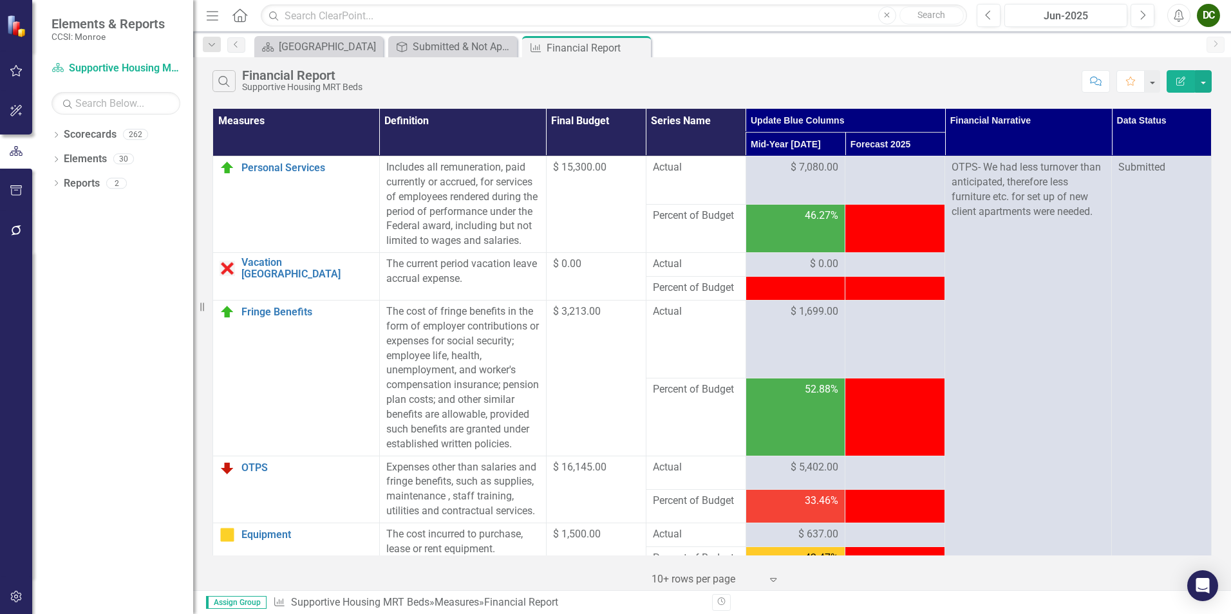
click at [609, 411] on td "$ 3,213.00" at bounding box center [596, 378] width 100 height 155
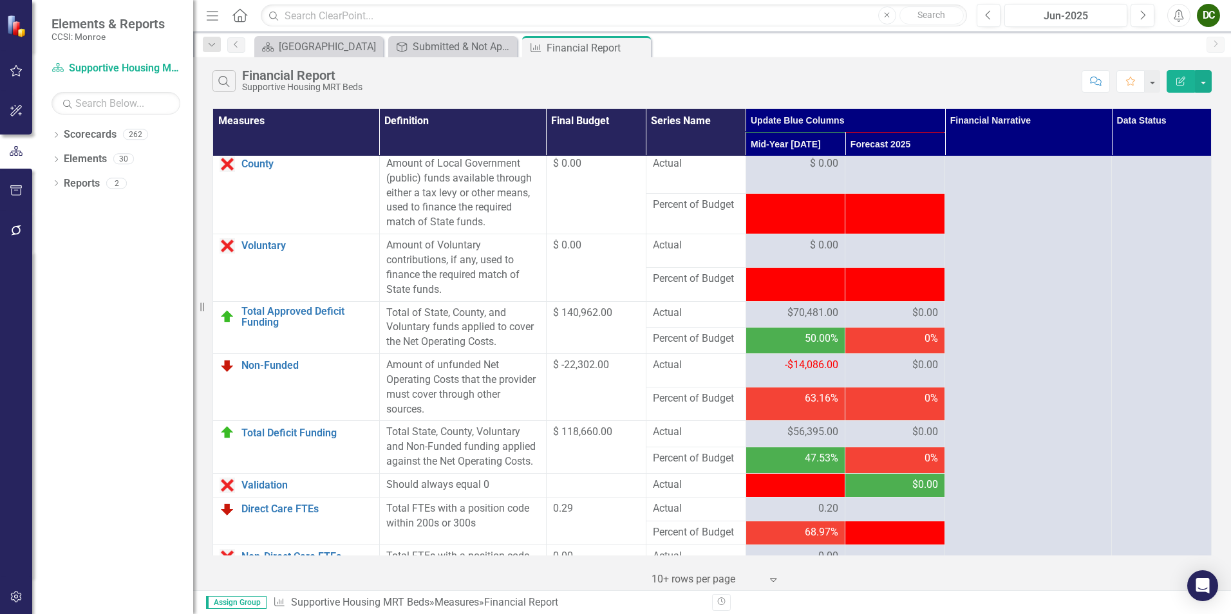
scroll to position [1595, 0]
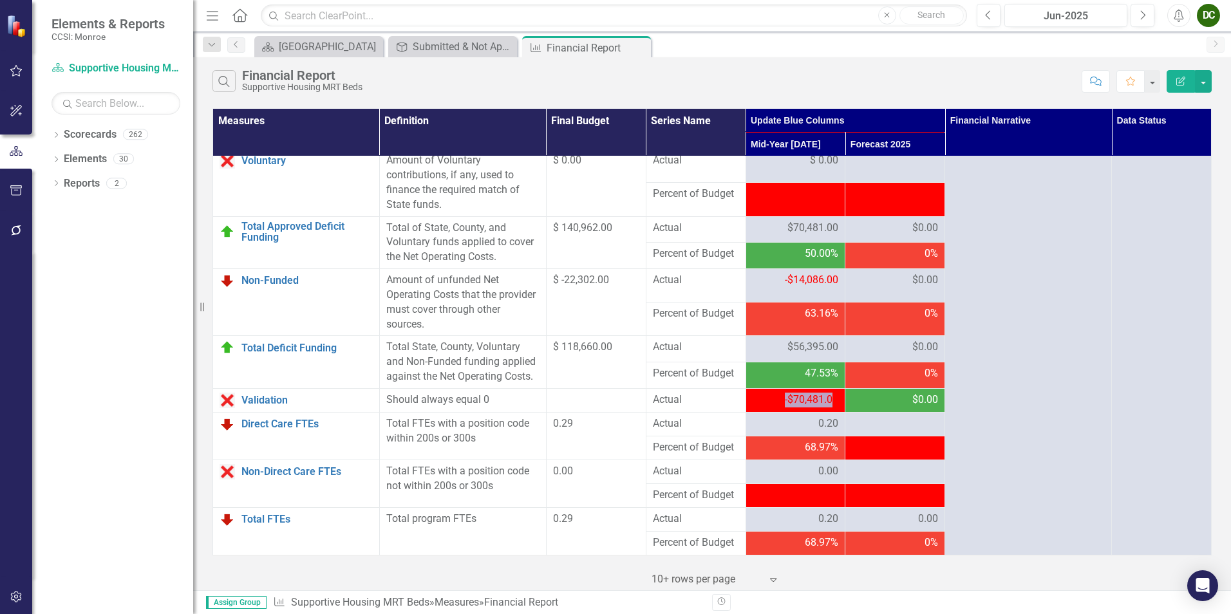
drag, startPoint x: 829, startPoint y: 398, endPoint x: 744, endPoint y: 400, distance: 85.0
click at [745, 400] on td "-$70,481.00" at bounding box center [795, 400] width 100 height 24
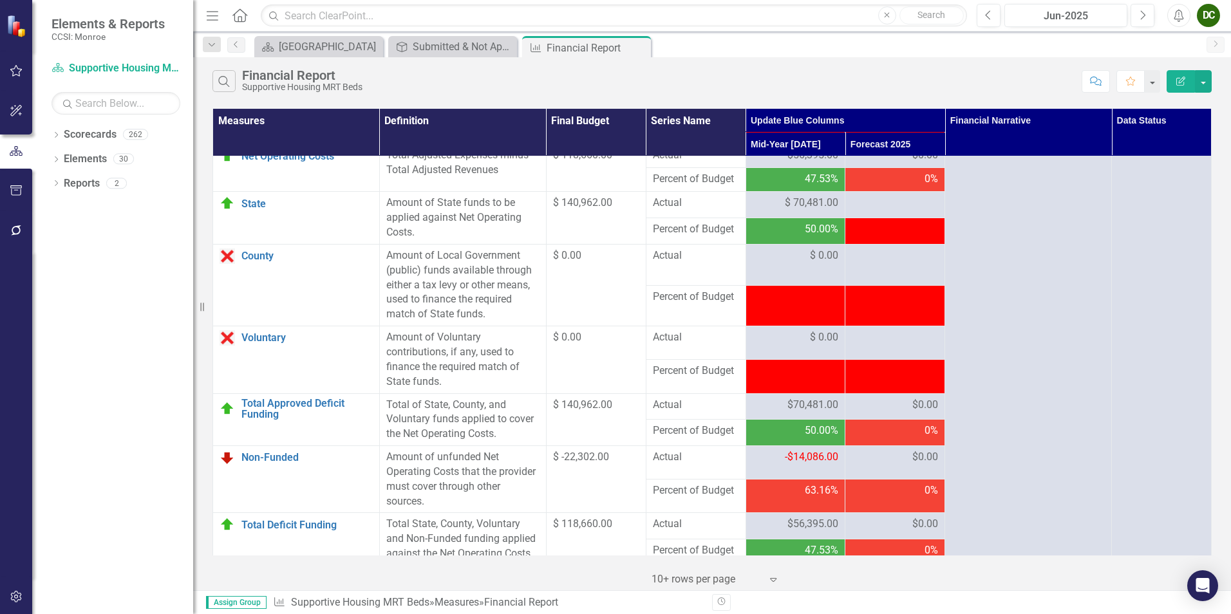
scroll to position [1362, 0]
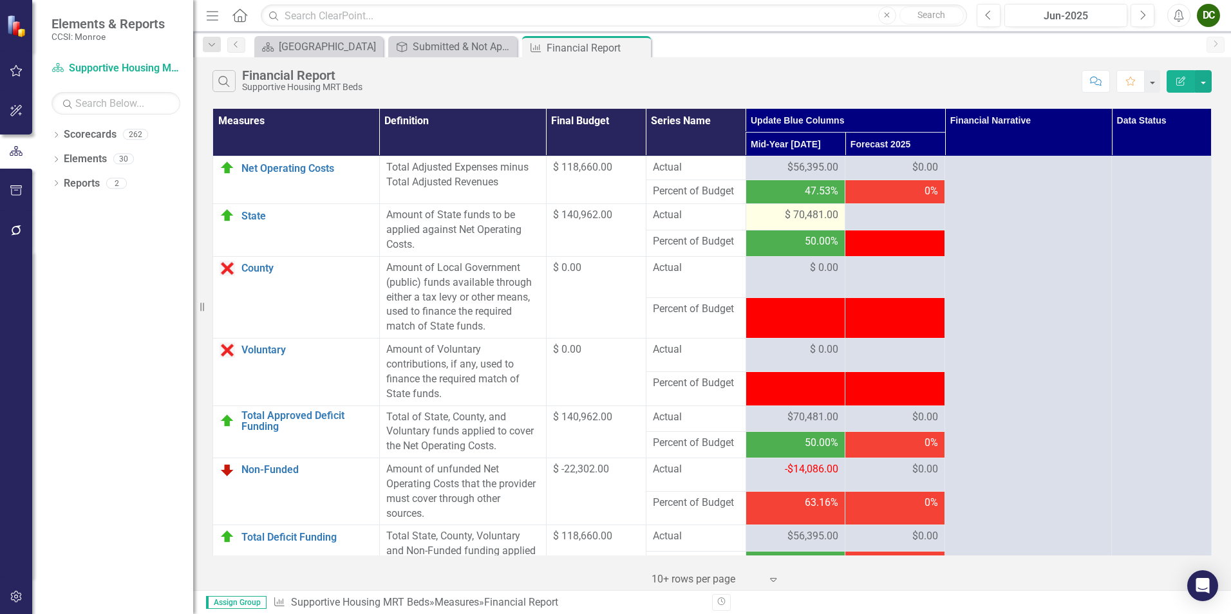
click at [829, 223] on span "$ 70,481.00" at bounding box center [811, 215] width 53 height 15
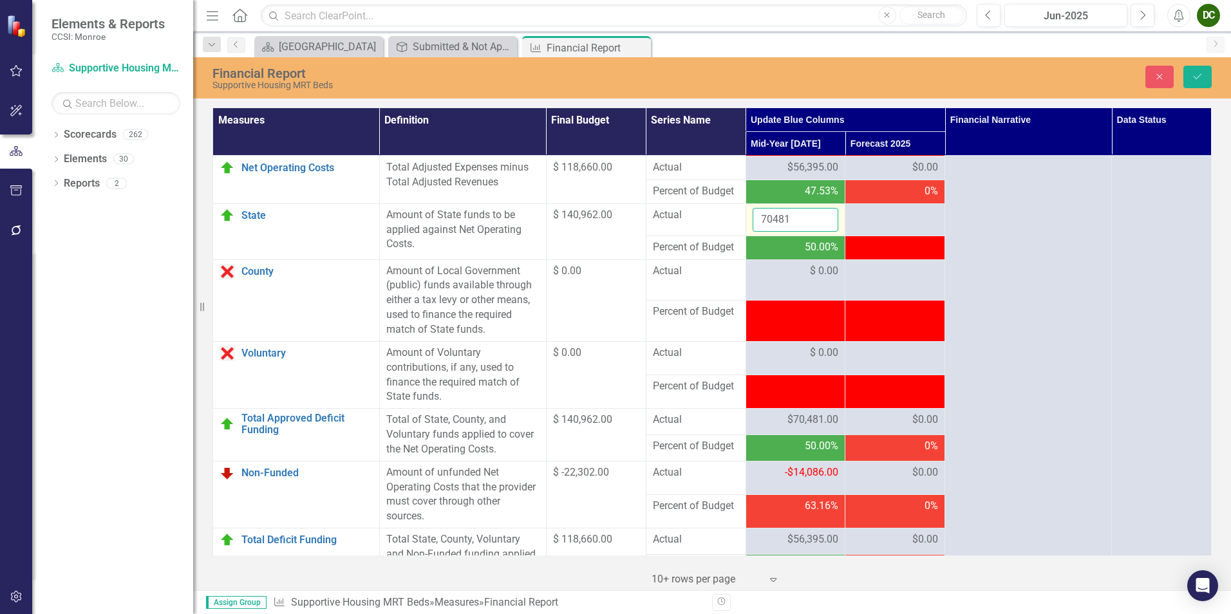
drag, startPoint x: 829, startPoint y: 260, endPoint x: 805, endPoint y: 264, distance: 24.8
click at [805, 232] on input "70481" at bounding box center [795, 220] width 86 height 24
type input "7"
click at [1155, 73] on icon "Close" at bounding box center [1159, 76] width 12 height 9
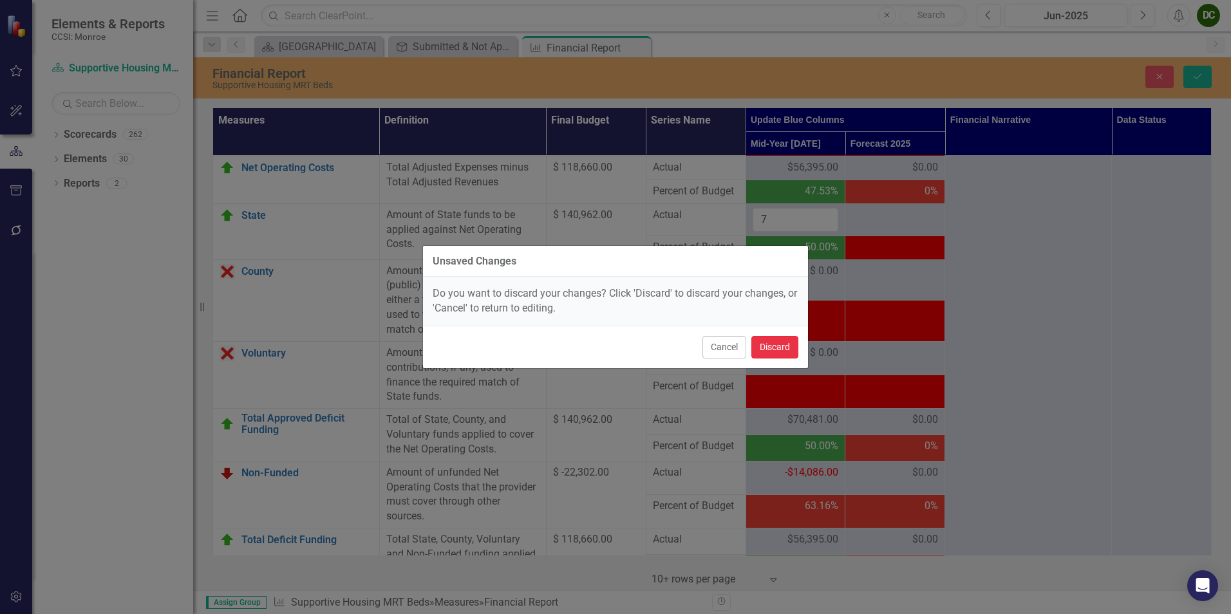
click at [767, 351] on button "Discard" at bounding box center [774, 347] width 47 height 23
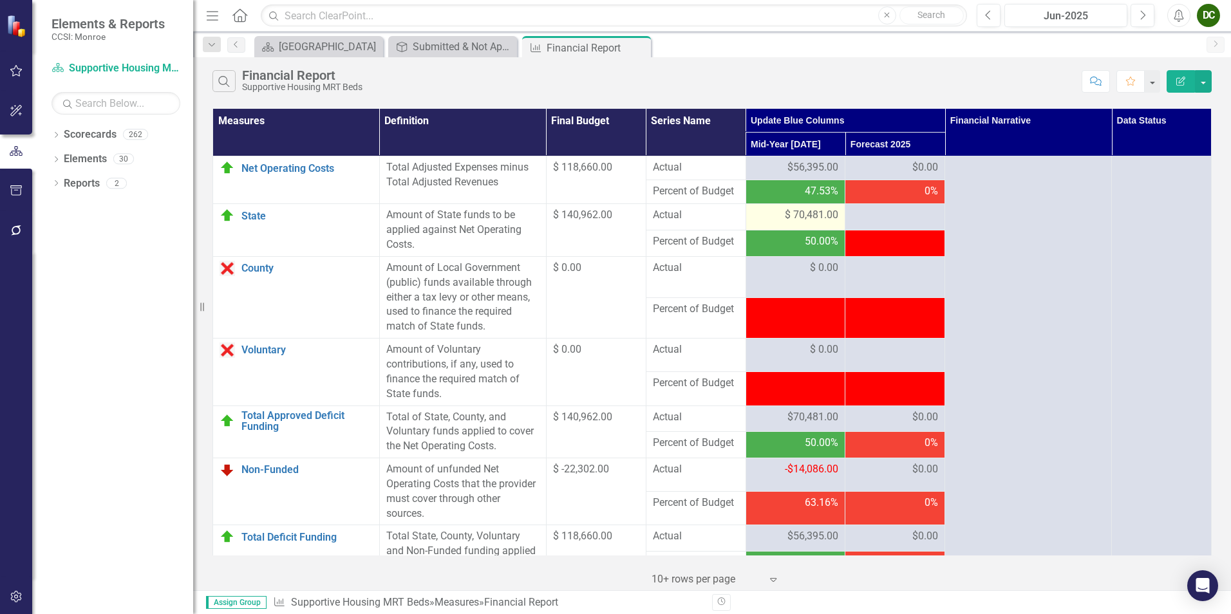
click at [807, 223] on span "$ 70,481.00" at bounding box center [811, 215] width 53 height 15
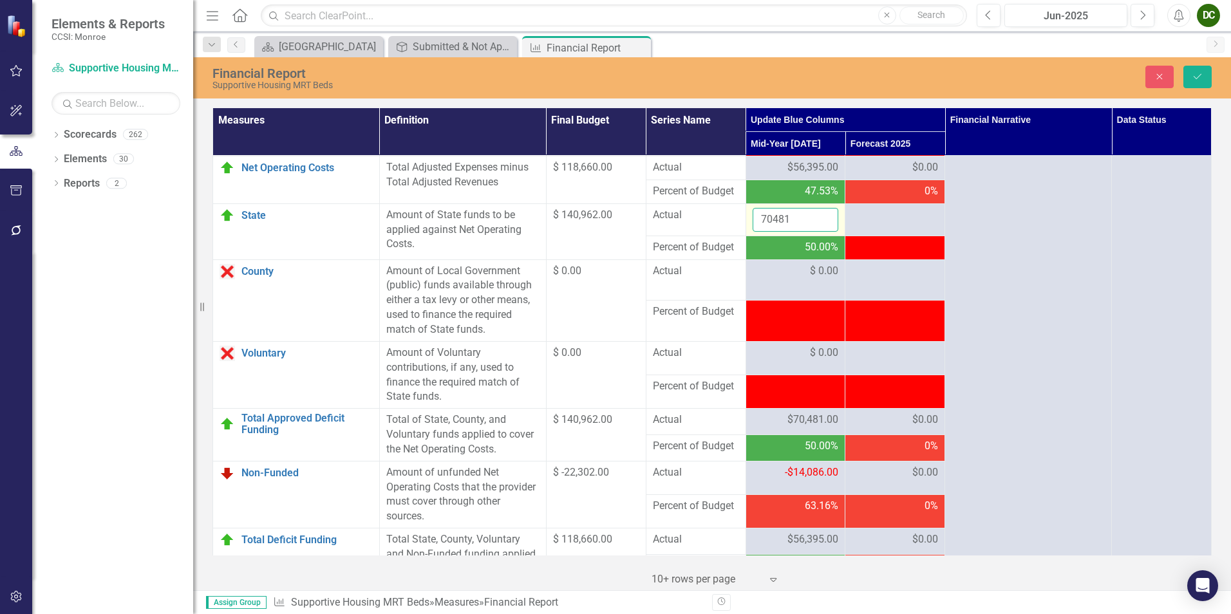
click at [807, 232] on input "70481" at bounding box center [795, 220] width 86 height 24
type input "70480"
click at [1189, 77] on button "Save" at bounding box center [1197, 77] width 28 height 23
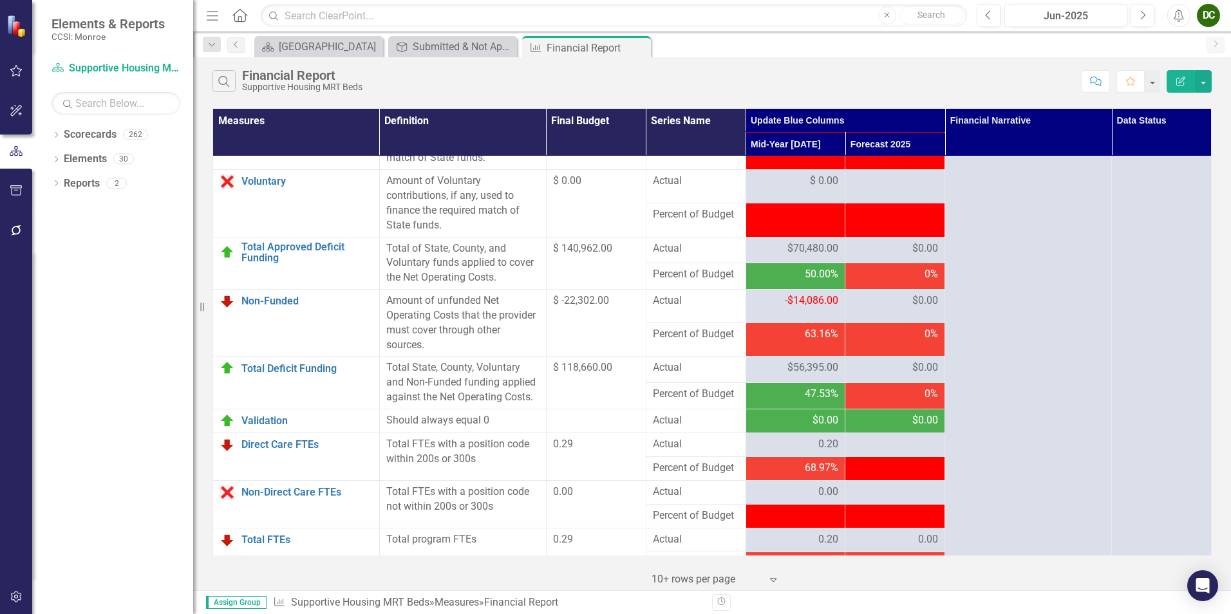
scroll to position [1337, 0]
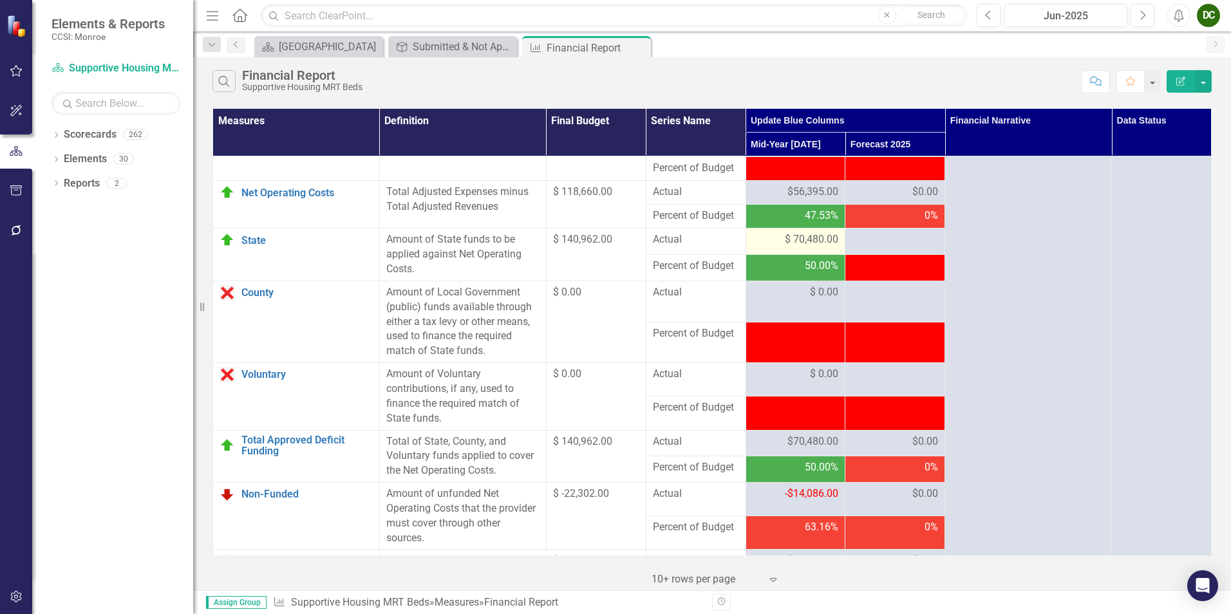
click at [807, 247] on span "$ 70,480.00" at bounding box center [811, 239] width 53 height 15
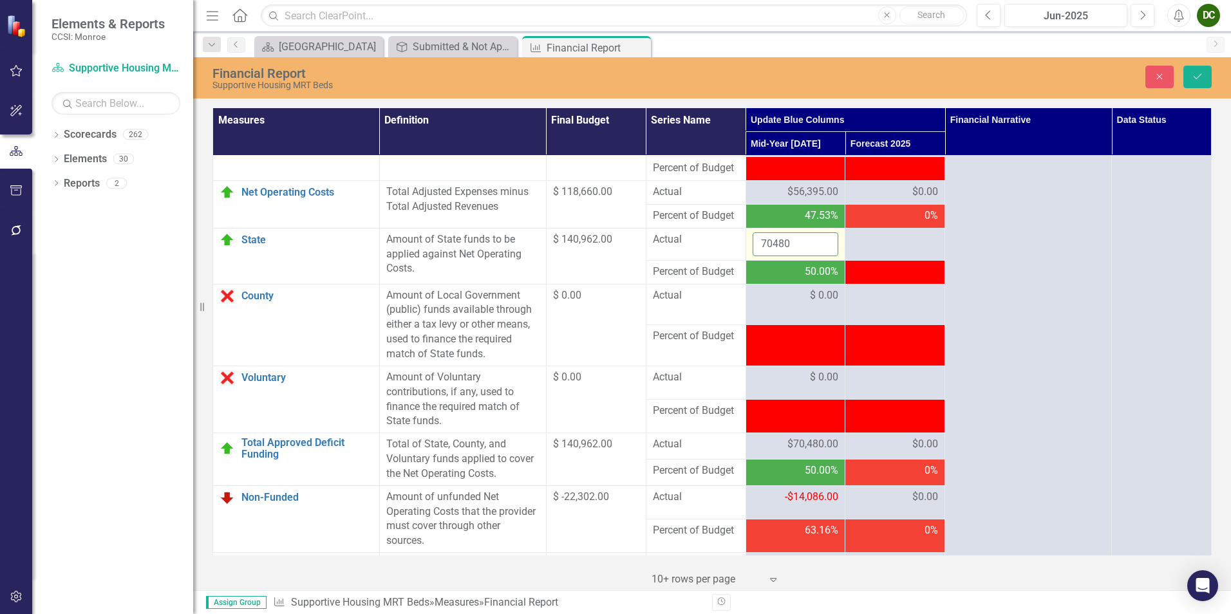
click at [806, 256] on input "70480" at bounding box center [795, 244] width 86 height 24
type input "70481"
click at [822, 256] on input "70481" at bounding box center [795, 244] width 86 height 24
click at [1200, 75] on icon "Save" at bounding box center [1197, 76] width 12 height 9
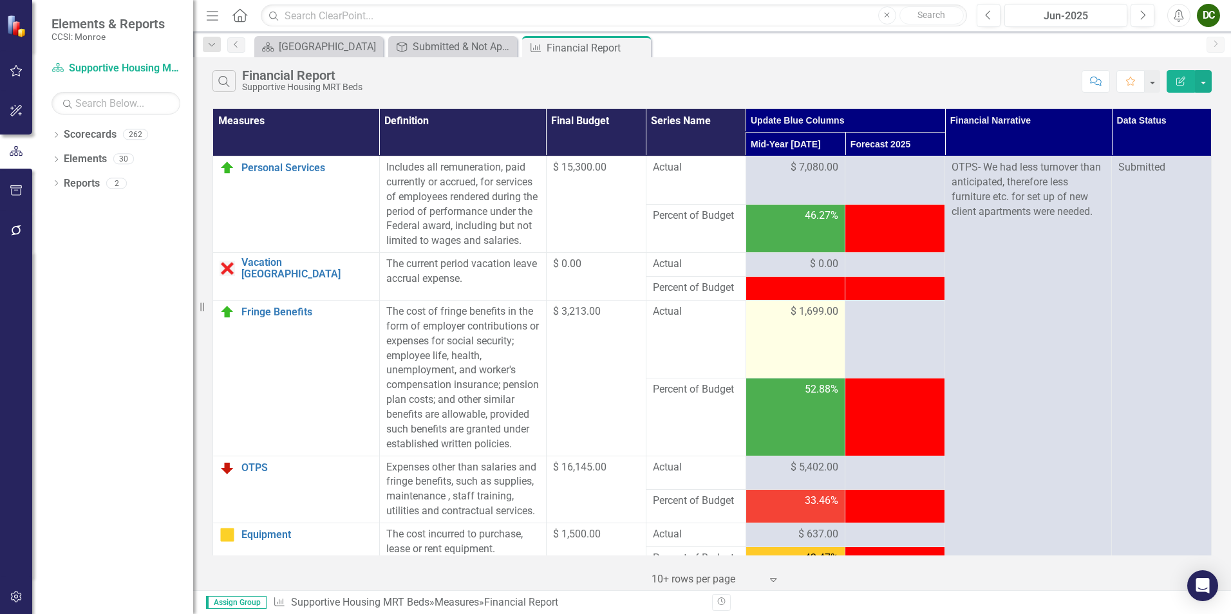
click at [806, 319] on span "$ 1,699.00" at bounding box center [814, 311] width 48 height 15
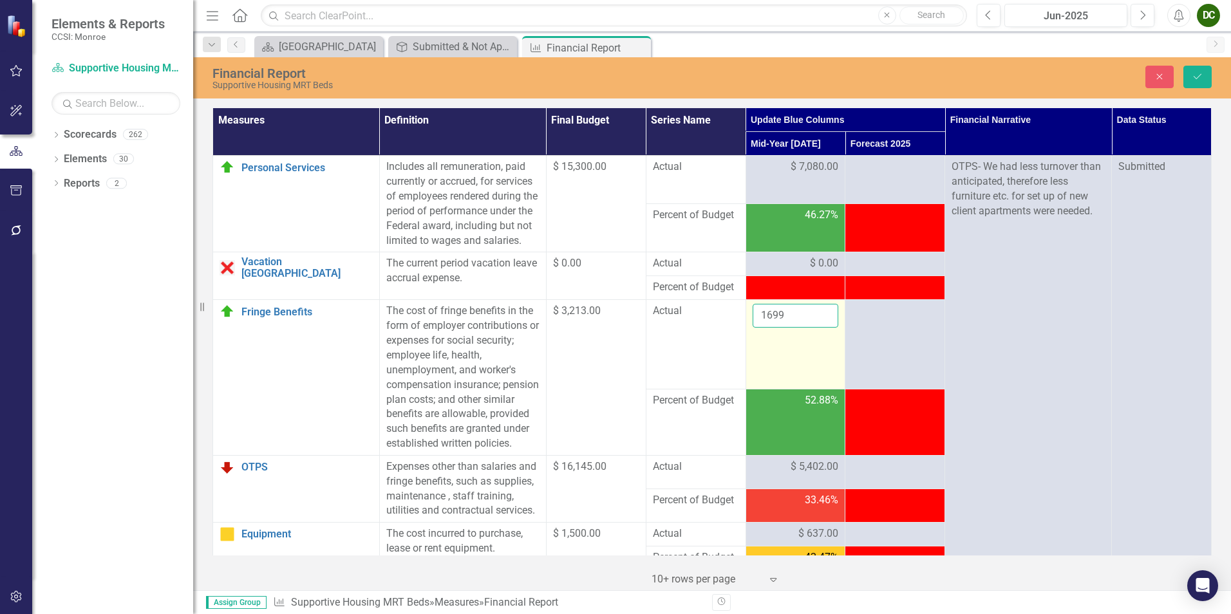
drag, startPoint x: 806, startPoint y: 331, endPoint x: 797, endPoint y: 330, distance: 8.5
click at [797, 328] on input "1699" at bounding box center [795, 316] width 86 height 24
type input "1698"
click at [817, 328] on input "1698" at bounding box center [795, 316] width 86 height 24
click at [1207, 73] on button "Save" at bounding box center [1197, 77] width 28 height 23
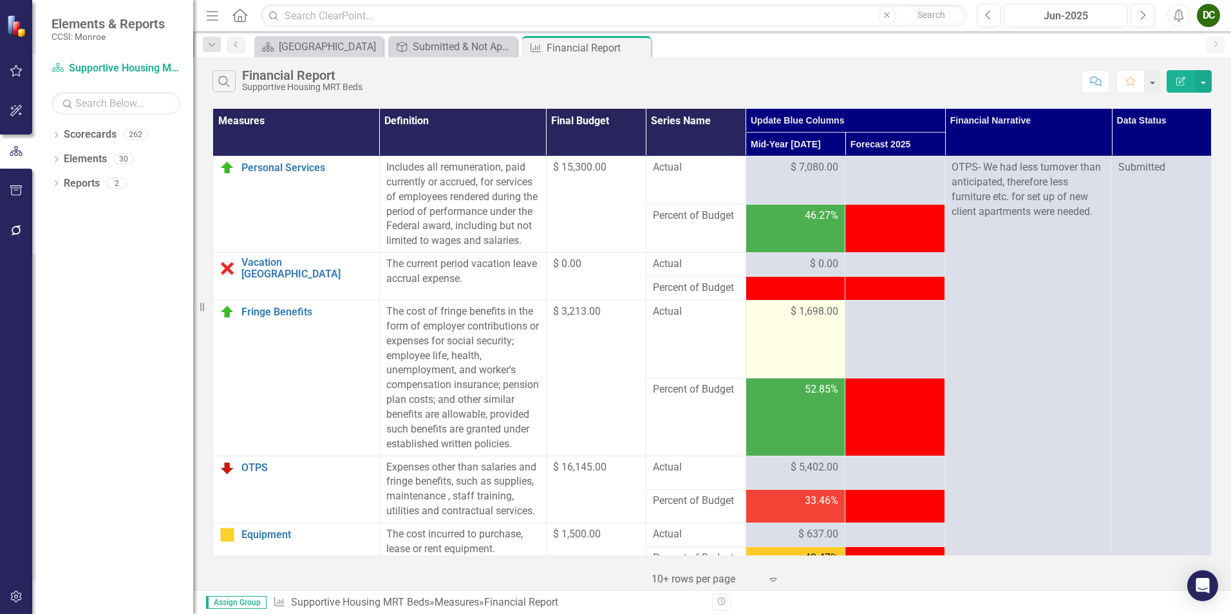
click at [812, 342] on td "$ 1,698.00" at bounding box center [795, 340] width 100 height 78
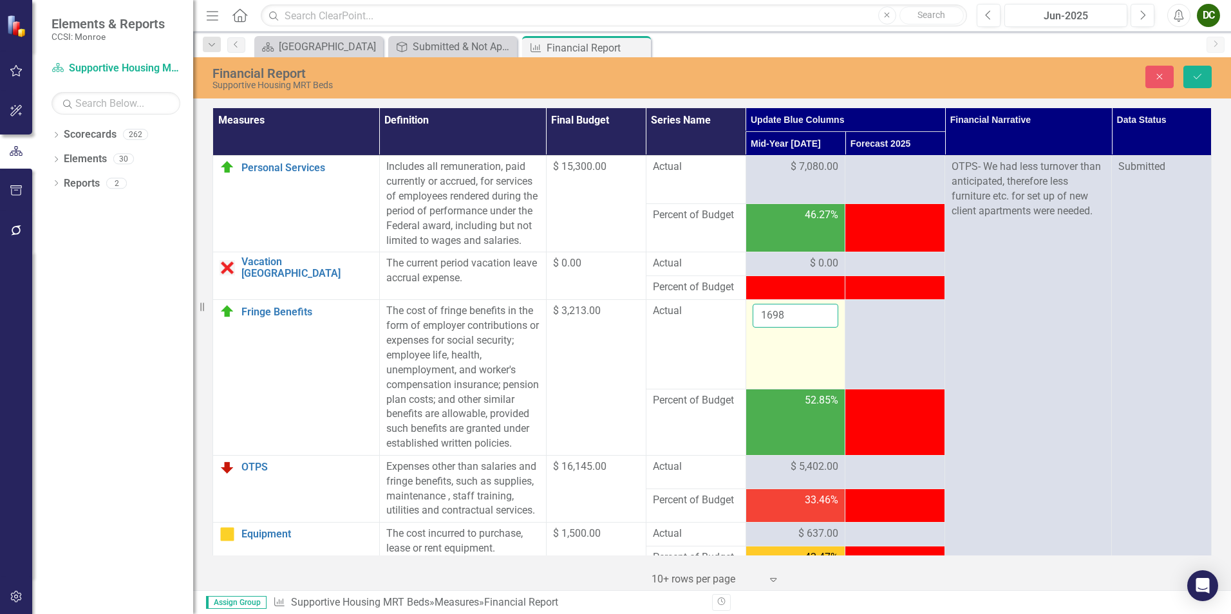
drag, startPoint x: 812, startPoint y: 342, endPoint x: 794, endPoint y: 330, distance: 22.1
click at [794, 328] on input "1698" at bounding box center [795, 316] width 86 height 24
type input "1699"
click at [819, 325] on input "1699" at bounding box center [795, 316] width 86 height 24
click at [1207, 79] on button "Save" at bounding box center [1197, 77] width 28 height 23
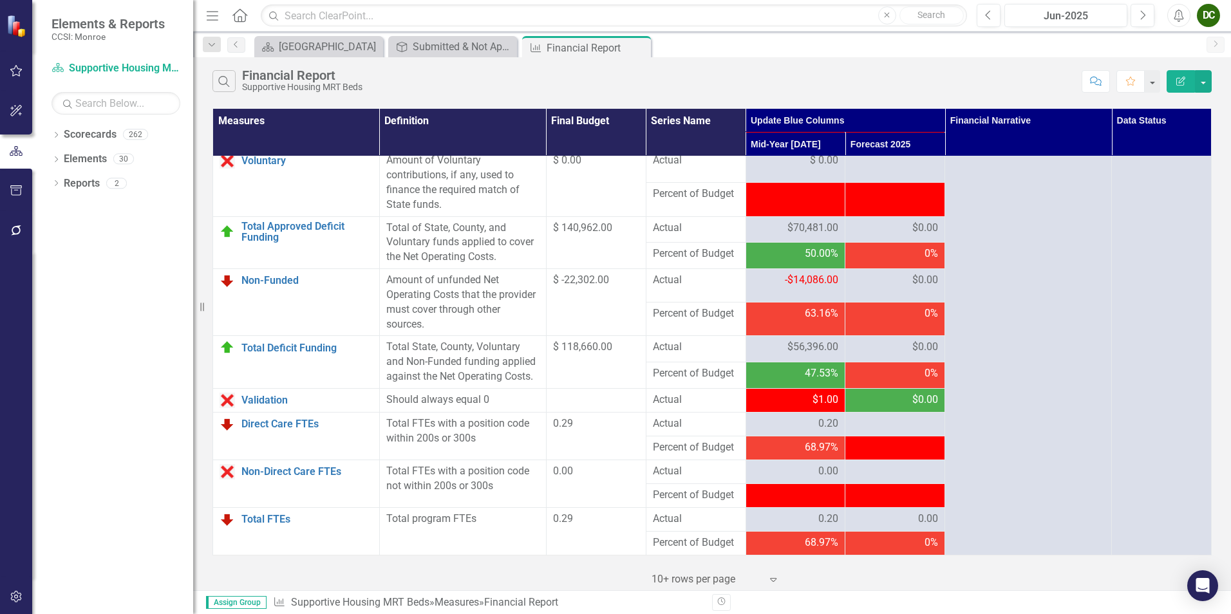
scroll to position [1595, 0]
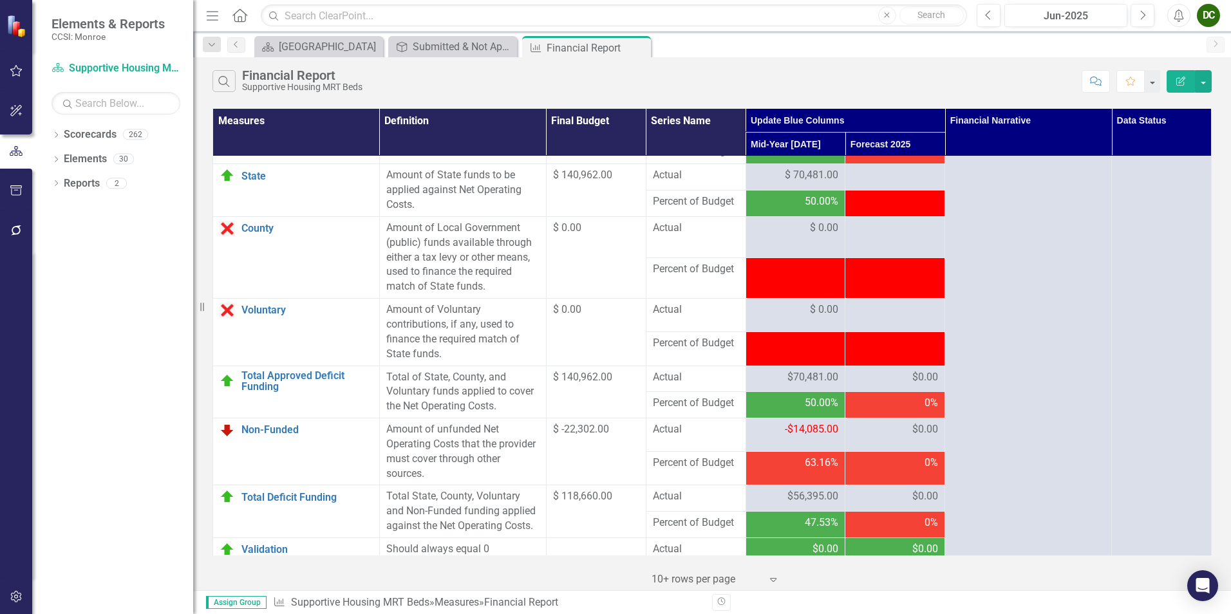
scroll to position [1595, 0]
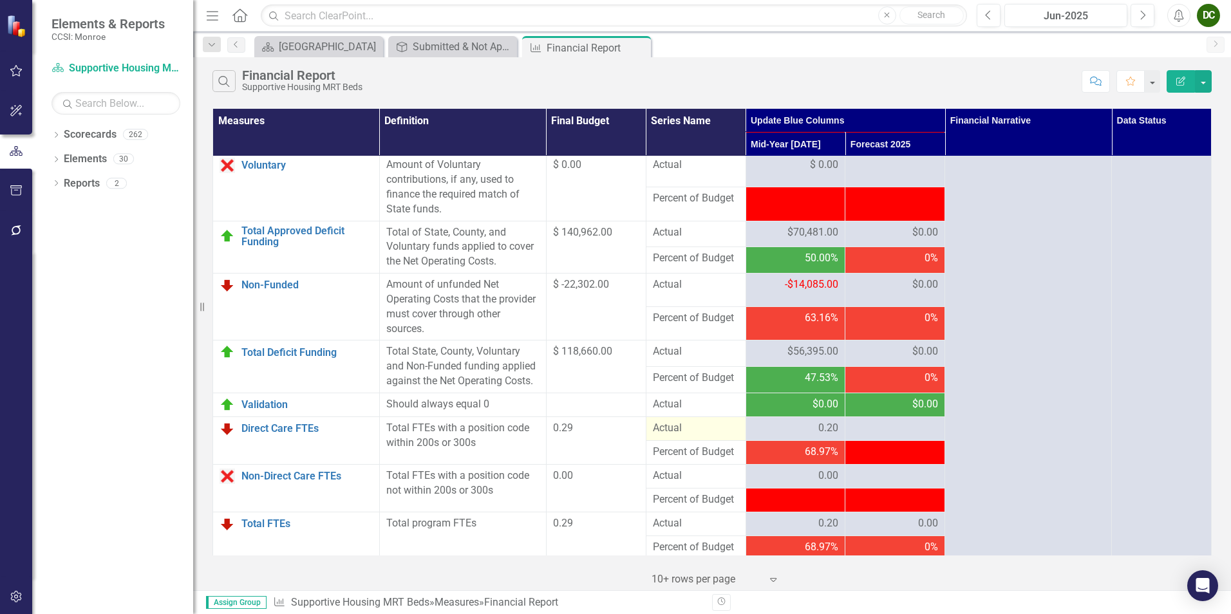
scroll to position [1595, 0]
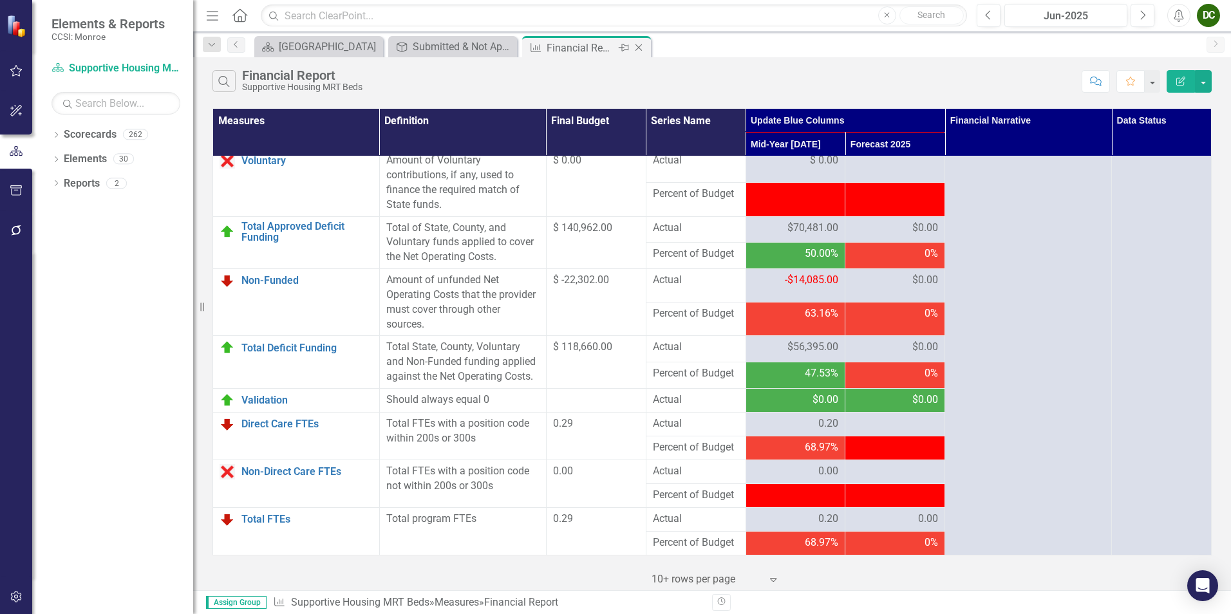
click at [638, 48] on icon at bounding box center [638, 47] width 7 height 7
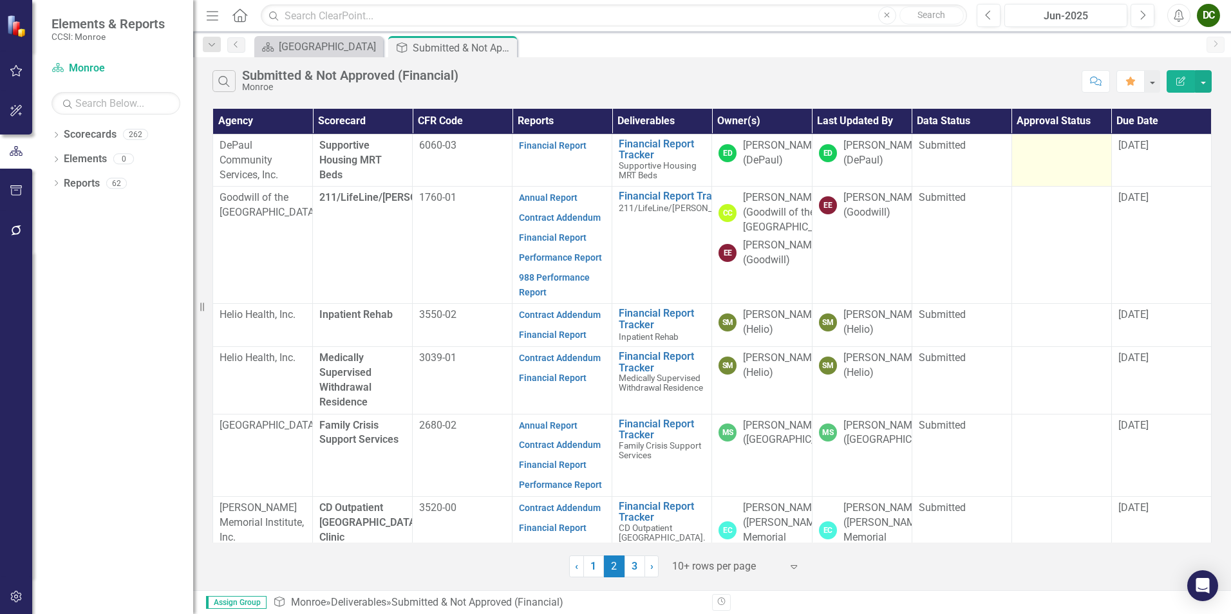
click at [1054, 165] on td at bounding box center [1061, 160] width 100 height 53
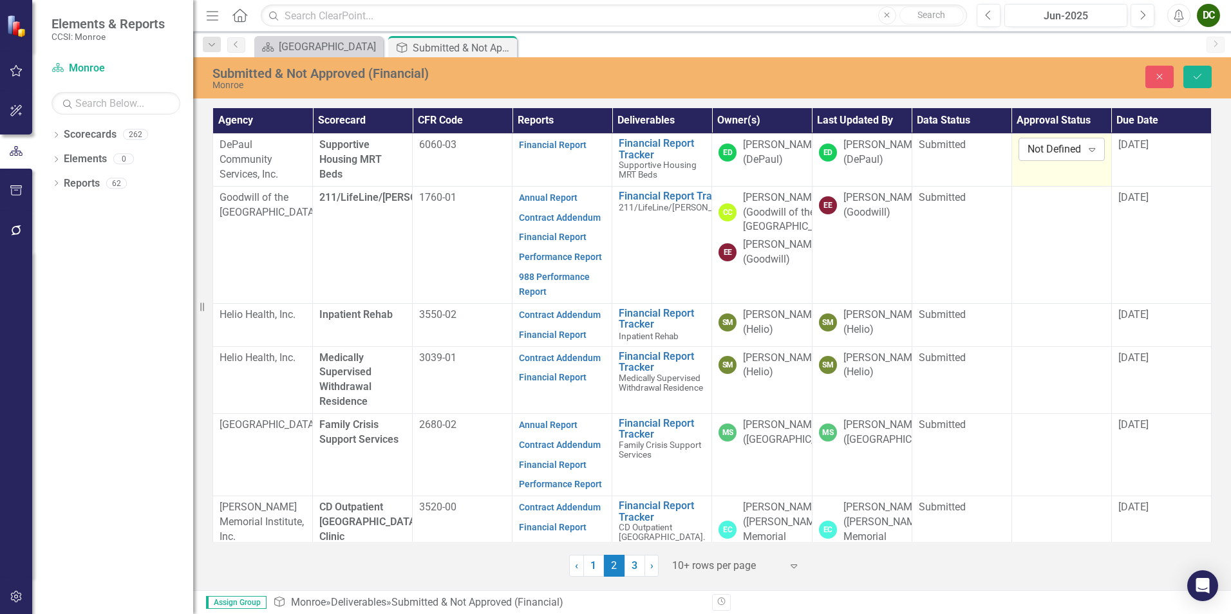
drag, startPoint x: 1054, startPoint y: 165, endPoint x: 1030, endPoint y: 145, distance: 30.7
click at [1030, 145] on div "Not Defined" at bounding box center [1054, 149] width 55 height 15
click at [1045, 188] on div "Approved" at bounding box center [1071, 193] width 82 height 15
click at [1189, 81] on button "Save" at bounding box center [1197, 77] width 28 height 23
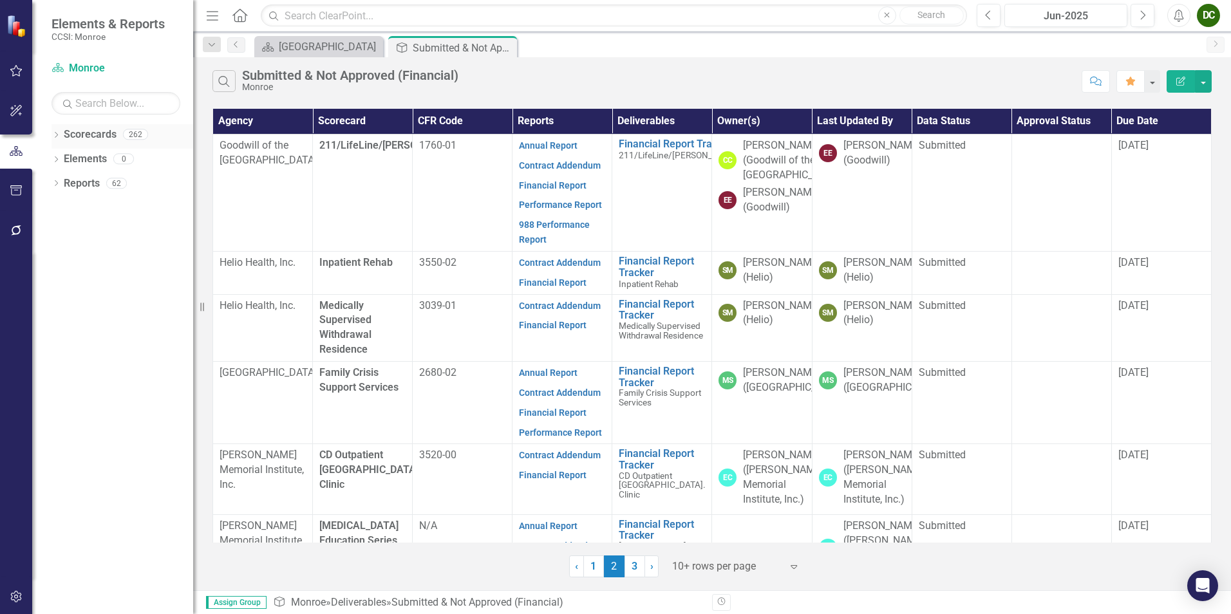
click at [58, 135] on icon "Dropdown" at bounding box center [55, 136] width 9 height 7
click at [59, 158] on icon "Dropdown" at bounding box center [63, 158] width 10 height 8
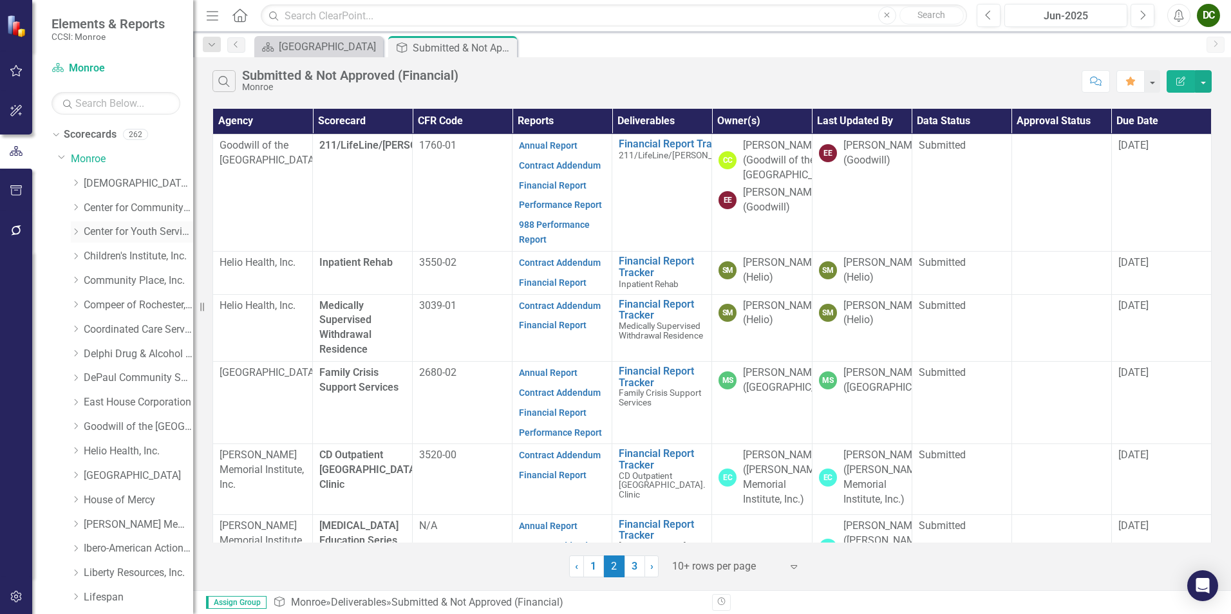
click at [79, 230] on icon "Dropdown" at bounding box center [76, 232] width 10 height 8
click at [151, 279] on link "Monroe Ave - Other CD Prevention" at bounding box center [145, 281] width 97 height 15
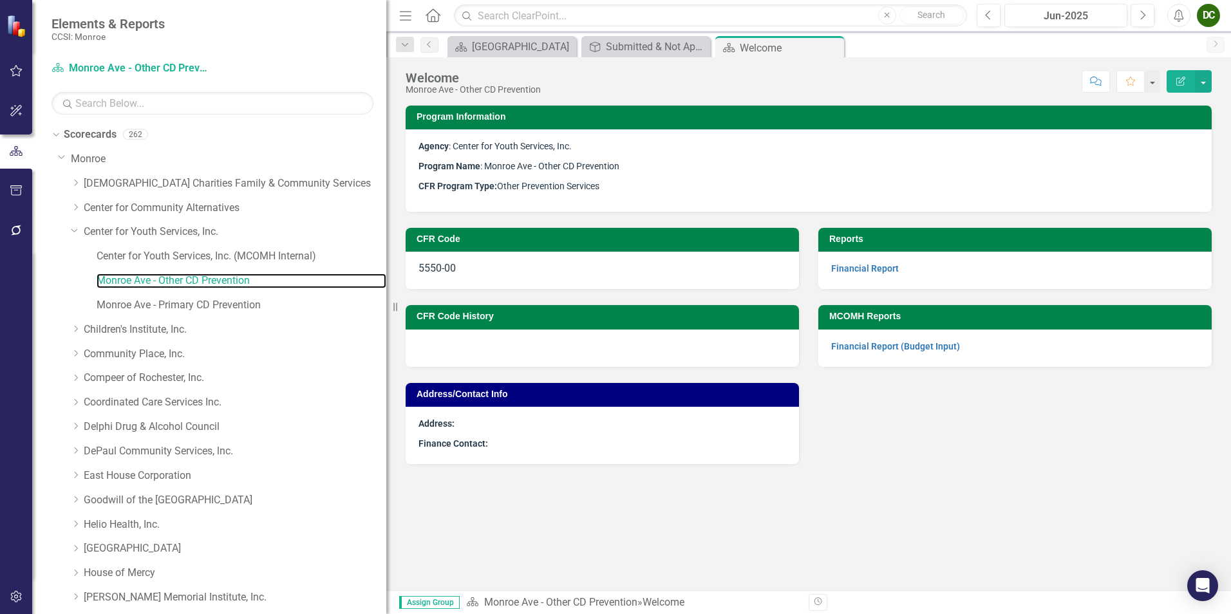
drag, startPoint x: 198, startPoint y: 306, endPoint x: 424, endPoint y: 305, distance: 226.6
click at [424, 305] on div "Elements & Reports CCSI: Monroe Scorecard Monroe Ave - Other CD Prevention Sear…" at bounding box center [615, 307] width 1231 height 614
click at [830, 50] on icon at bounding box center [831, 47] width 7 height 7
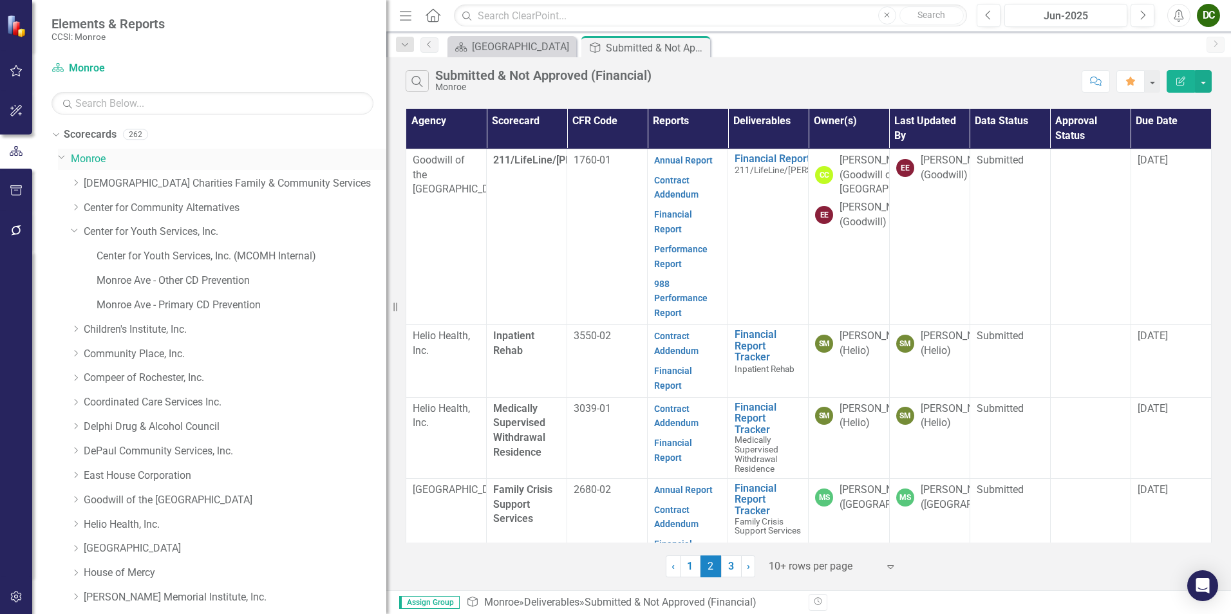
click at [60, 157] on icon "Dropdown" at bounding box center [62, 157] width 8 height 10
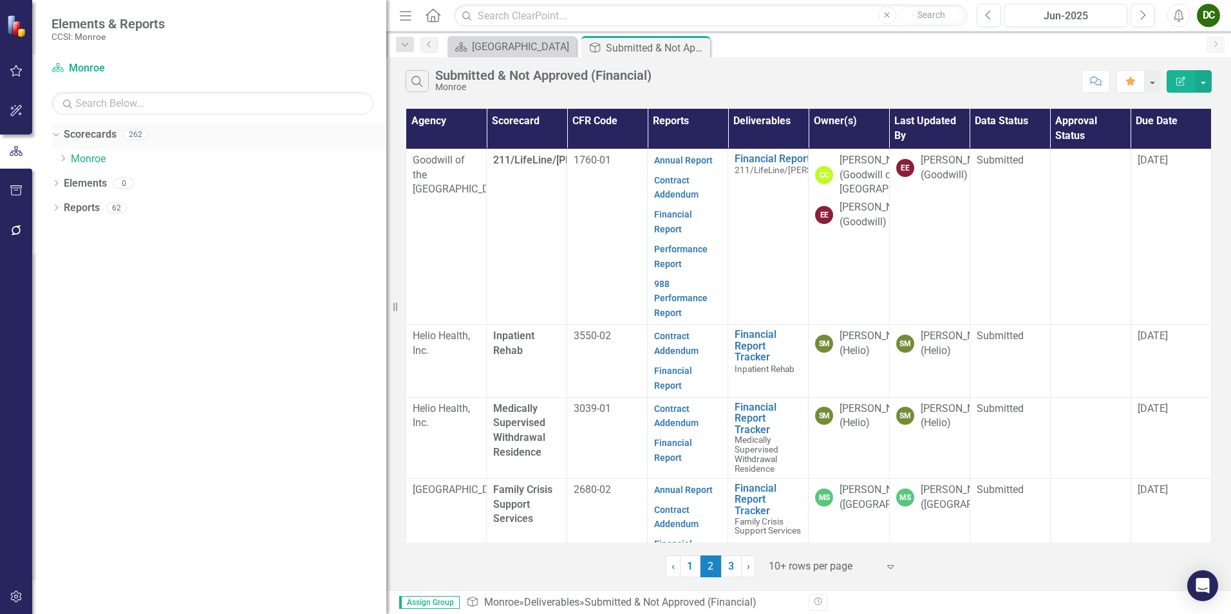
click at [55, 138] on icon "Dropdown" at bounding box center [54, 133] width 7 height 9
click at [55, 179] on div "Dropdown Reports 62" at bounding box center [218, 185] width 335 height 24
click at [53, 183] on icon "Dropdown" at bounding box center [55, 184] width 9 height 7
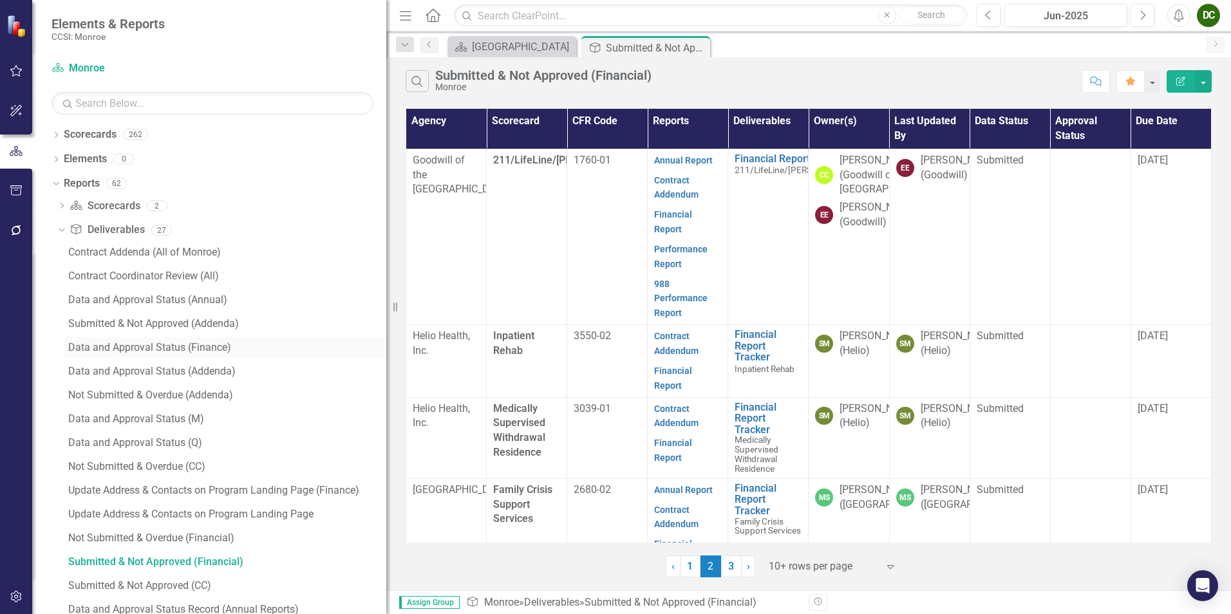
click at [158, 350] on div "Data and Approval Status (Finance)" at bounding box center [227, 348] width 318 height 12
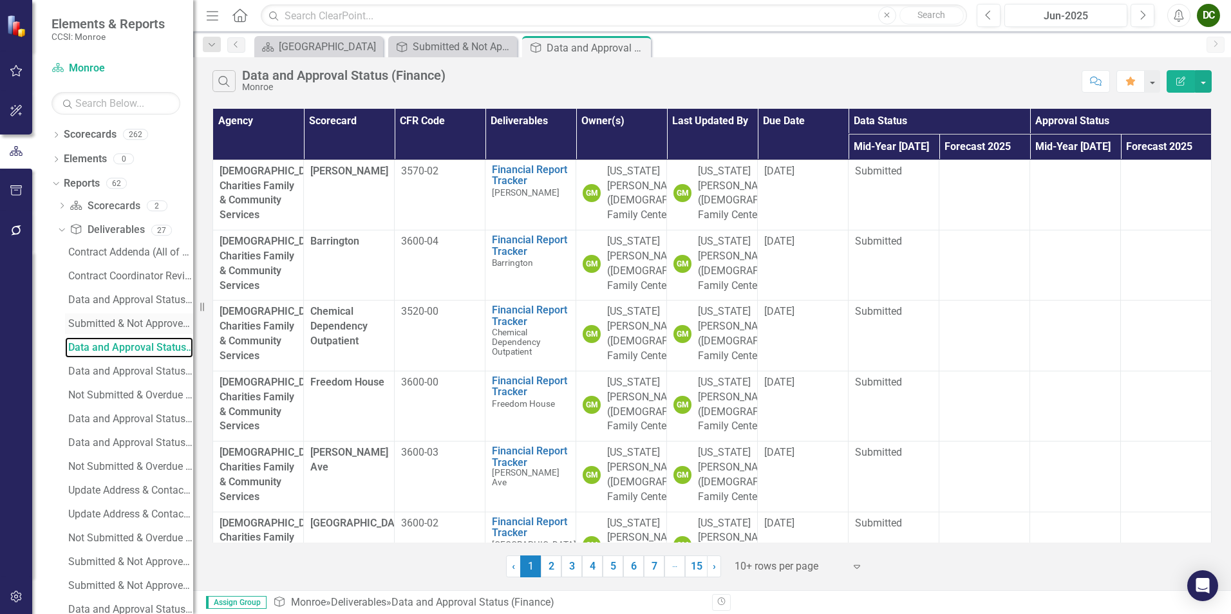
drag, startPoint x: 396, startPoint y: 310, endPoint x: 77, endPoint y: 329, distance: 319.8
click at [79, 329] on div "Elements & Reports CCSI: Monroe Scorecard Monroe Search Dropdown Scorecards 262…" at bounding box center [96, 307] width 193 height 614
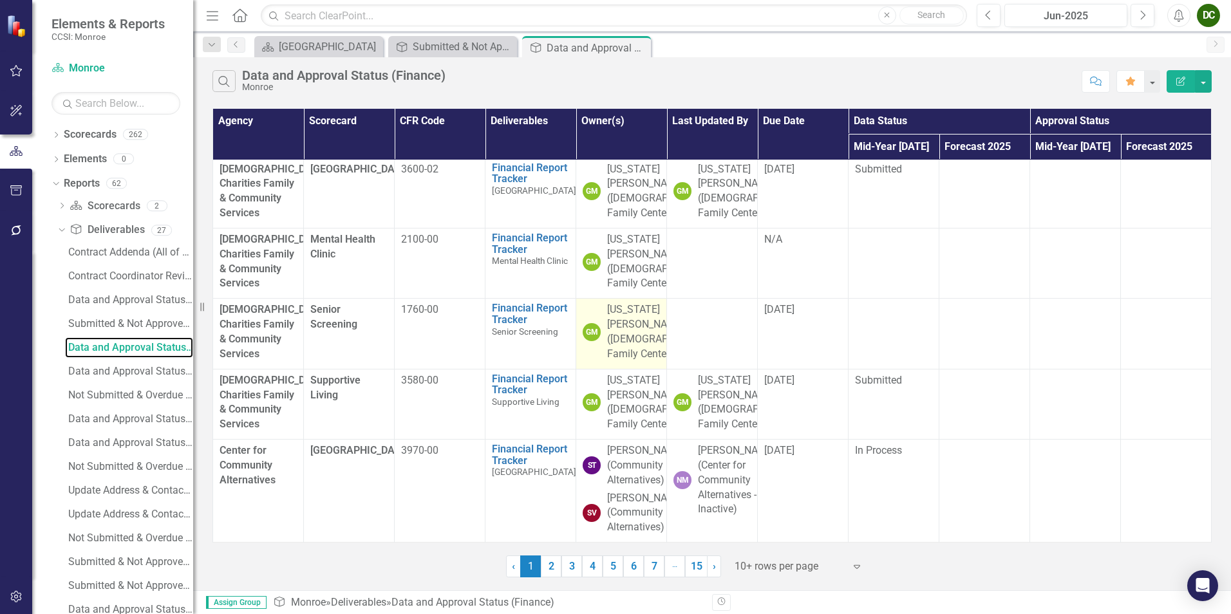
scroll to position [516, 0]
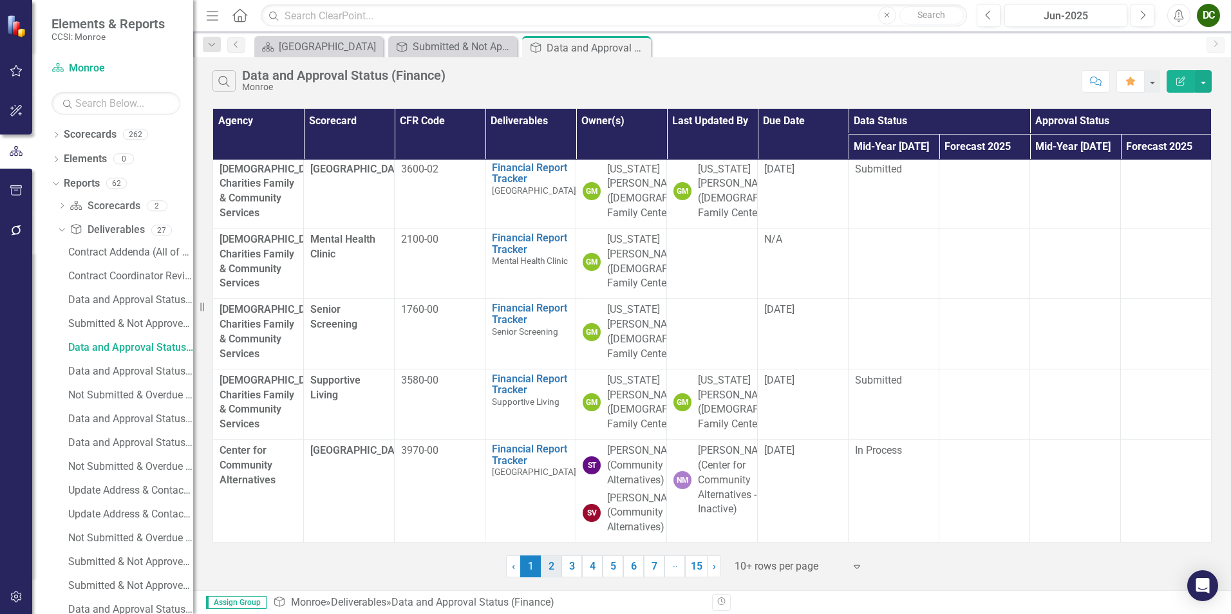
click at [552, 569] on link "2" at bounding box center [551, 566] width 21 height 22
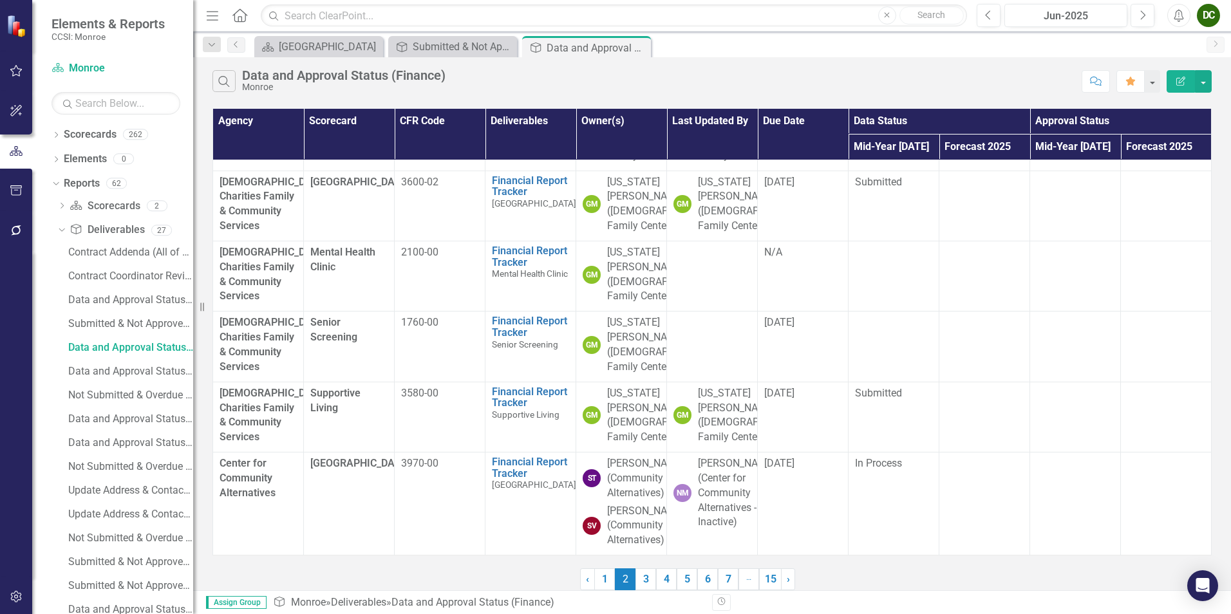
scroll to position [0, 0]
